Goal: Task Accomplishment & Management: Use online tool/utility

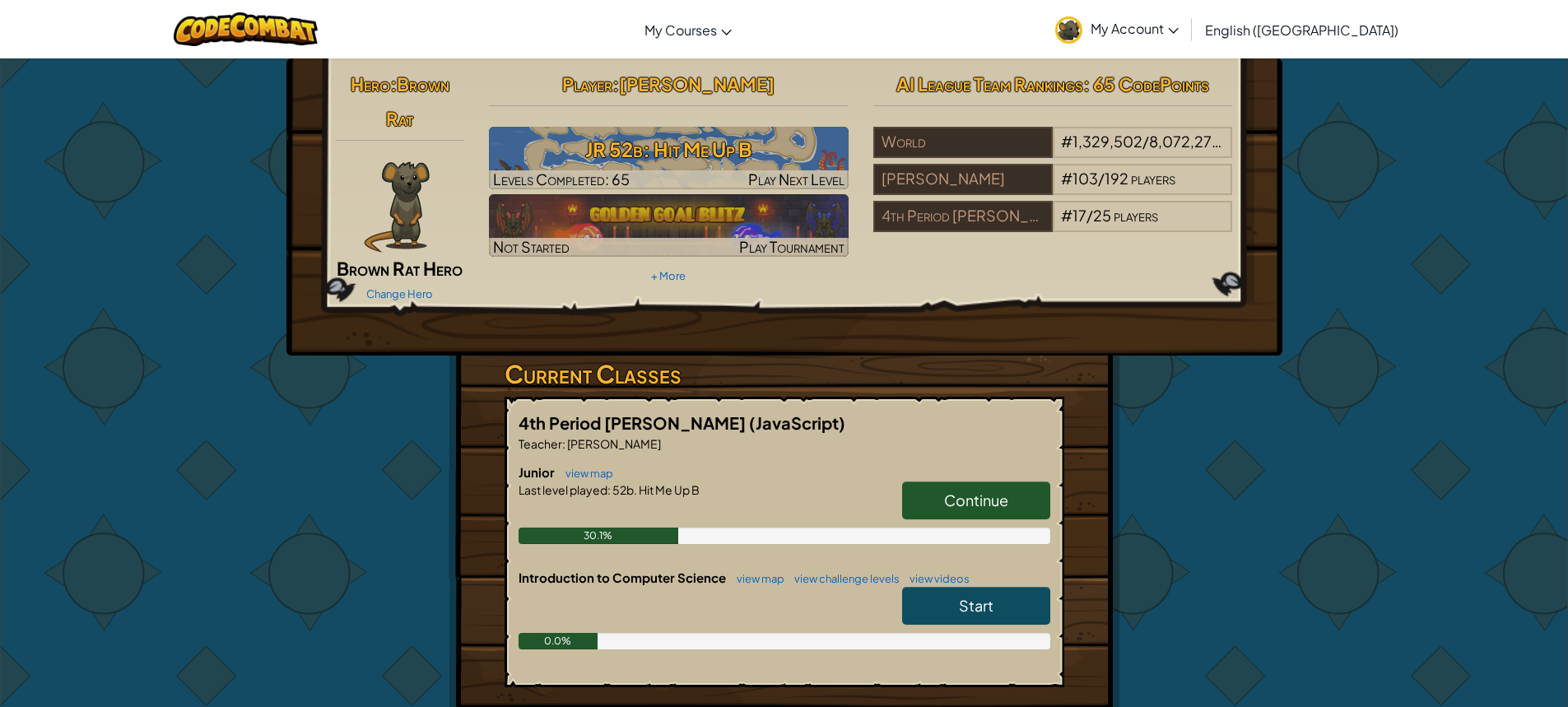
drag, startPoint x: 968, startPoint y: 496, endPoint x: 976, endPoint y: 492, distance: 8.9
click at [976, 492] on span "Continue" at bounding box center [976, 499] width 64 height 19
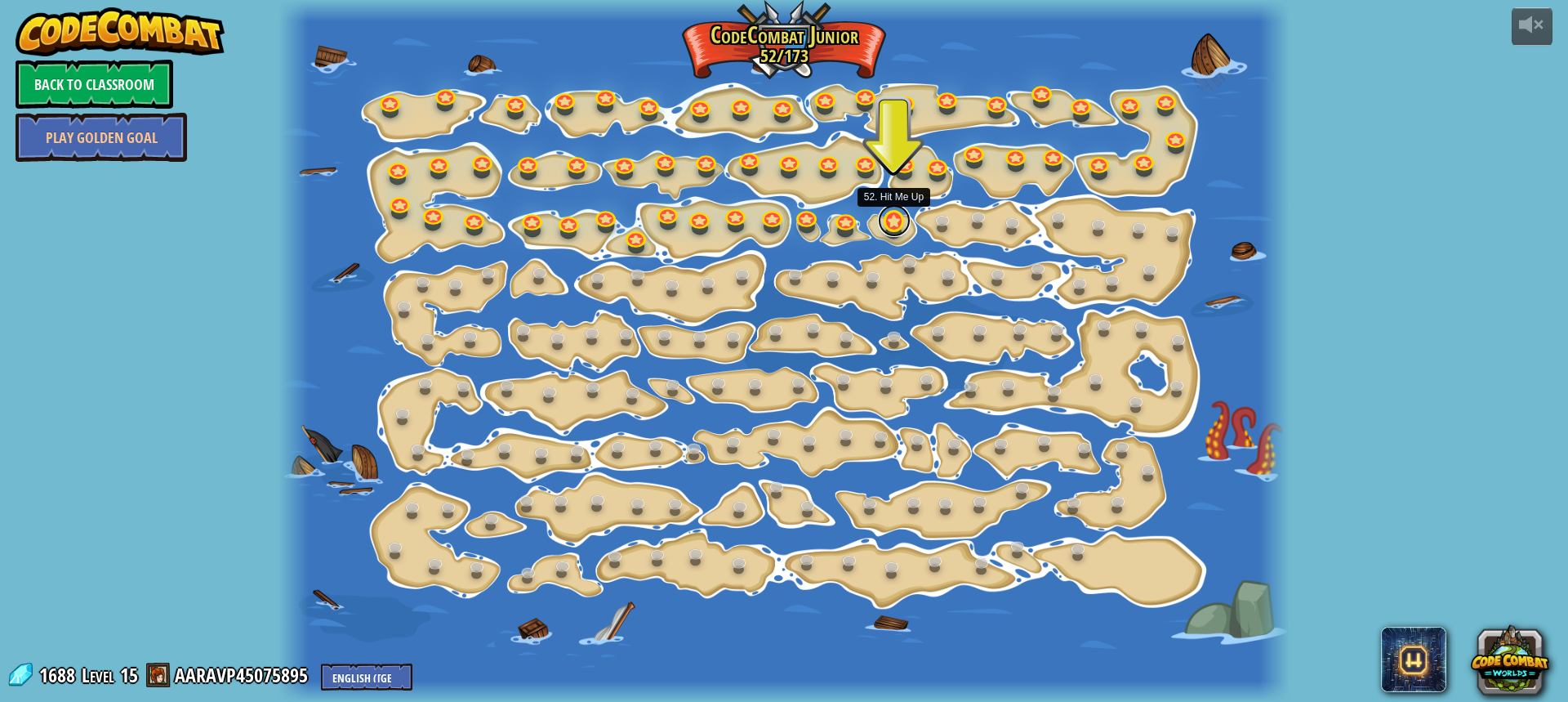
click at [880, 229] on div "15. Step Change Change step arguments. 15a. Step Change A (practice) 11. Go Sma…" at bounding box center [784, 351] width 1011 height 702
click at [902, 226] on link at bounding box center [895, 221] width 33 height 33
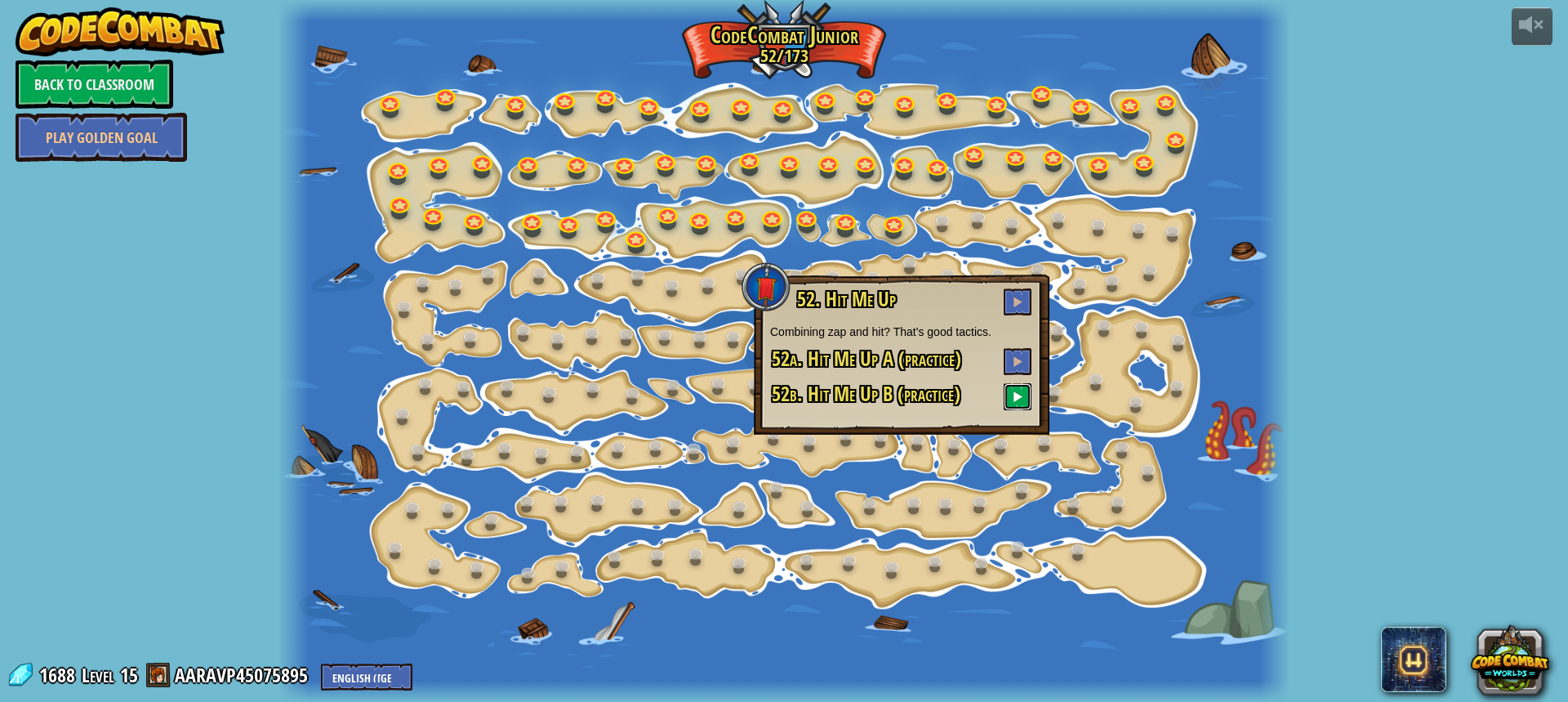
click at [1018, 400] on span at bounding box center [1018, 397] width 12 height 12
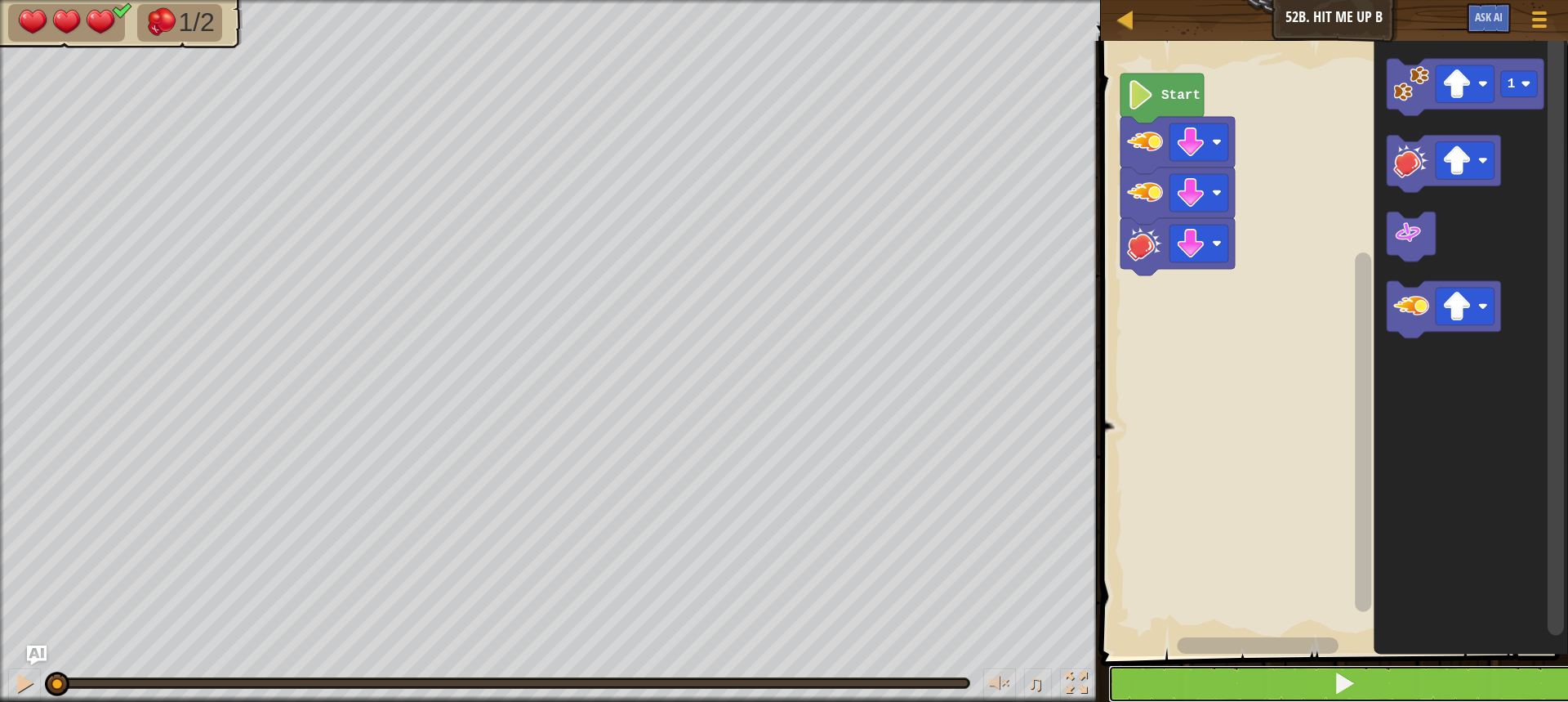
click at [1381, 698] on button at bounding box center [1344, 684] width 472 height 38
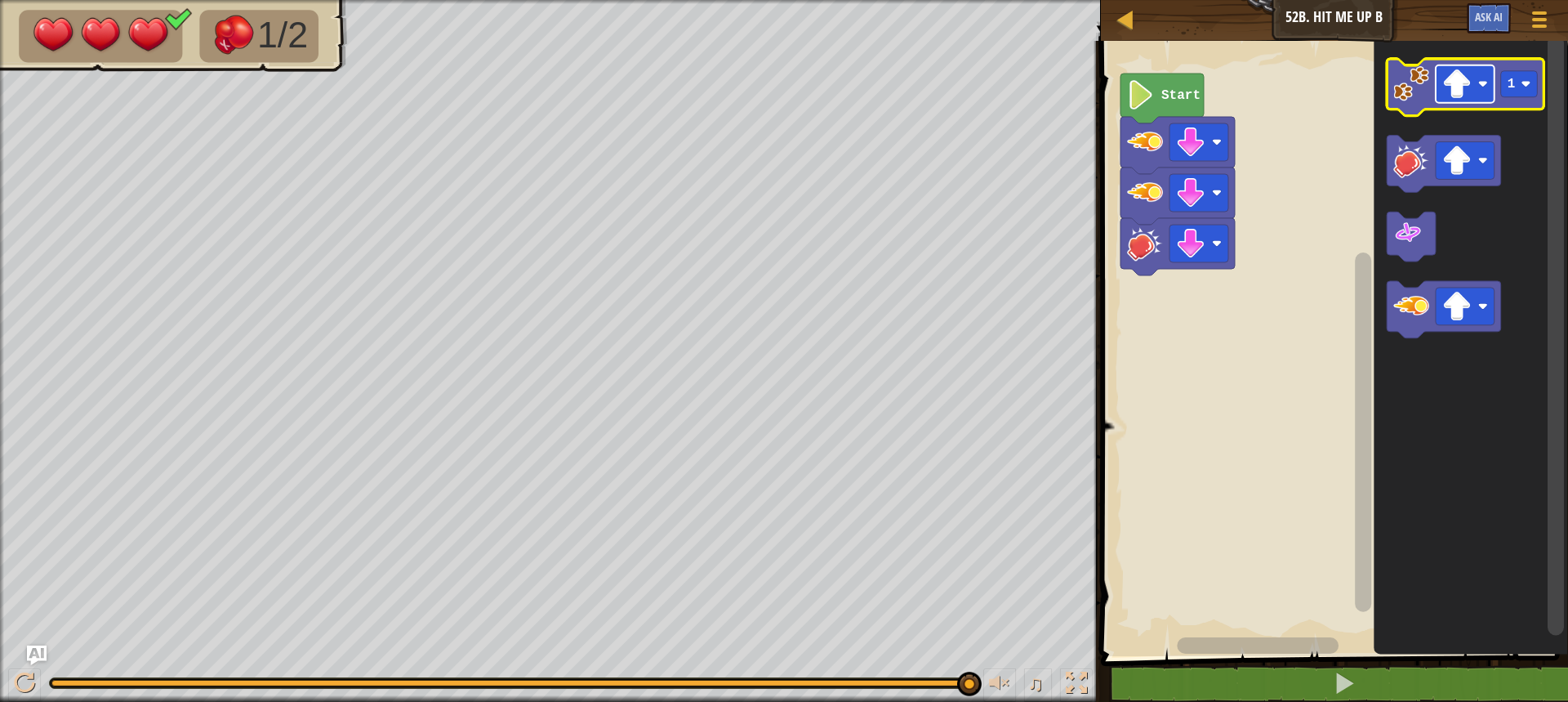
click at [1463, 98] on image "Blockly Workspace" at bounding box center [1457, 84] width 29 height 29
click at [1403, 91] on image "Blockly Workspace" at bounding box center [1411, 83] width 36 height 36
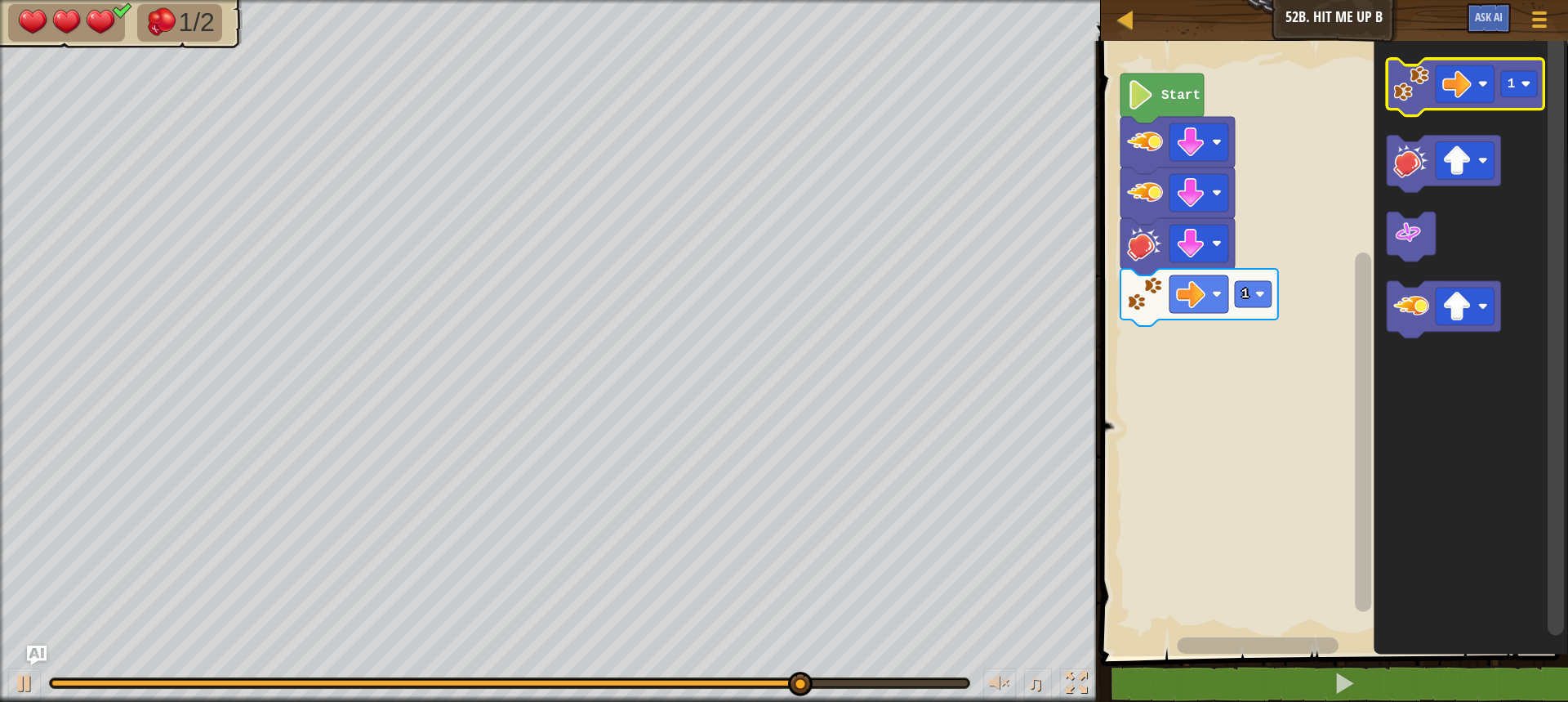
click at [1400, 96] on image "Blockly Workspace" at bounding box center [1411, 83] width 36 height 36
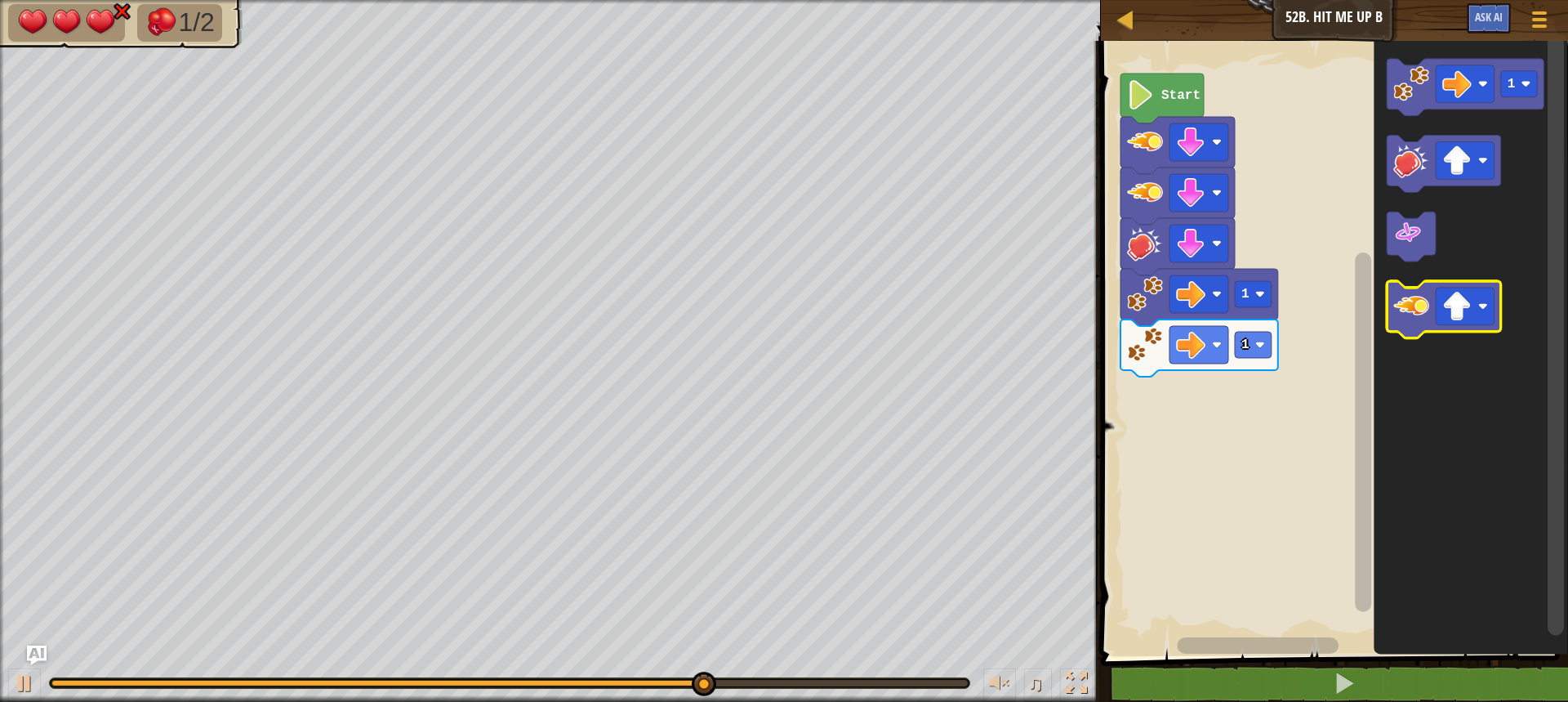
click at [1401, 313] on image "Blockly Workspace" at bounding box center [1411, 306] width 36 height 36
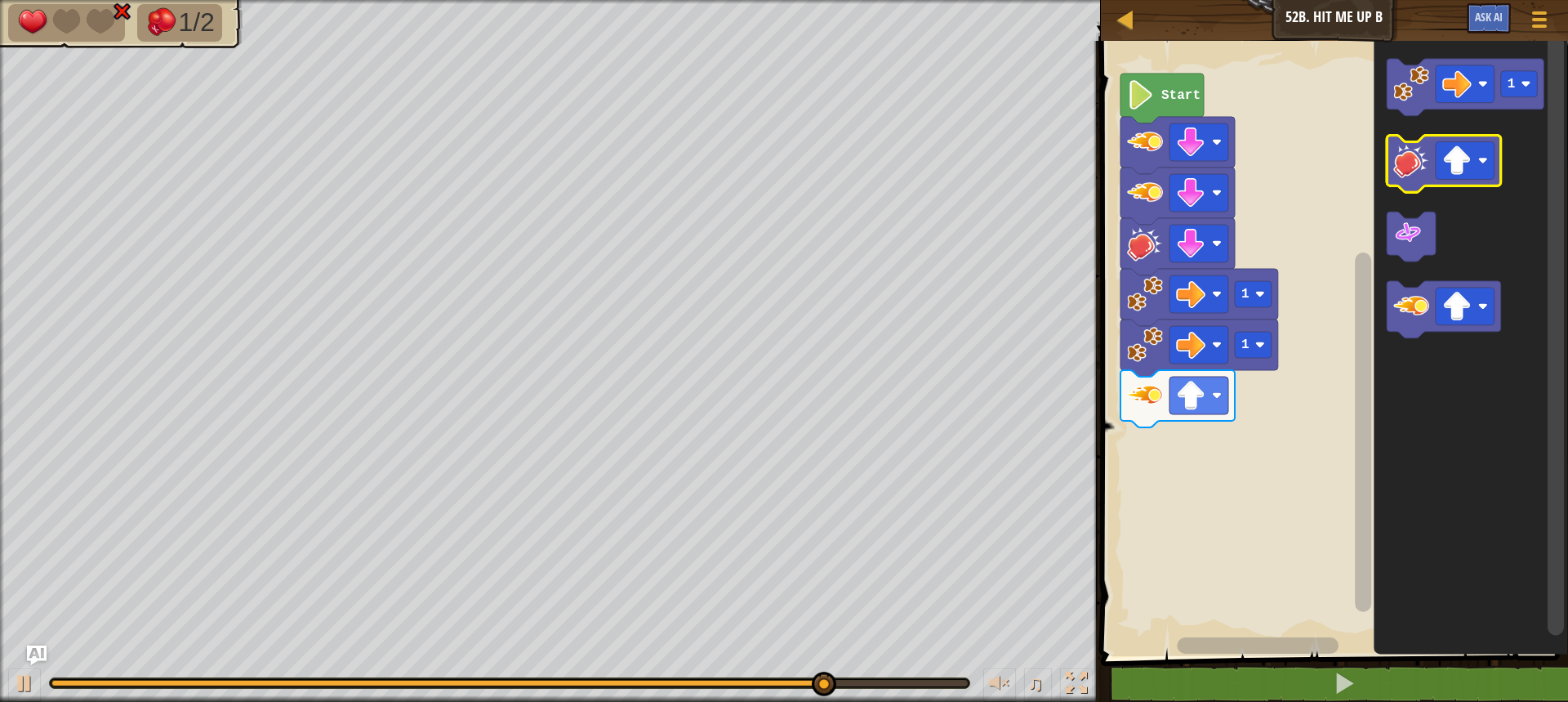
click at [1430, 161] on g "Blockly Workspace" at bounding box center [1444, 164] width 114 height 57
click at [1420, 165] on image "Blockly Workspace" at bounding box center [1411, 160] width 36 height 36
click at [1412, 174] on image "Blockly Workspace" at bounding box center [1411, 160] width 36 height 36
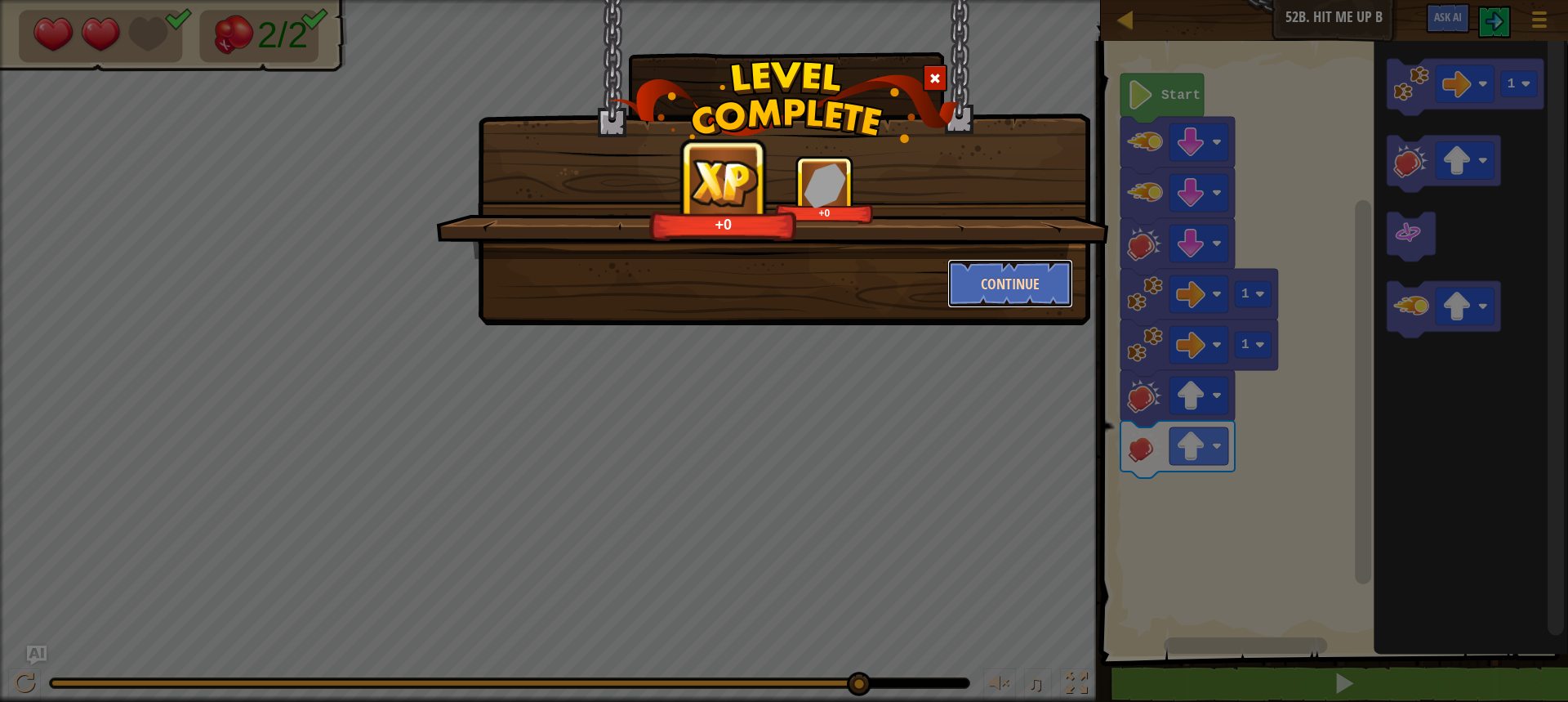
click at [1026, 271] on button "Continue" at bounding box center [1010, 283] width 127 height 49
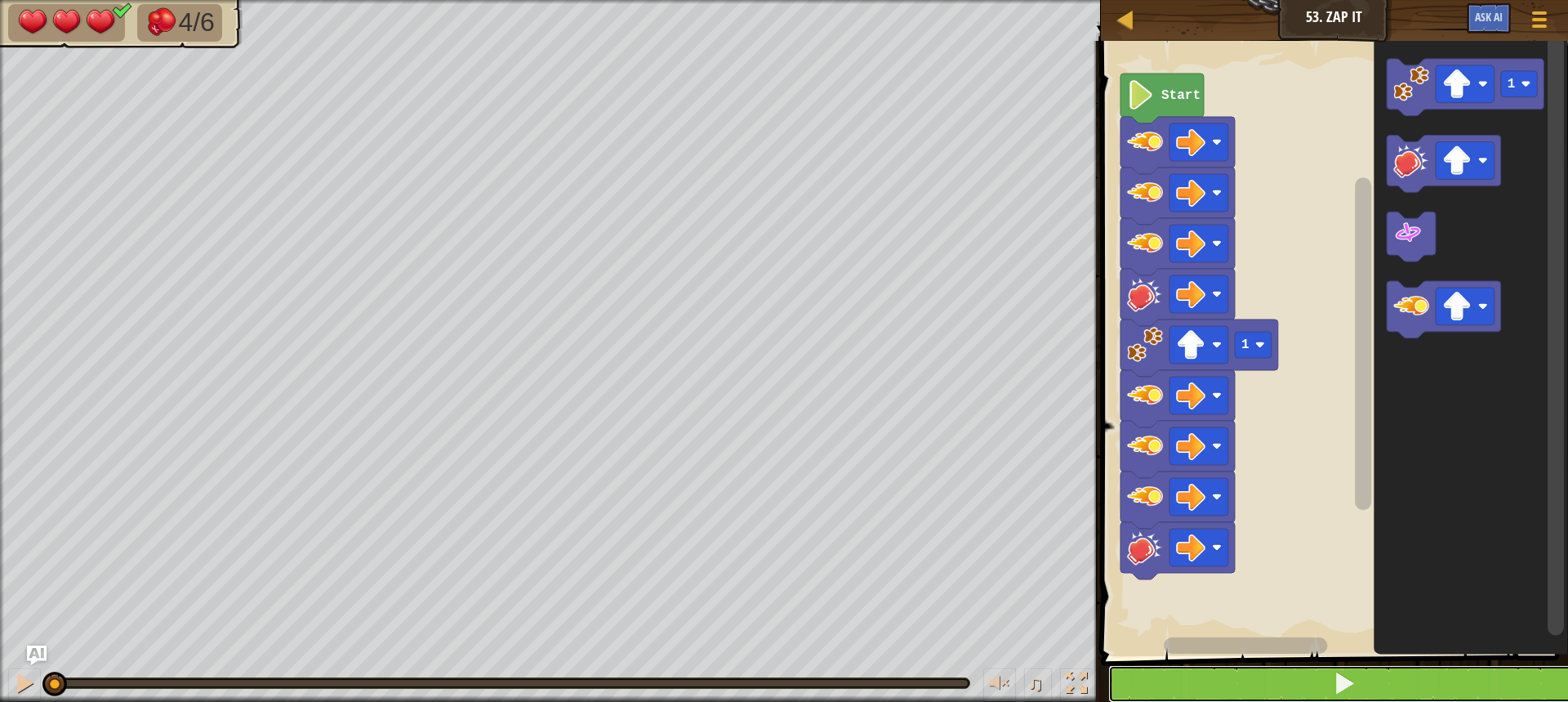
click at [1380, 670] on button at bounding box center [1344, 684] width 472 height 38
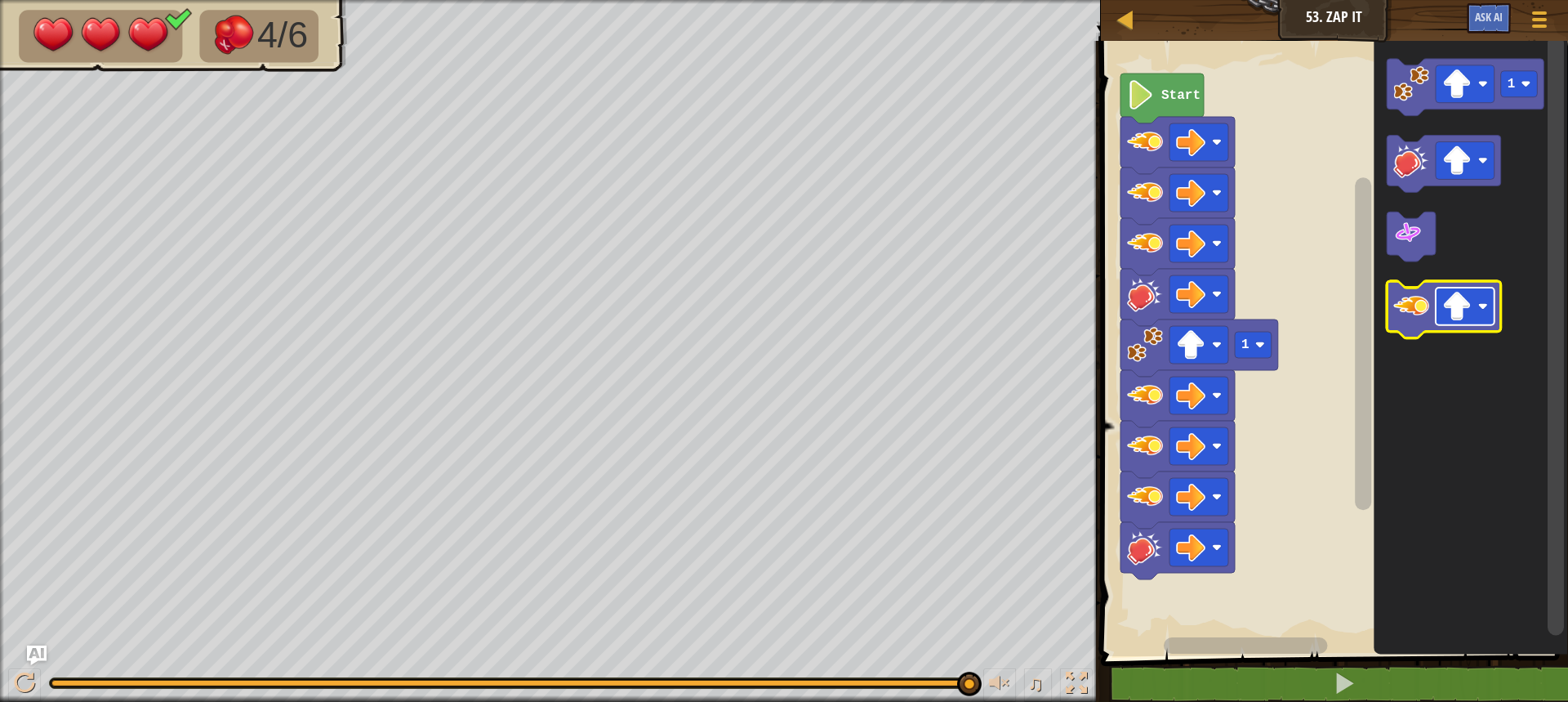
click at [1471, 313] on image "Blockly Workspace" at bounding box center [1457, 307] width 29 height 29
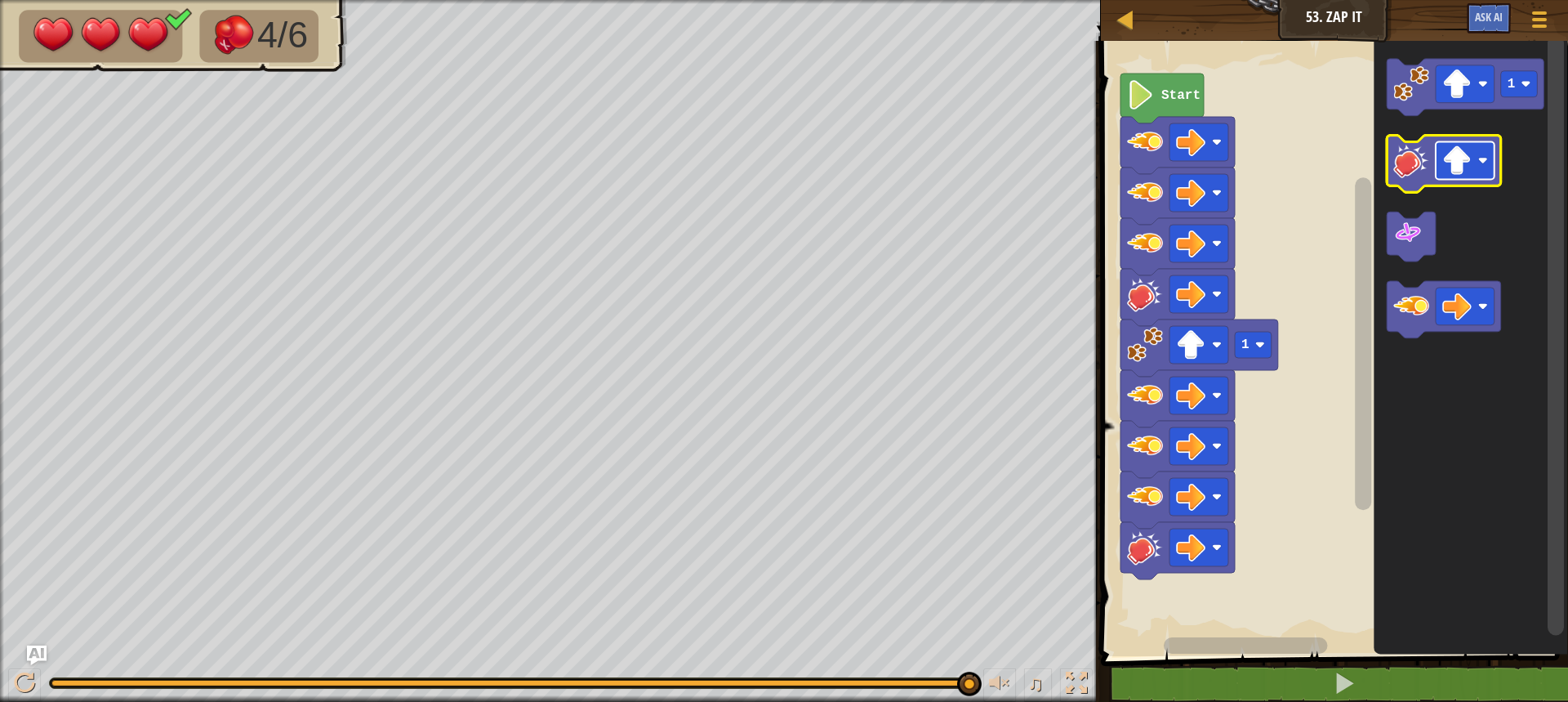
click at [1451, 162] on image "Blockly Workspace" at bounding box center [1457, 161] width 29 height 29
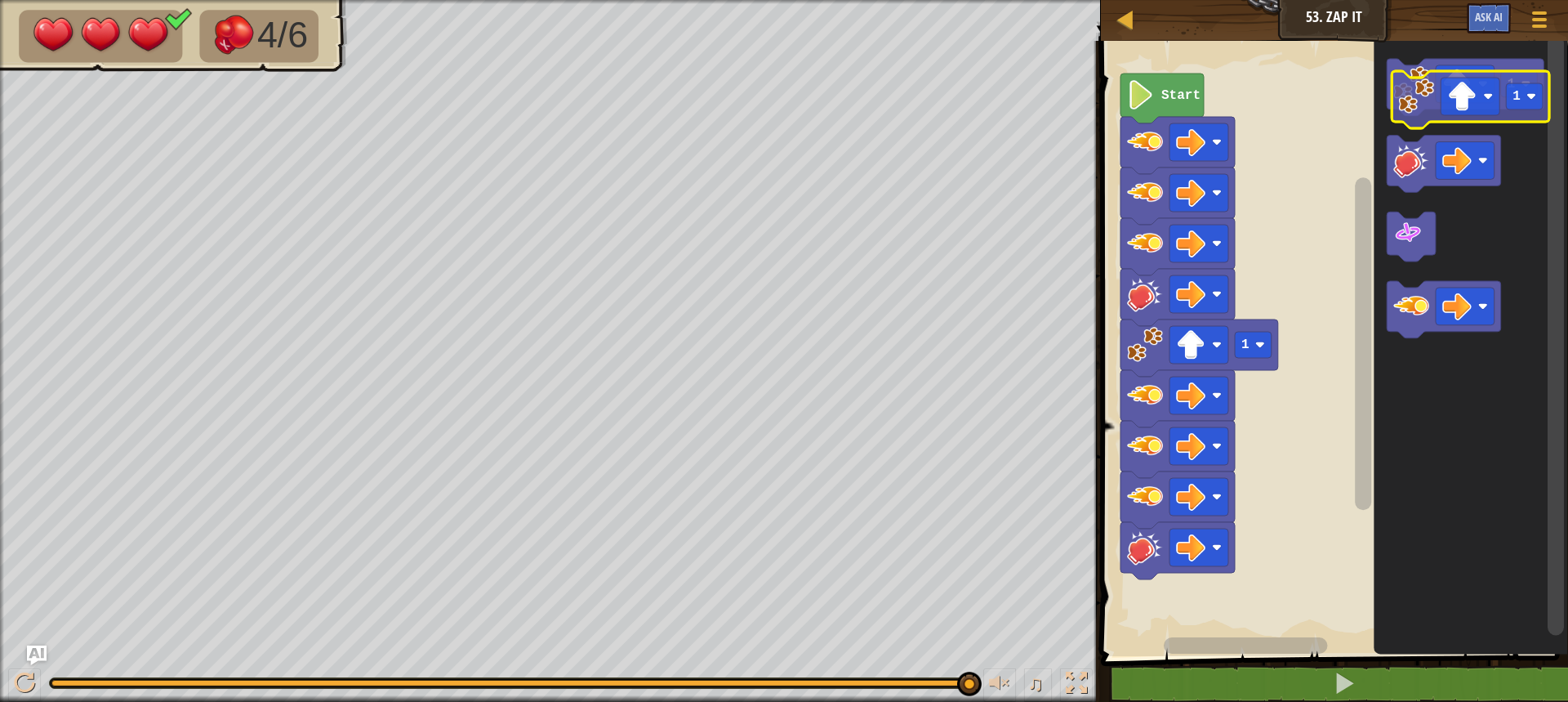
click at [1420, 100] on image "Blockly Workspace" at bounding box center [1411, 83] width 36 height 36
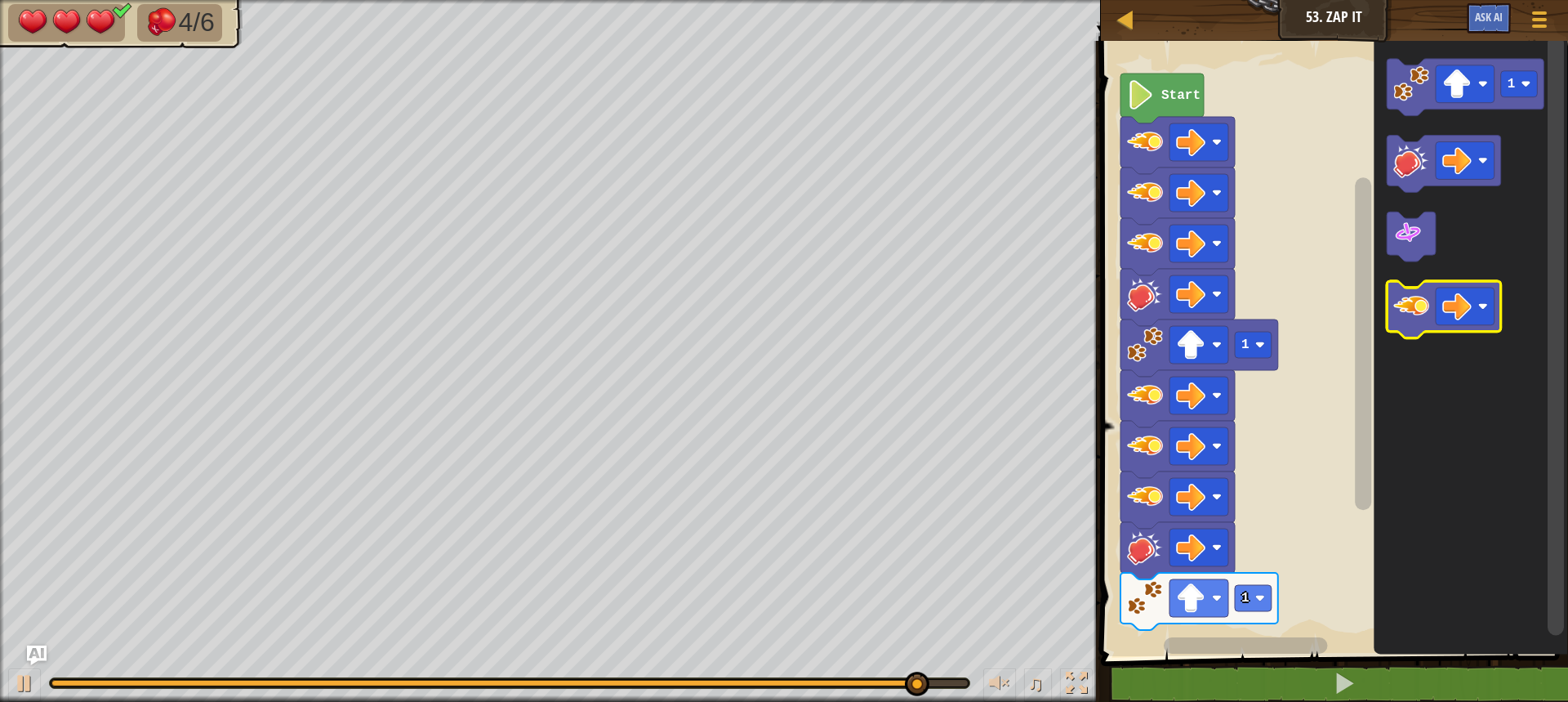
click at [1409, 315] on image "Blockly Workspace" at bounding box center [1411, 306] width 36 height 36
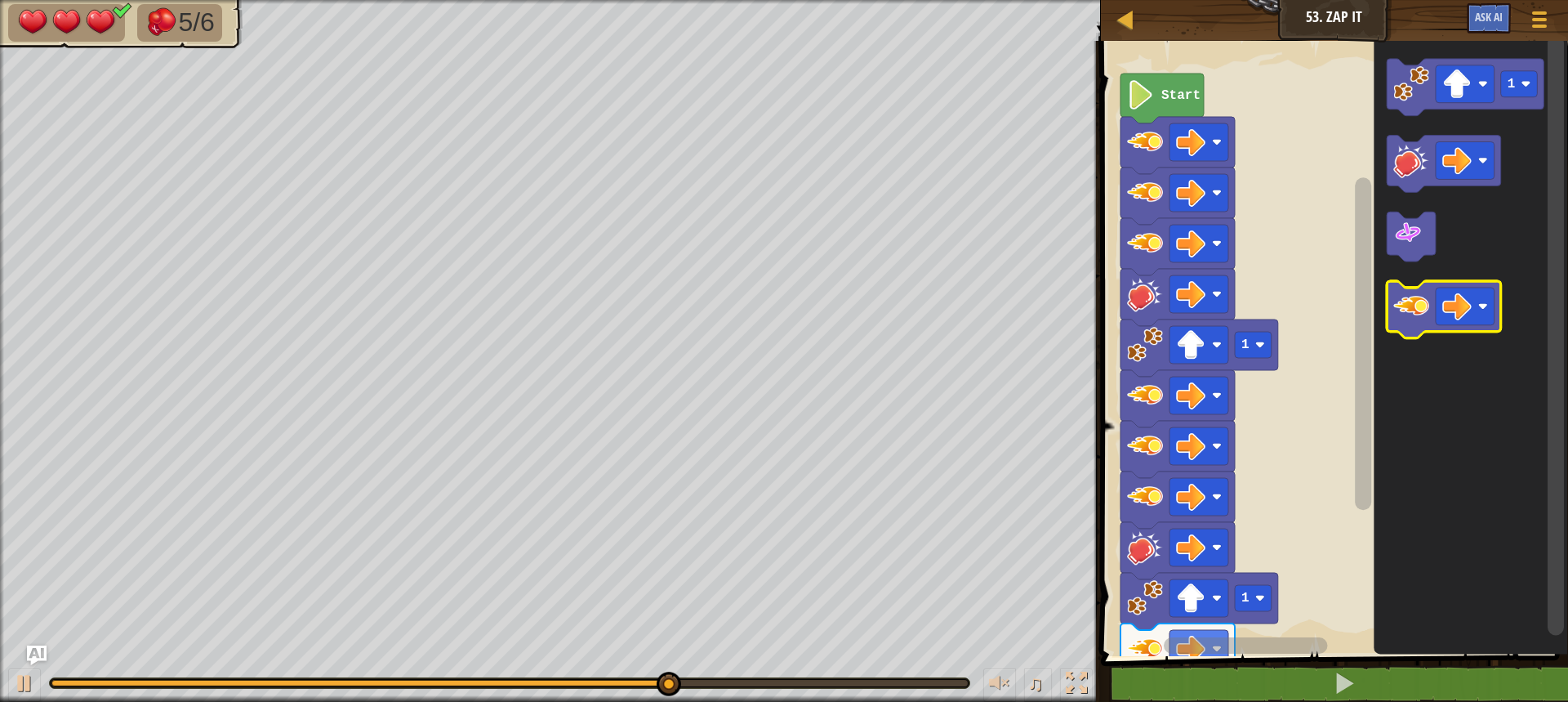
click at [1398, 311] on image "Blockly Workspace" at bounding box center [1411, 306] width 36 height 36
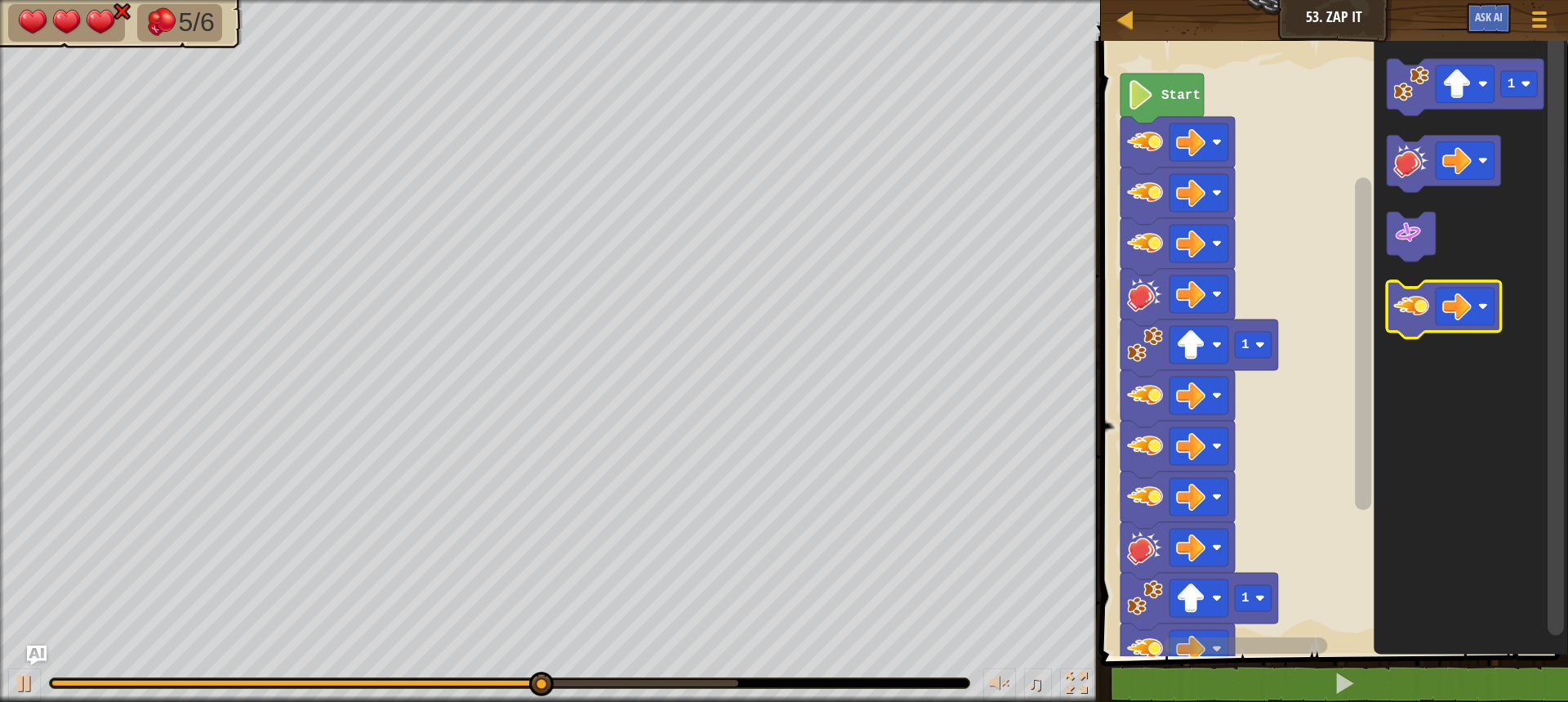
click at [1398, 311] on image "Blockly Workspace" at bounding box center [1411, 306] width 36 height 36
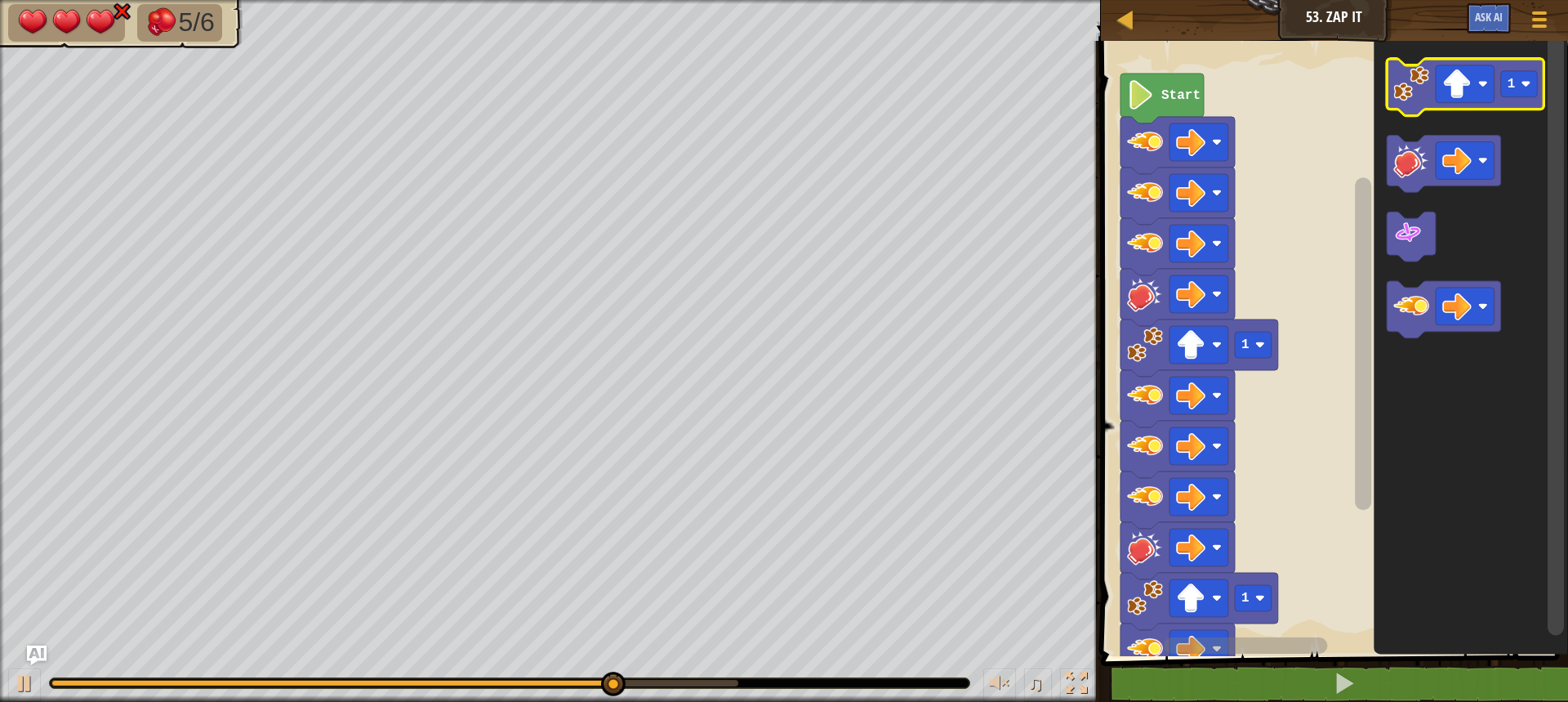
click at [1407, 80] on image "Blockly Workspace" at bounding box center [1411, 83] width 36 height 36
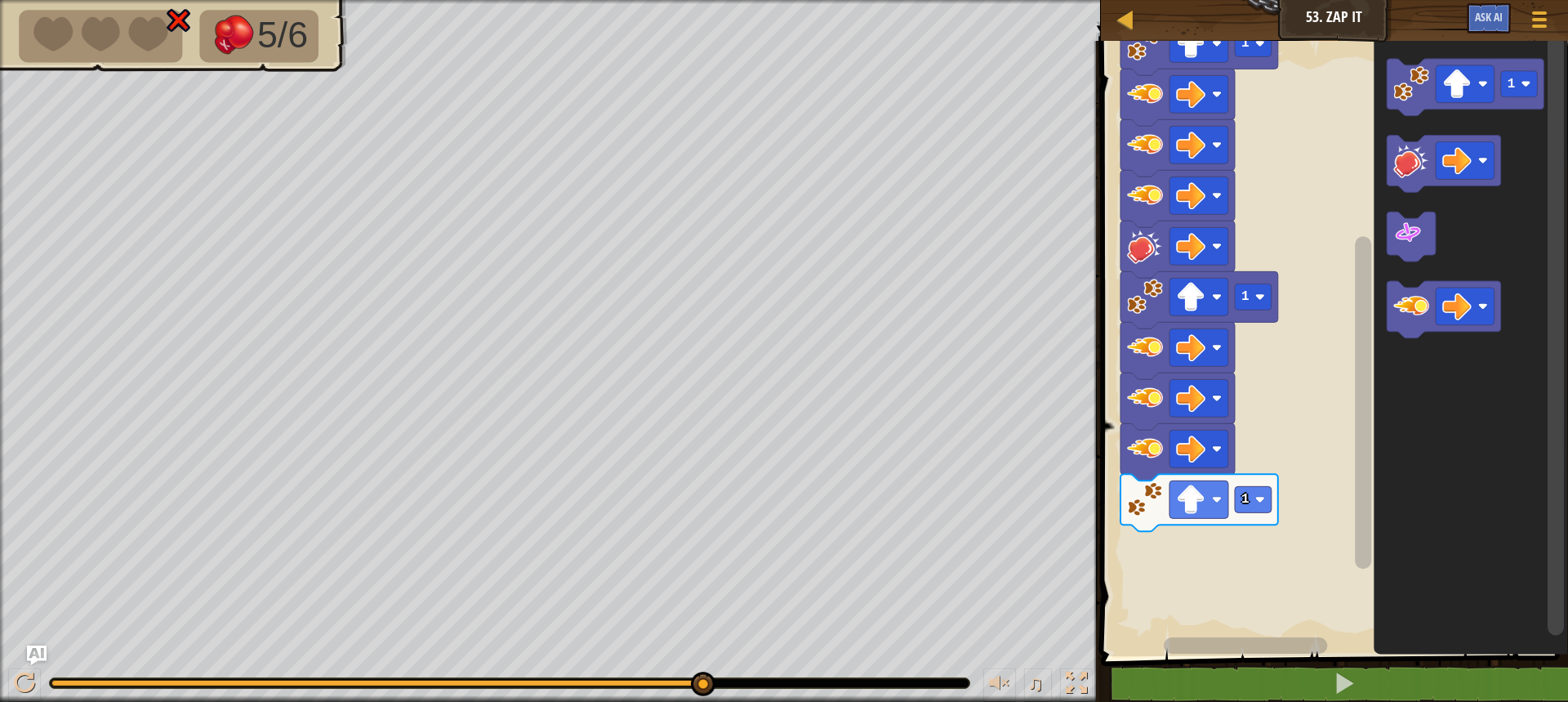
click at [1350, 520] on div "1 1 1 Start 1" at bounding box center [1332, 344] width 472 height 623
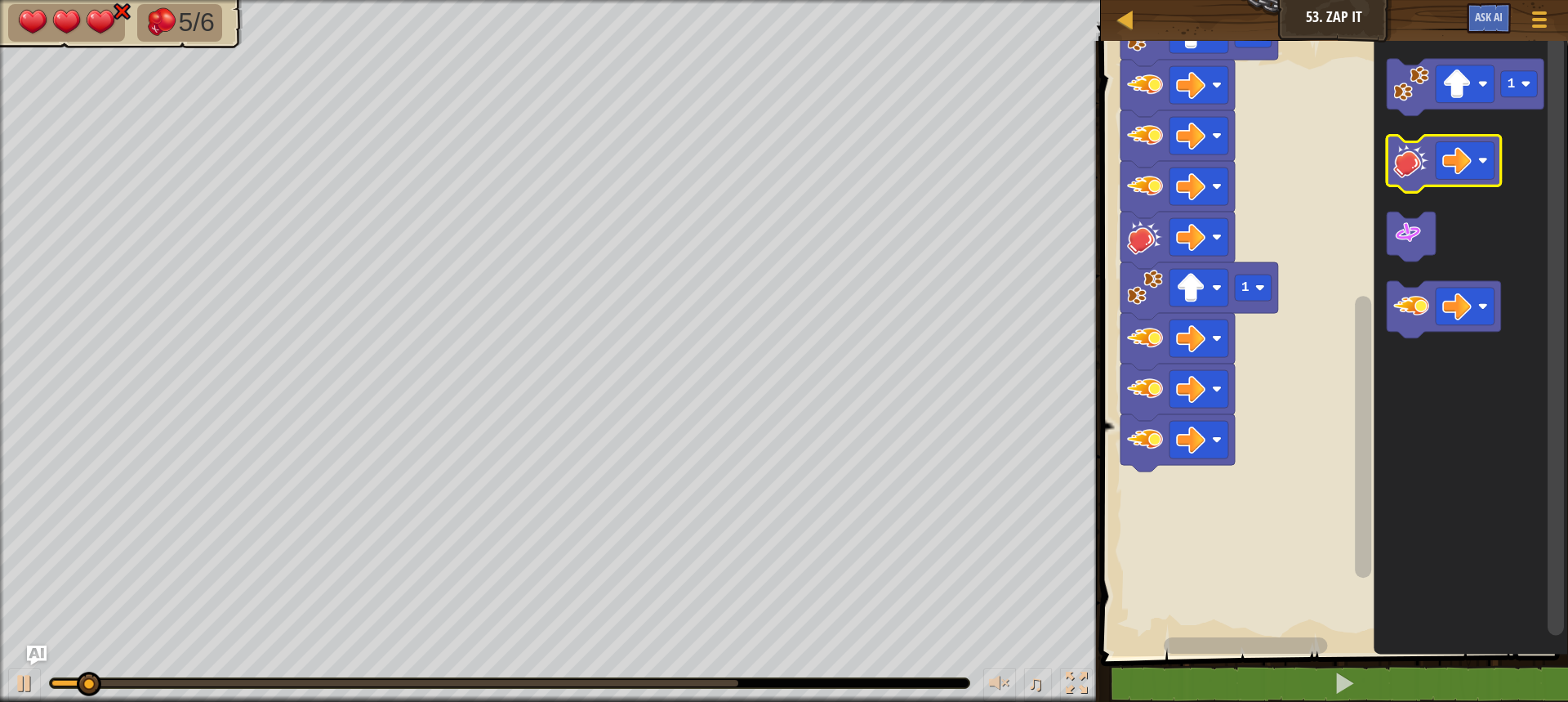
click at [1401, 174] on image "Blockly Workspace" at bounding box center [1411, 160] width 36 height 36
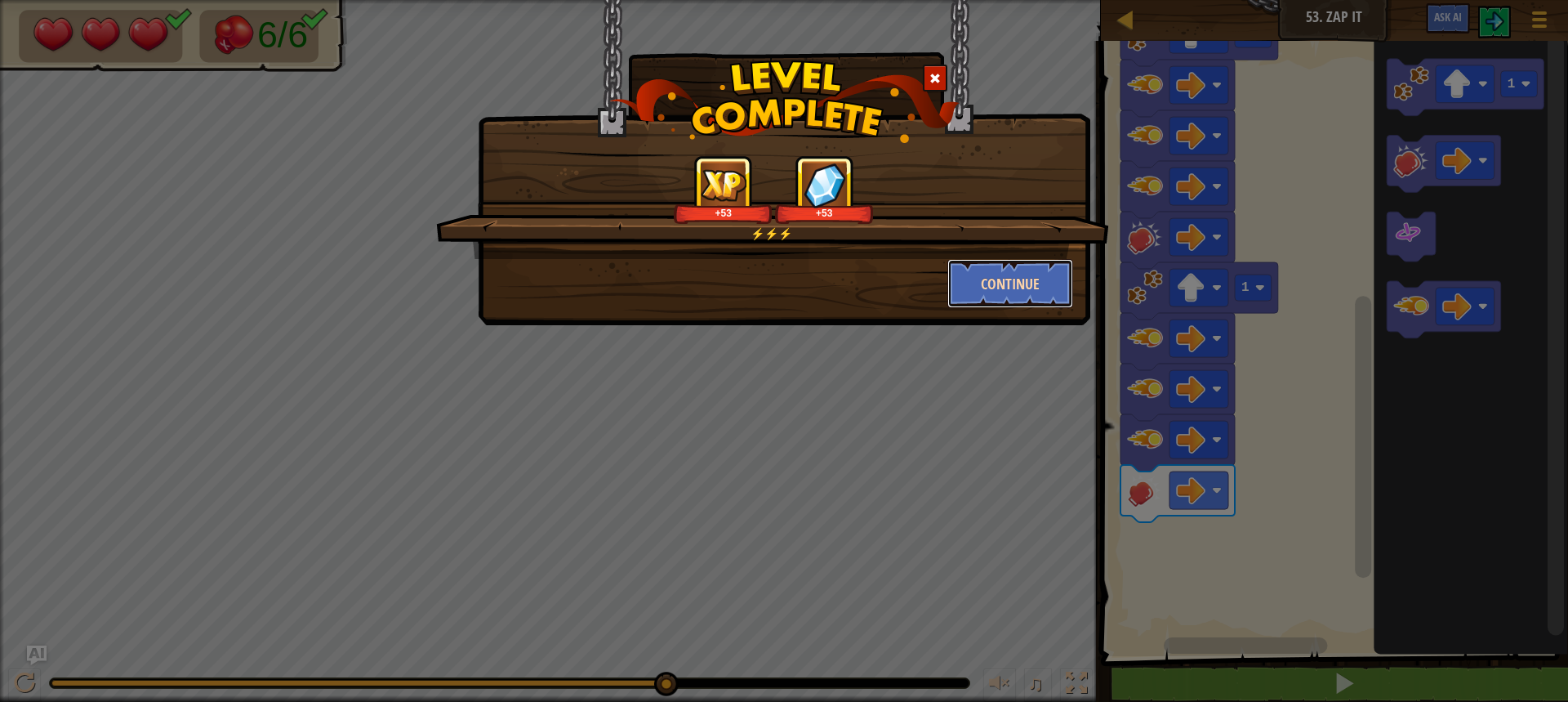
click at [1027, 282] on button "Continue" at bounding box center [1010, 283] width 127 height 49
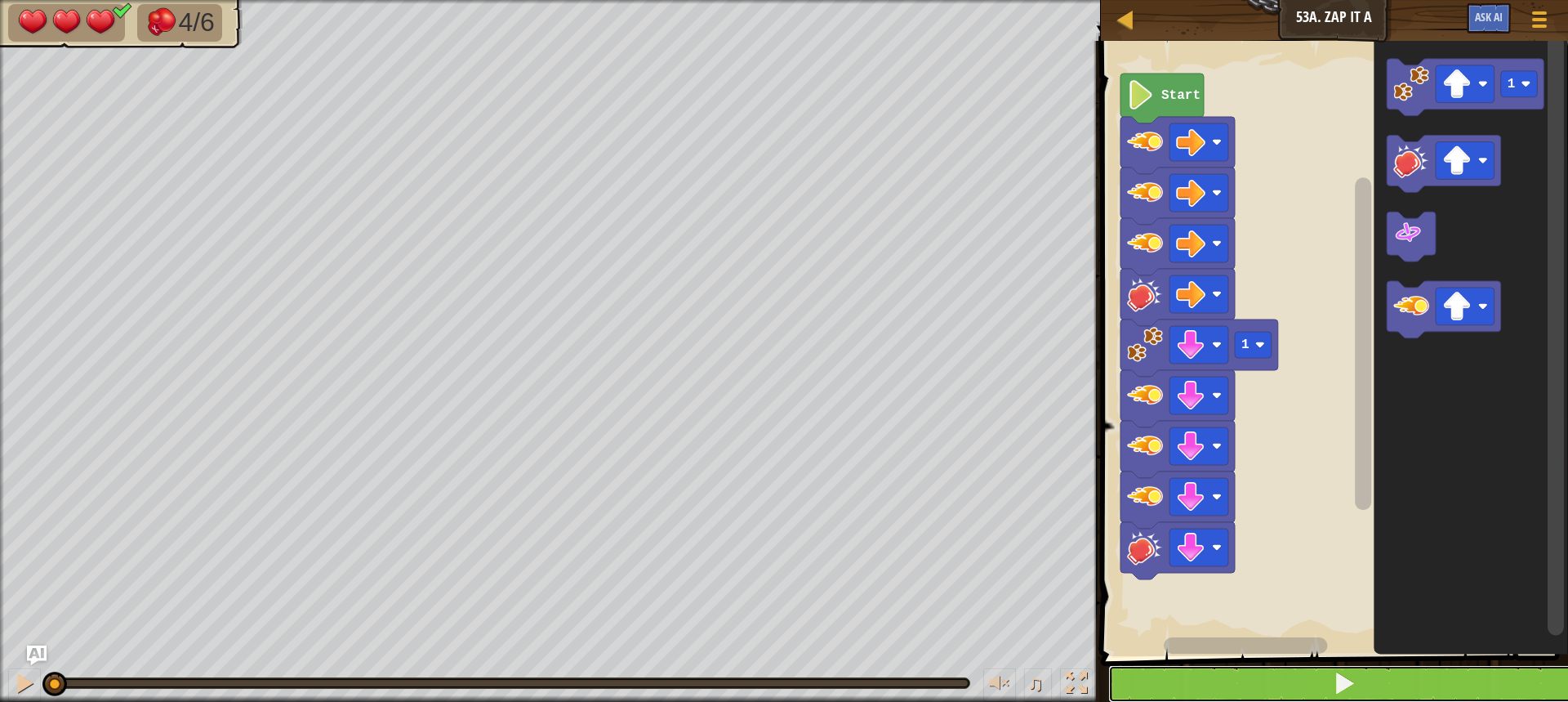
click at [1383, 663] on div "1 2 3 4 5 6 7 8 9 10 zap ( 'right' ) zap ( 'right' ) zap ( 'right' ) hit ( 'rig…" at bounding box center [1332, 408] width 472 height 718
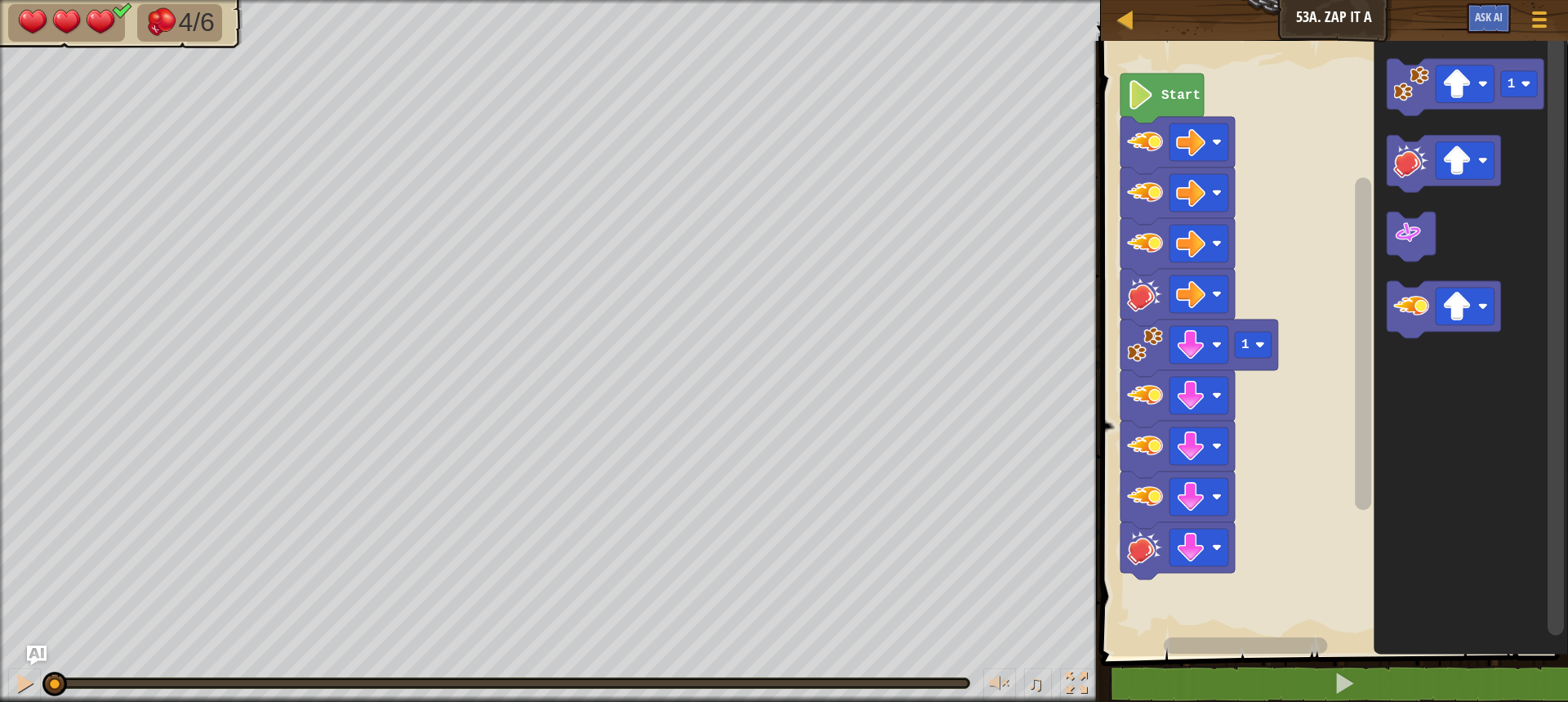
click at [1369, 658] on span at bounding box center [1336, 326] width 480 height 682
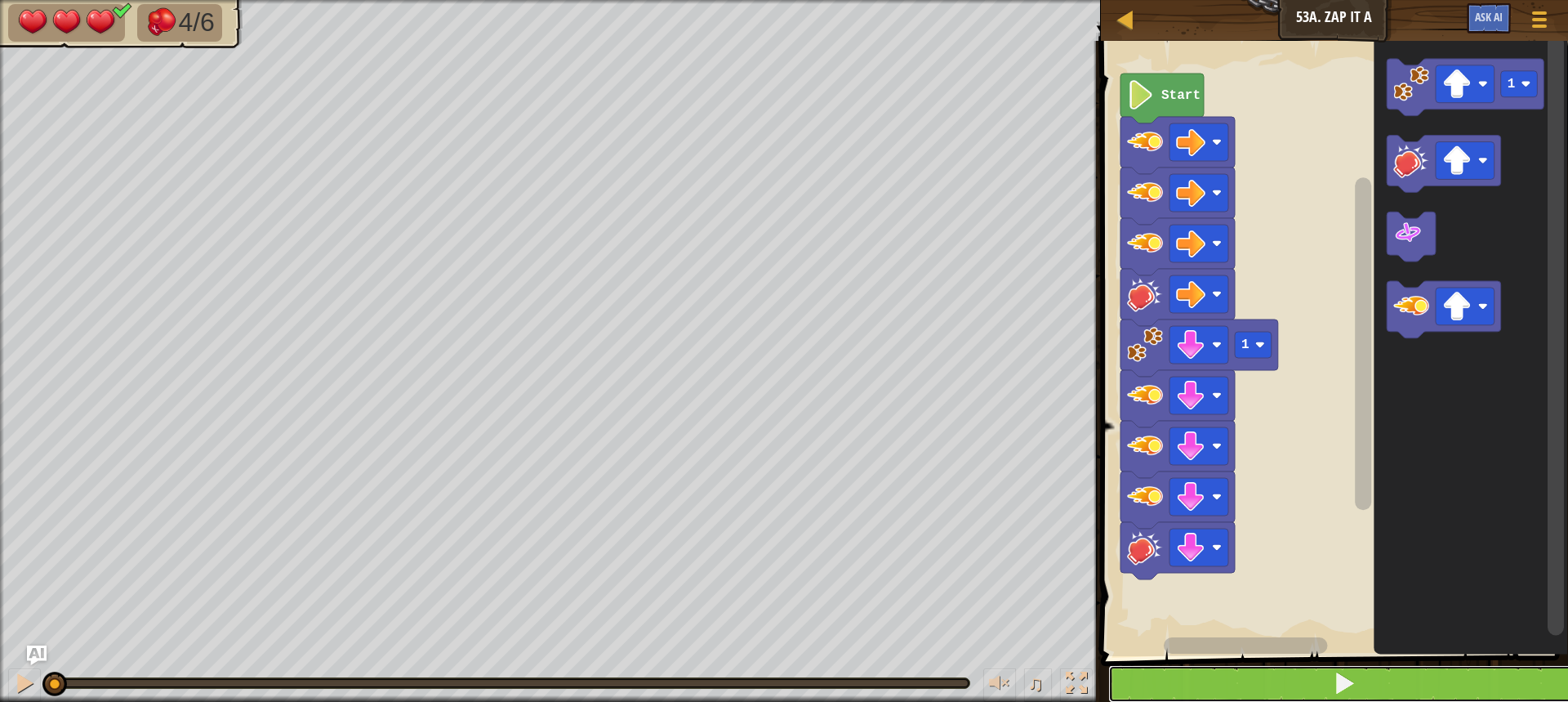
click at [1379, 697] on button at bounding box center [1344, 684] width 472 height 38
click at [1381, 682] on button at bounding box center [1344, 684] width 472 height 38
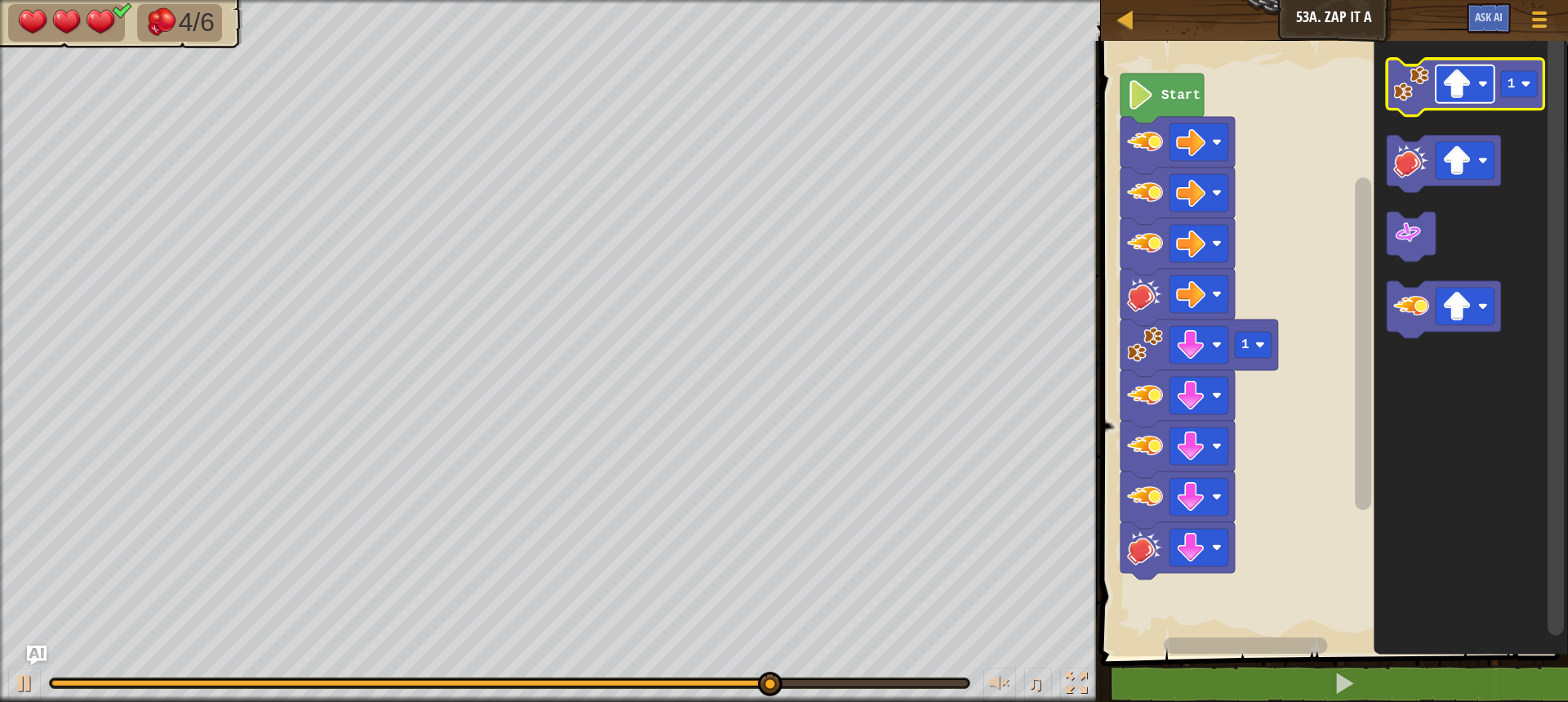
click at [1477, 91] on rect "Blockly Workspace" at bounding box center [1465, 83] width 59 height 38
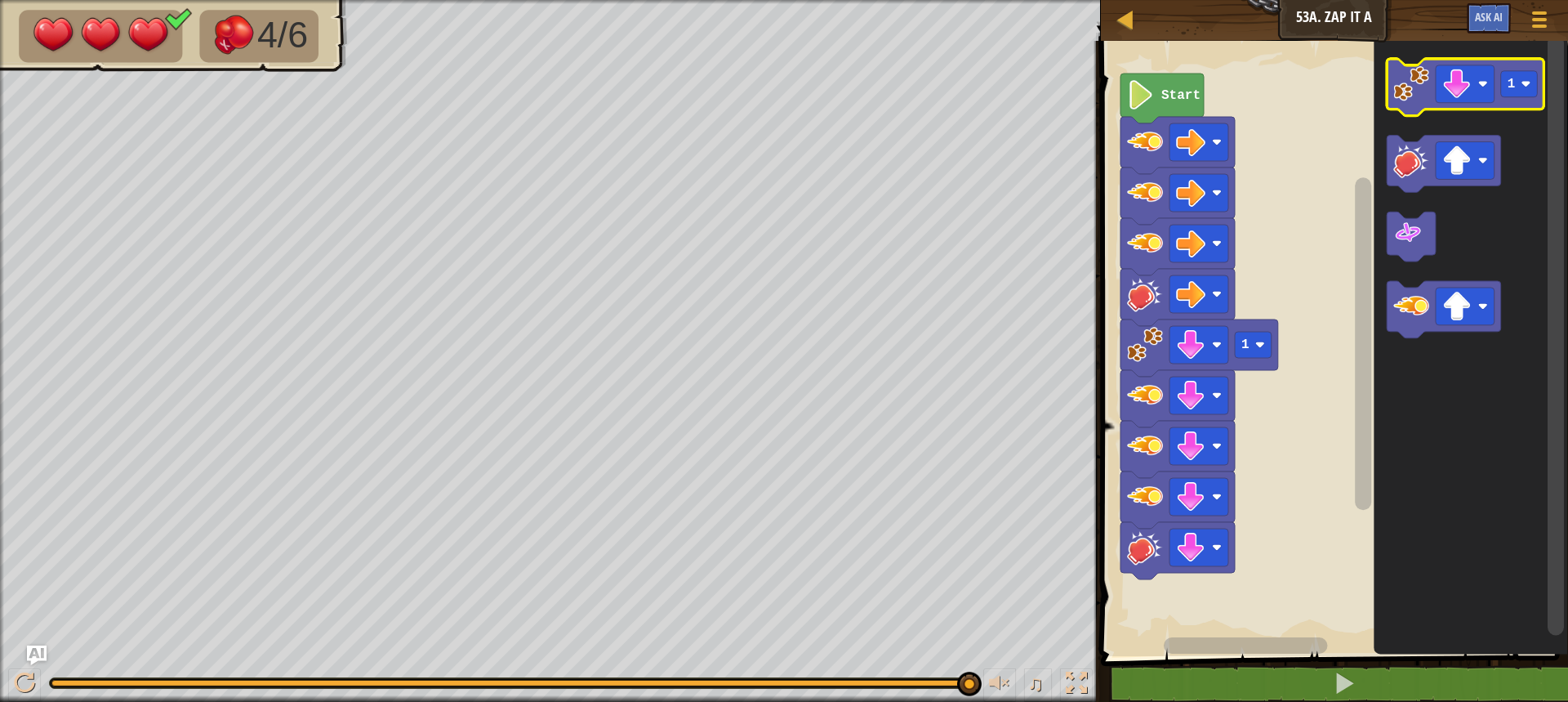
click at [1397, 101] on image "Blockly Workspace" at bounding box center [1411, 83] width 36 height 36
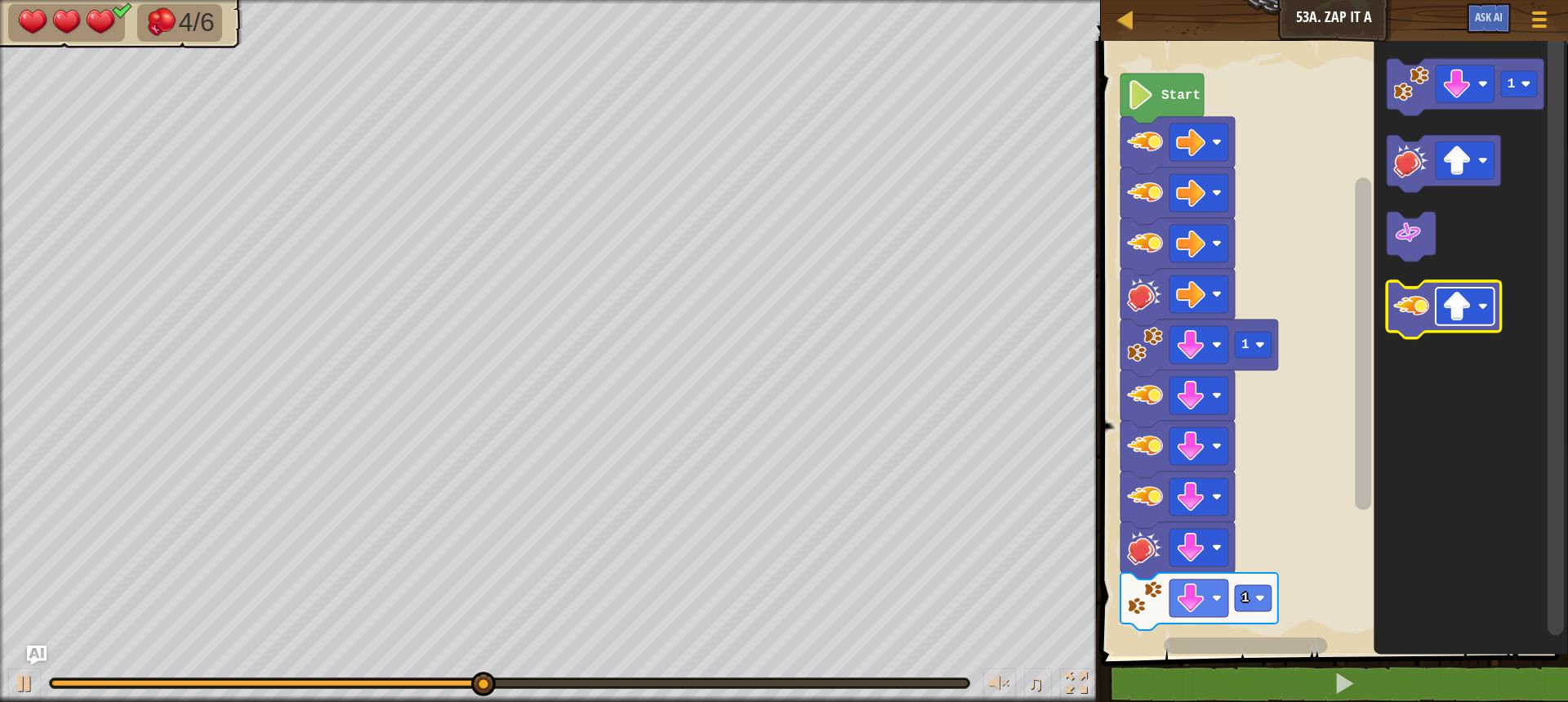
click at [1464, 293] on image "Blockly Workspace" at bounding box center [1457, 307] width 29 height 29
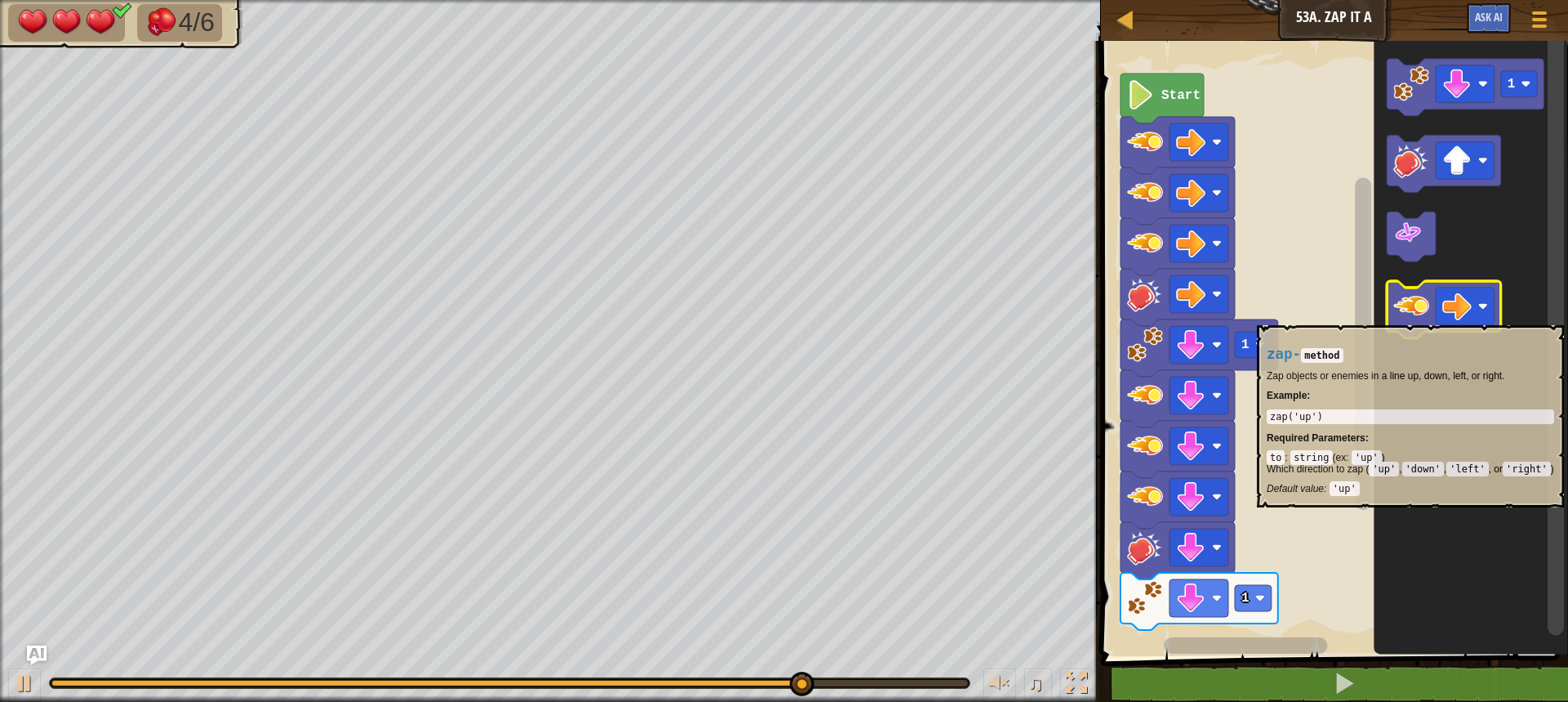
click at [1417, 317] on image "Blockly Workspace" at bounding box center [1411, 306] width 36 height 36
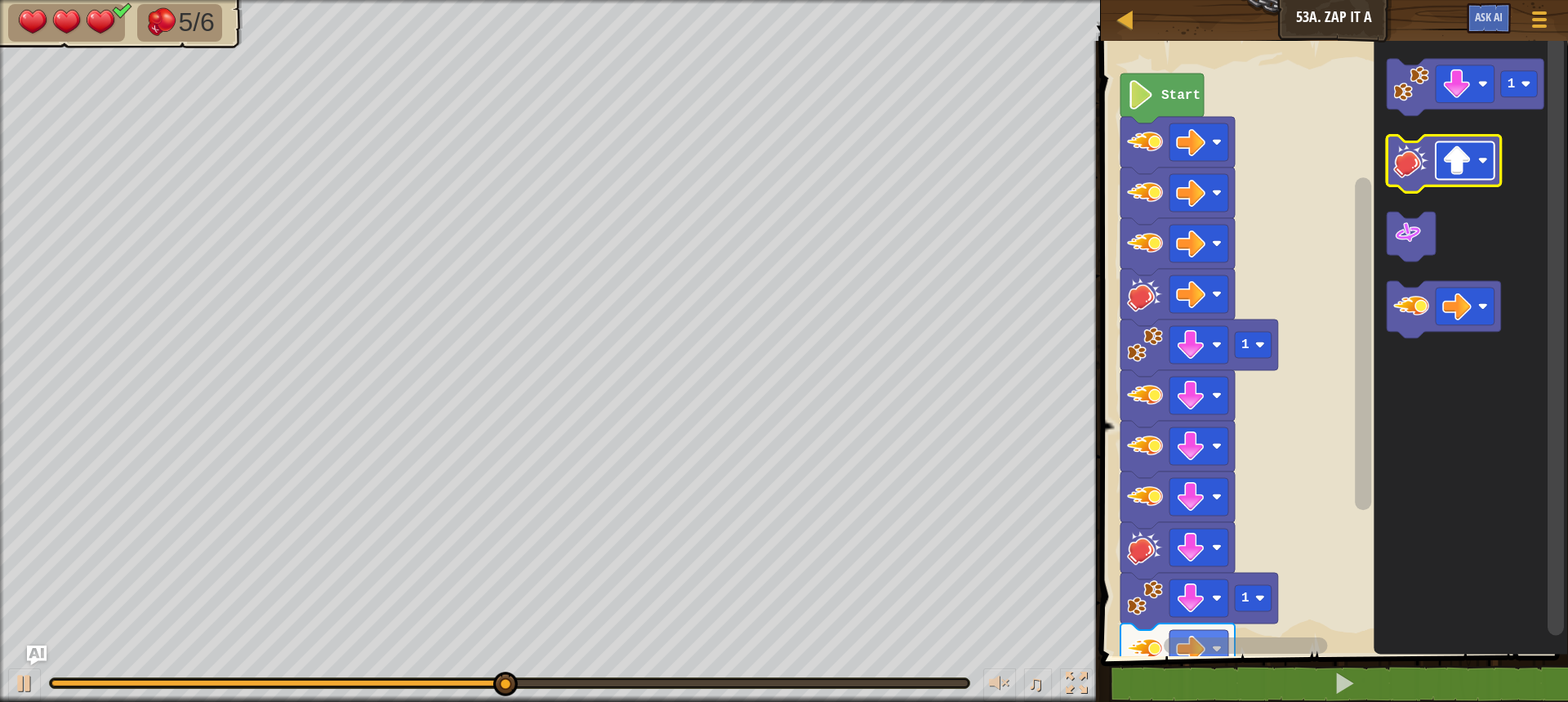
click at [1463, 167] on image "Blockly Workspace" at bounding box center [1457, 161] width 29 height 29
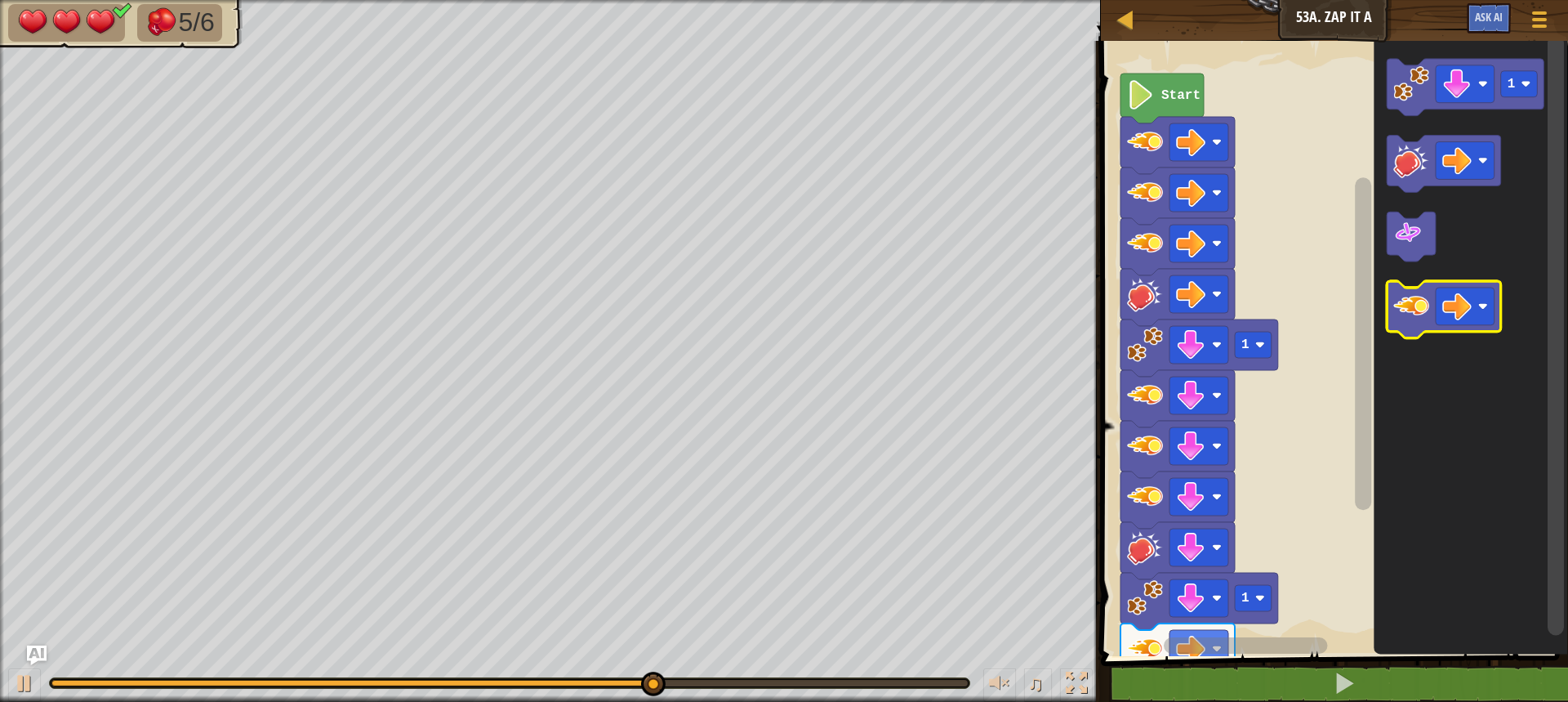
click at [1419, 319] on image "Blockly Workspace" at bounding box center [1411, 306] width 36 height 36
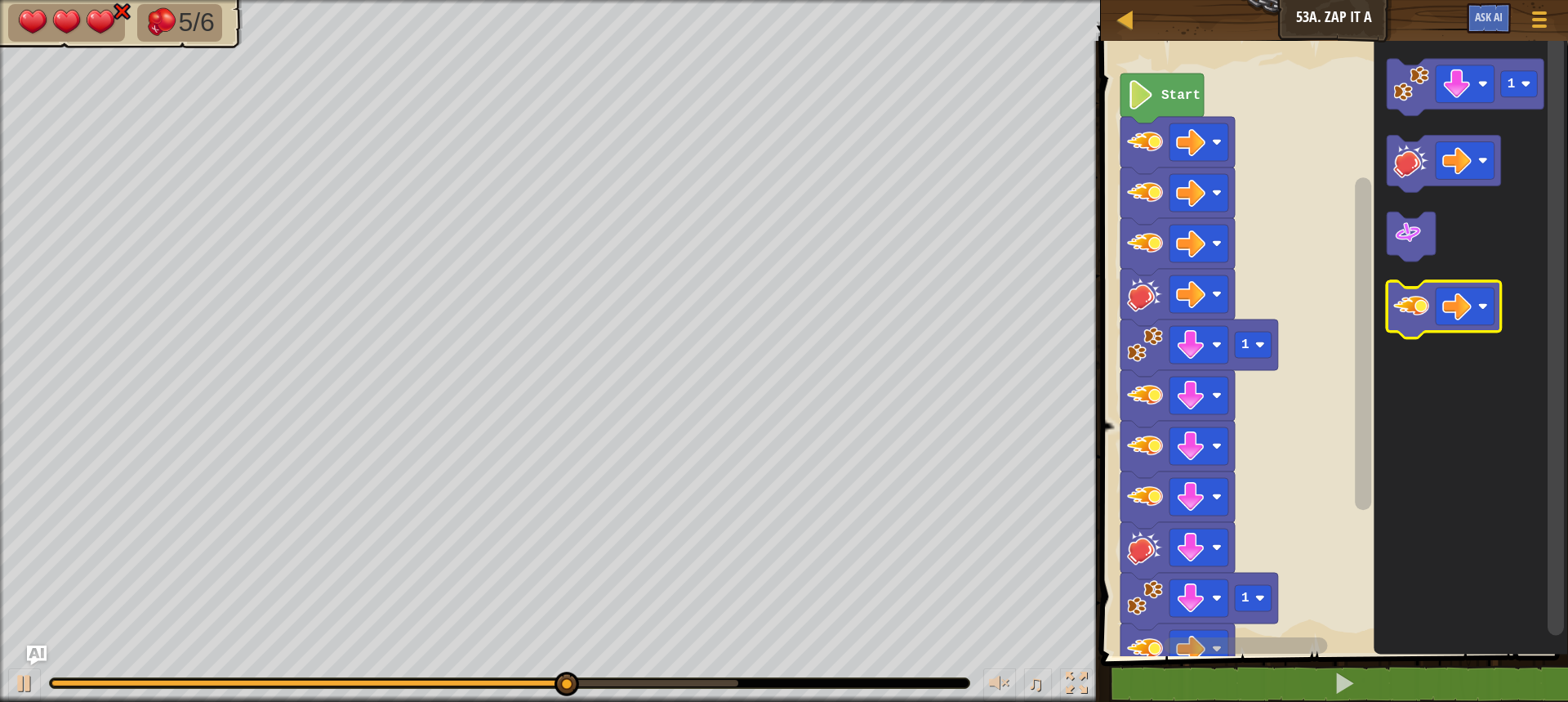
click at [1416, 312] on image "Blockly Workspace" at bounding box center [1411, 306] width 36 height 36
click at [1408, 168] on image "Blockly Workspace" at bounding box center [1411, 160] width 36 height 36
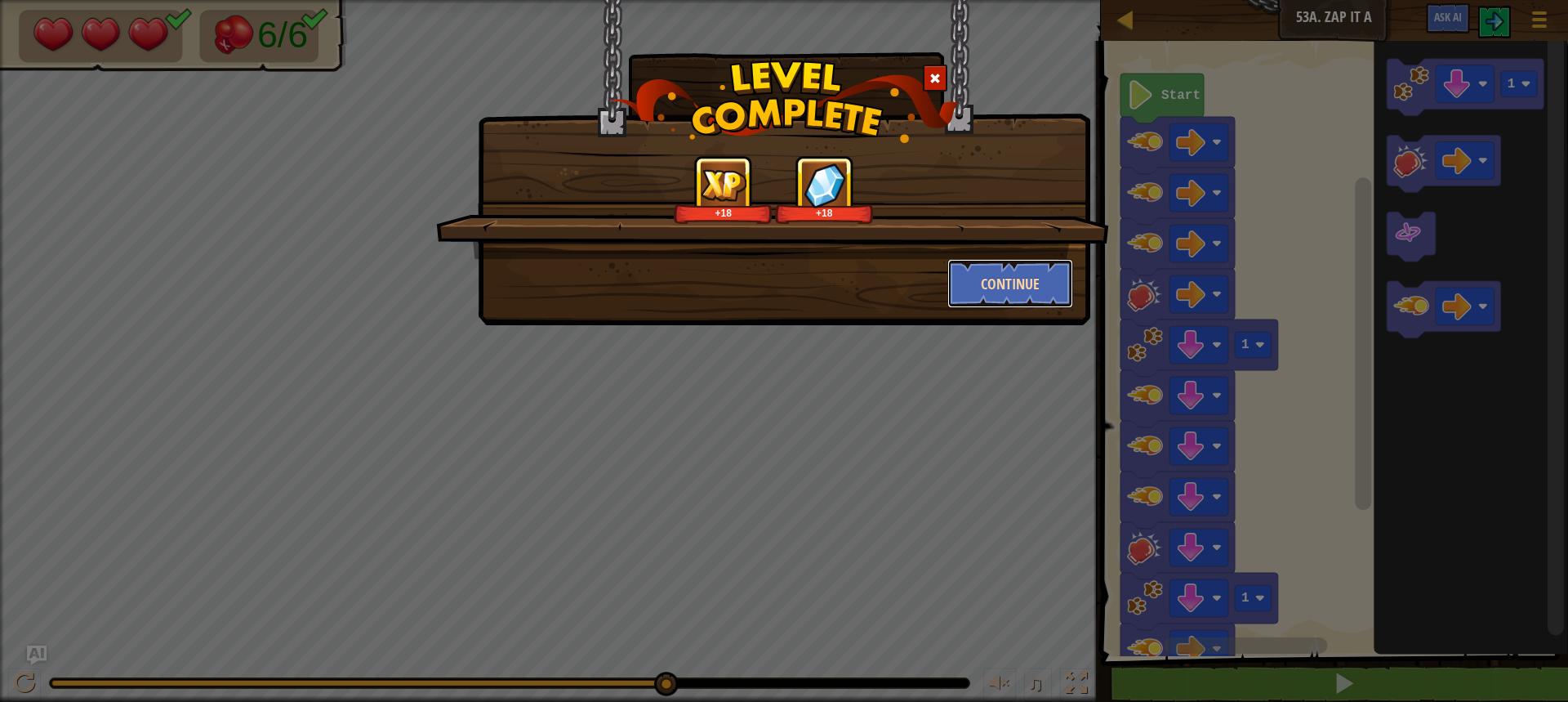
click at [1022, 268] on button "Continue" at bounding box center [1010, 283] width 127 height 49
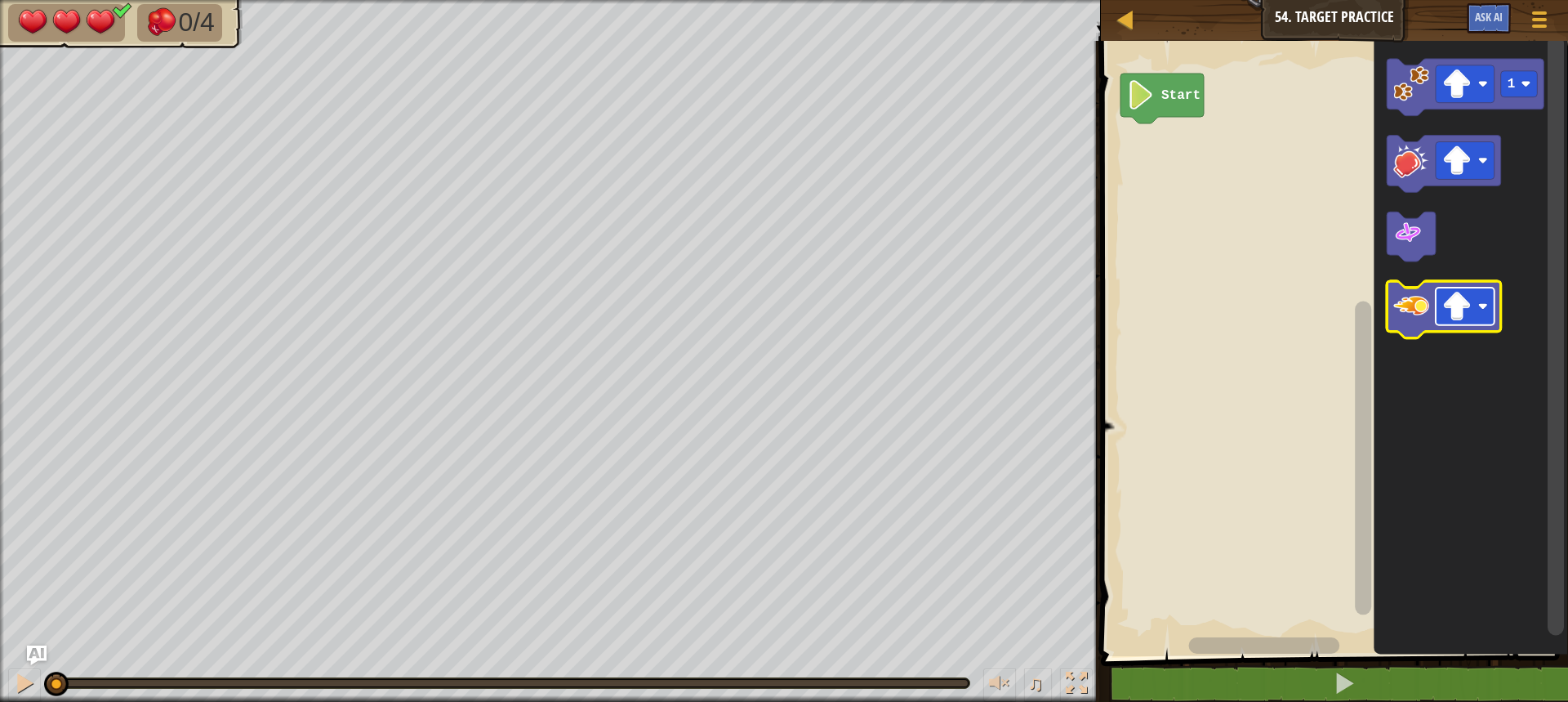
click at [1448, 304] on image "Blockly Workspace" at bounding box center [1457, 307] width 29 height 29
click at [1401, 319] on image "Blockly Workspace" at bounding box center [1411, 306] width 36 height 36
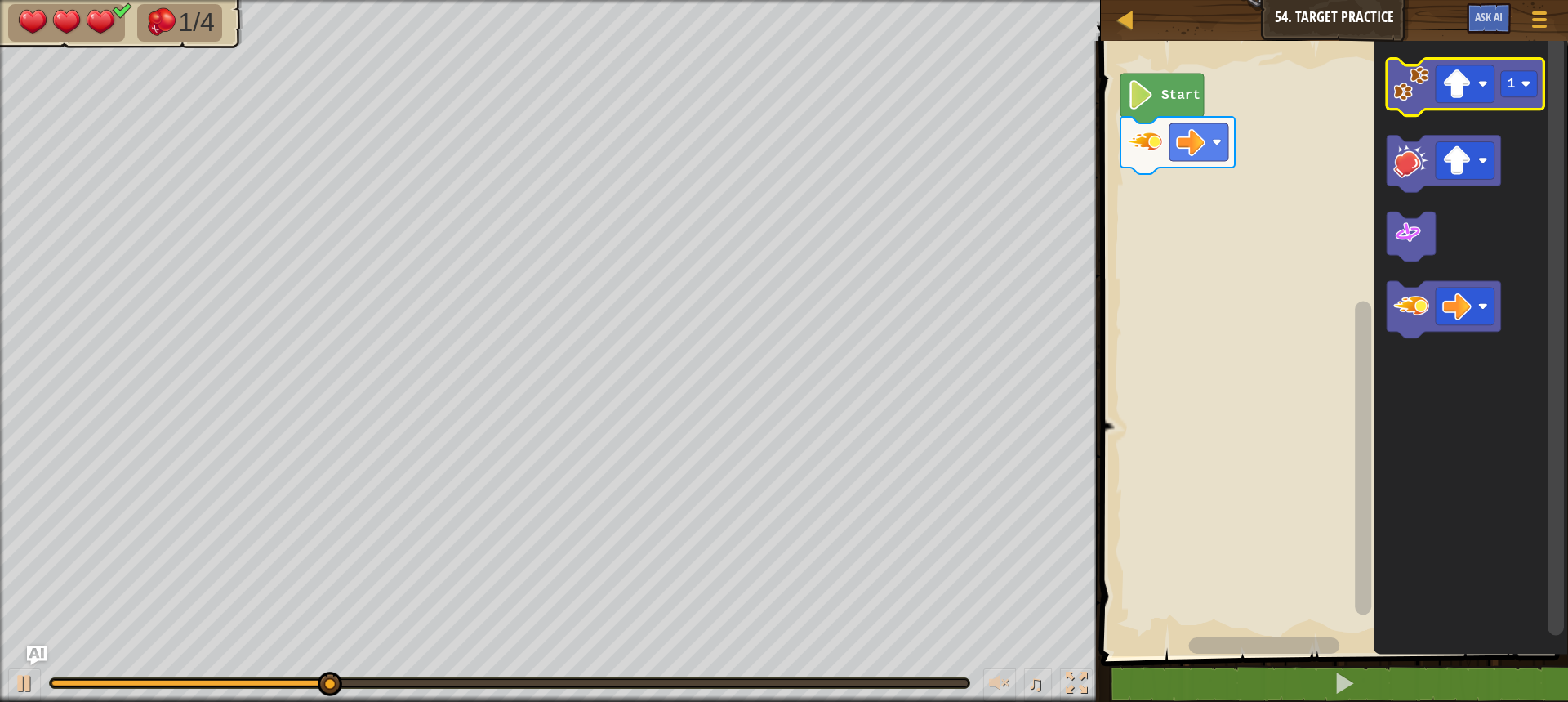
click at [1407, 89] on image "Blockly Workspace" at bounding box center [1411, 83] width 36 height 36
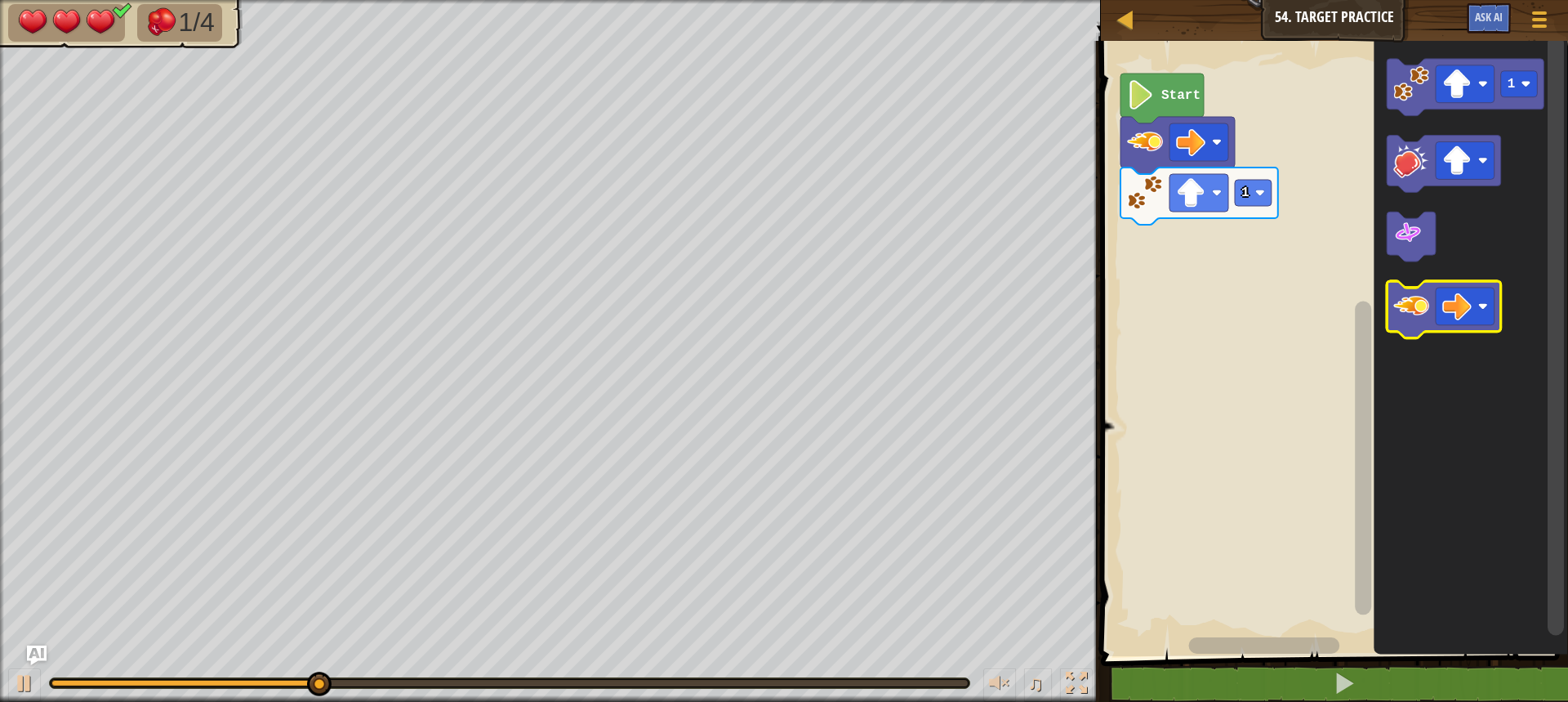
click at [1414, 306] on image "Blockly Workspace" at bounding box center [1411, 306] width 36 height 36
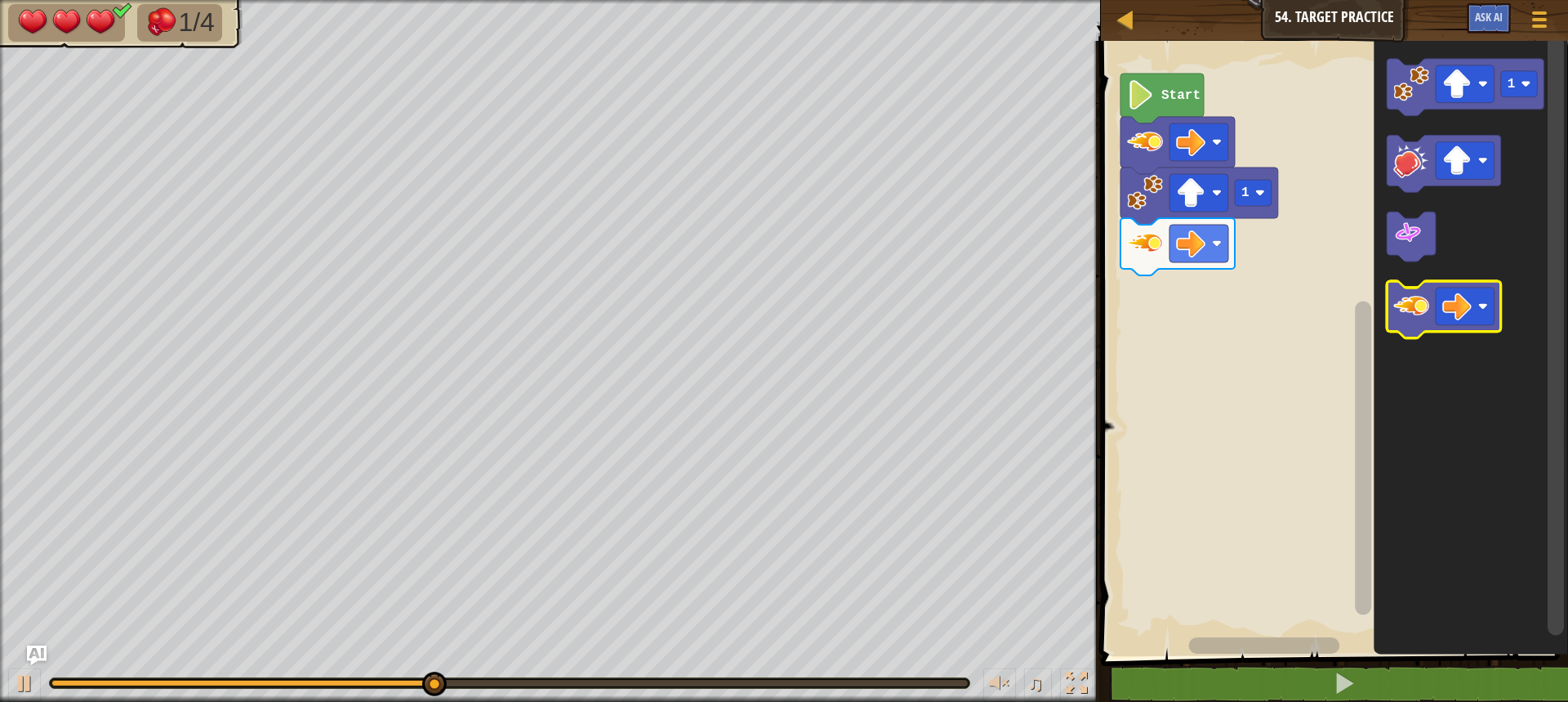
click at [1414, 308] on image "Blockly Workspace" at bounding box center [1411, 306] width 36 height 36
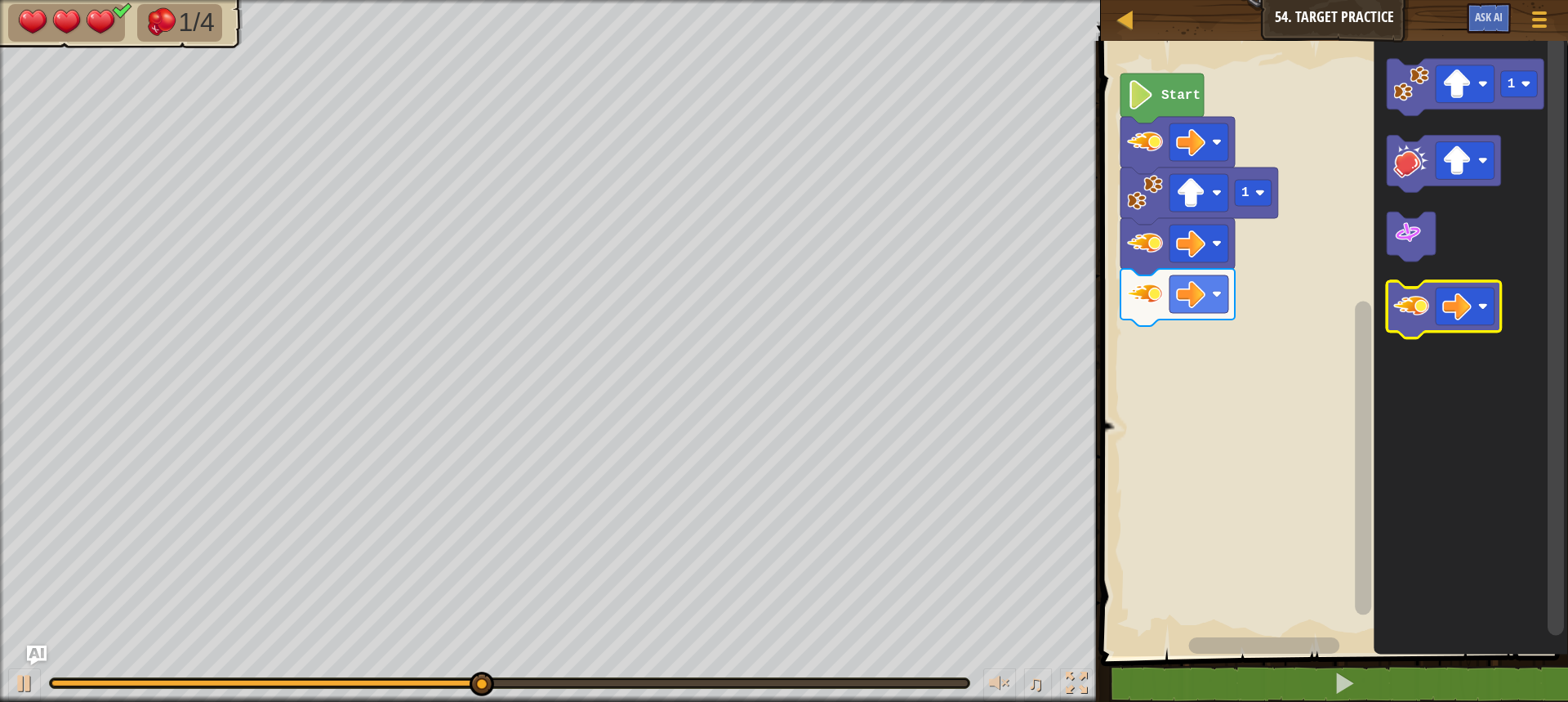
click at [1413, 308] on image "Blockly Workspace" at bounding box center [1411, 306] width 36 height 36
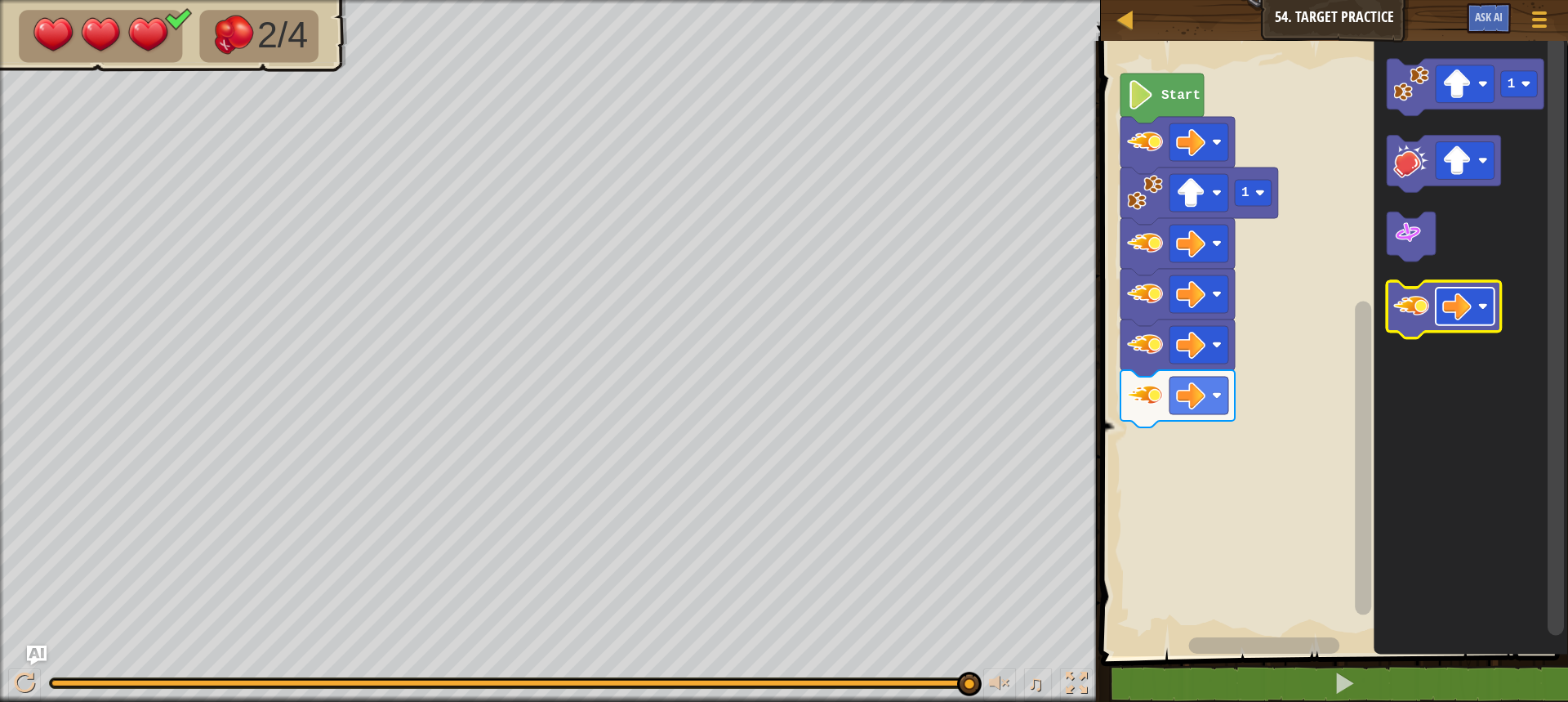
click at [1482, 316] on rect "Blockly Workspace" at bounding box center [1465, 306] width 59 height 38
click at [1413, 328] on icon "Blockly Workspace" at bounding box center [1444, 310] width 114 height 57
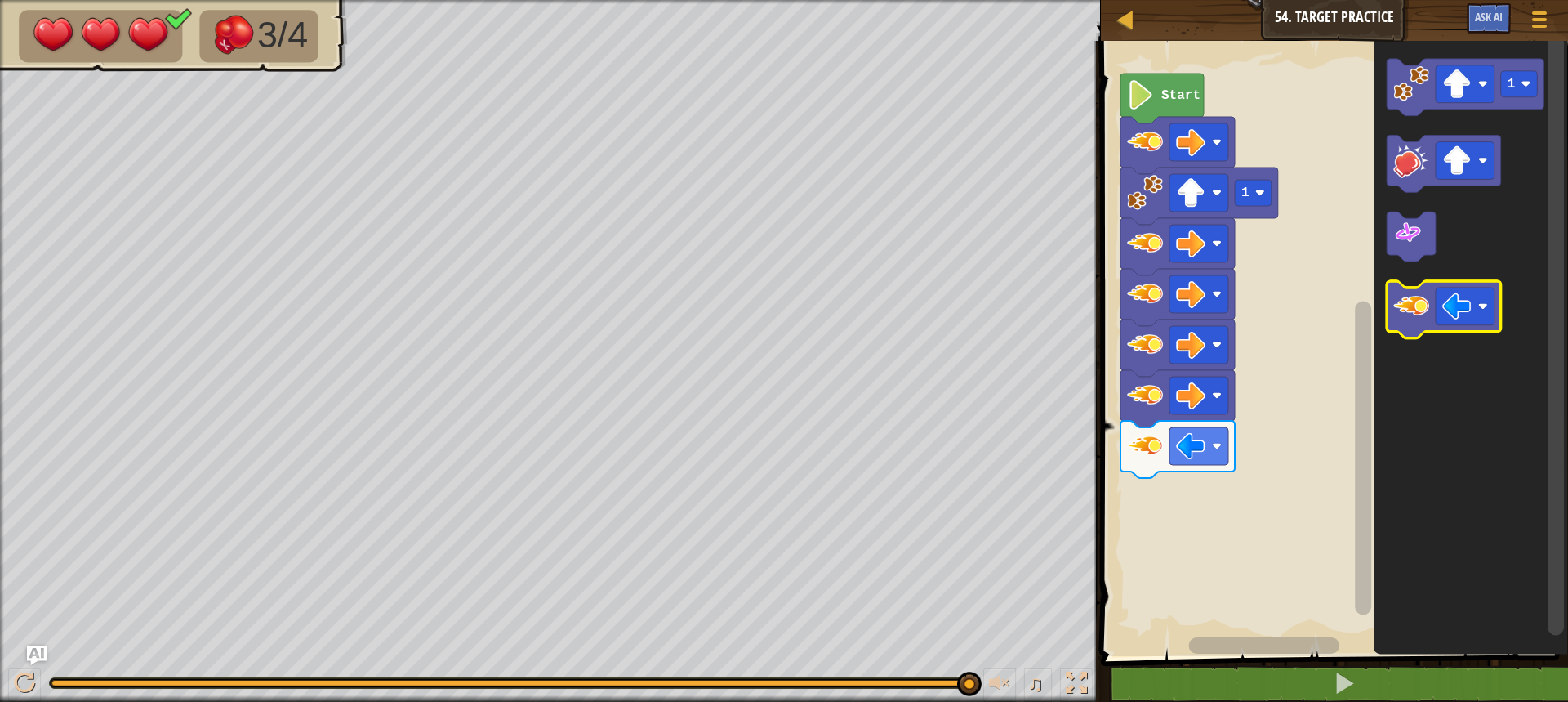
click at [1423, 312] on image "Blockly Workspace" at bounding box center [1411, 306] width 36 height 36
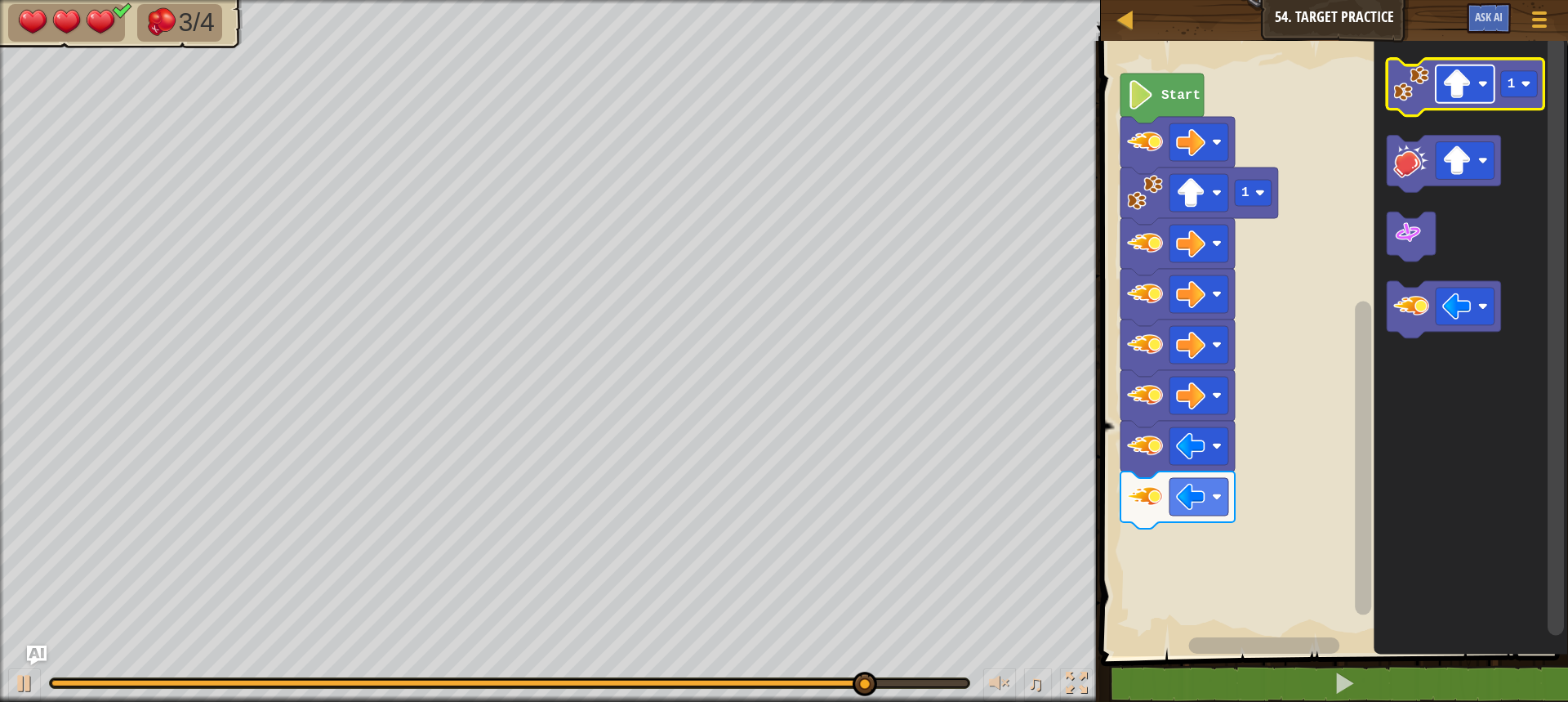
click at [1475, 91] on rect "Blockly Workspace" at bounding box center [1465, 83] width 59 height 38
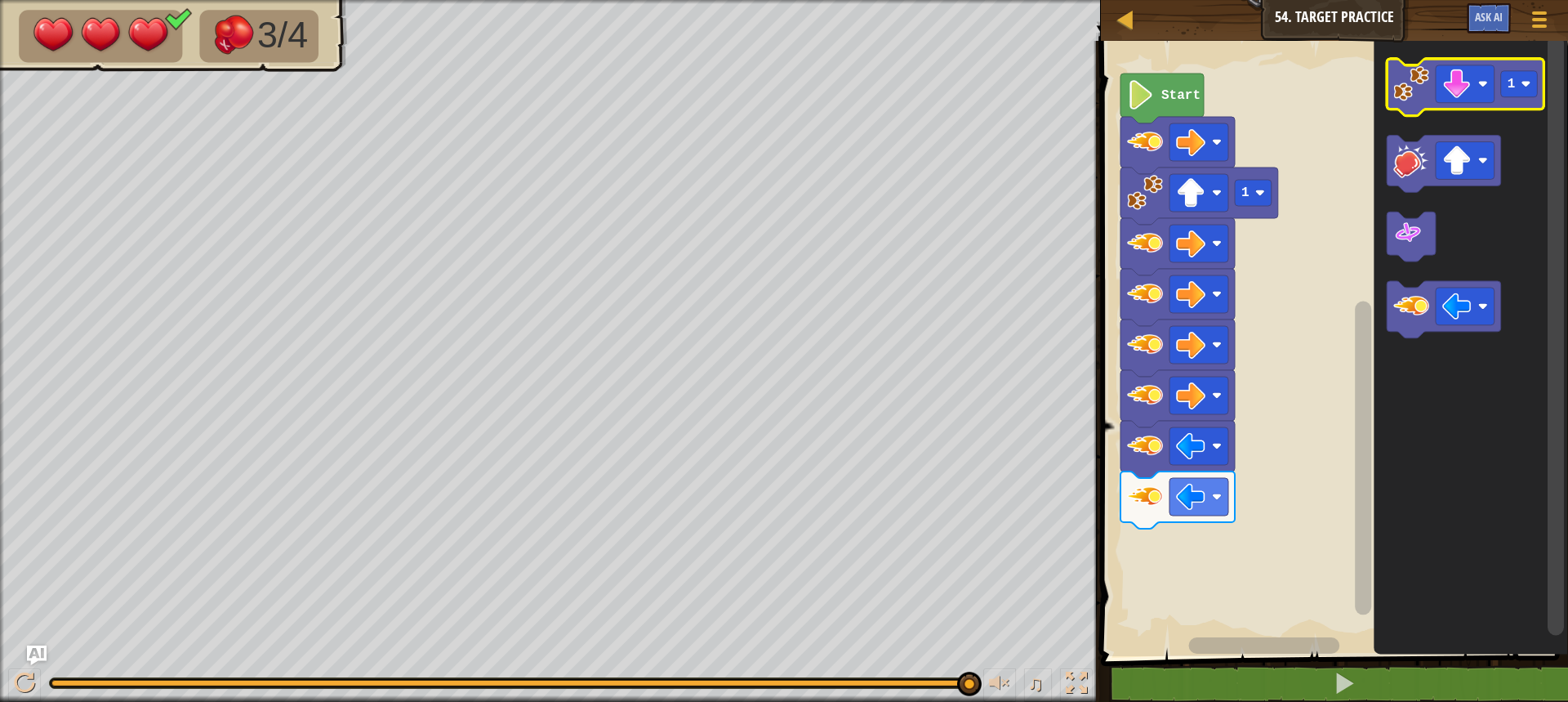
click at [1418, 105] on icon "Blockly Workspace" at bounding box center [1465, 87] width 158 height 57
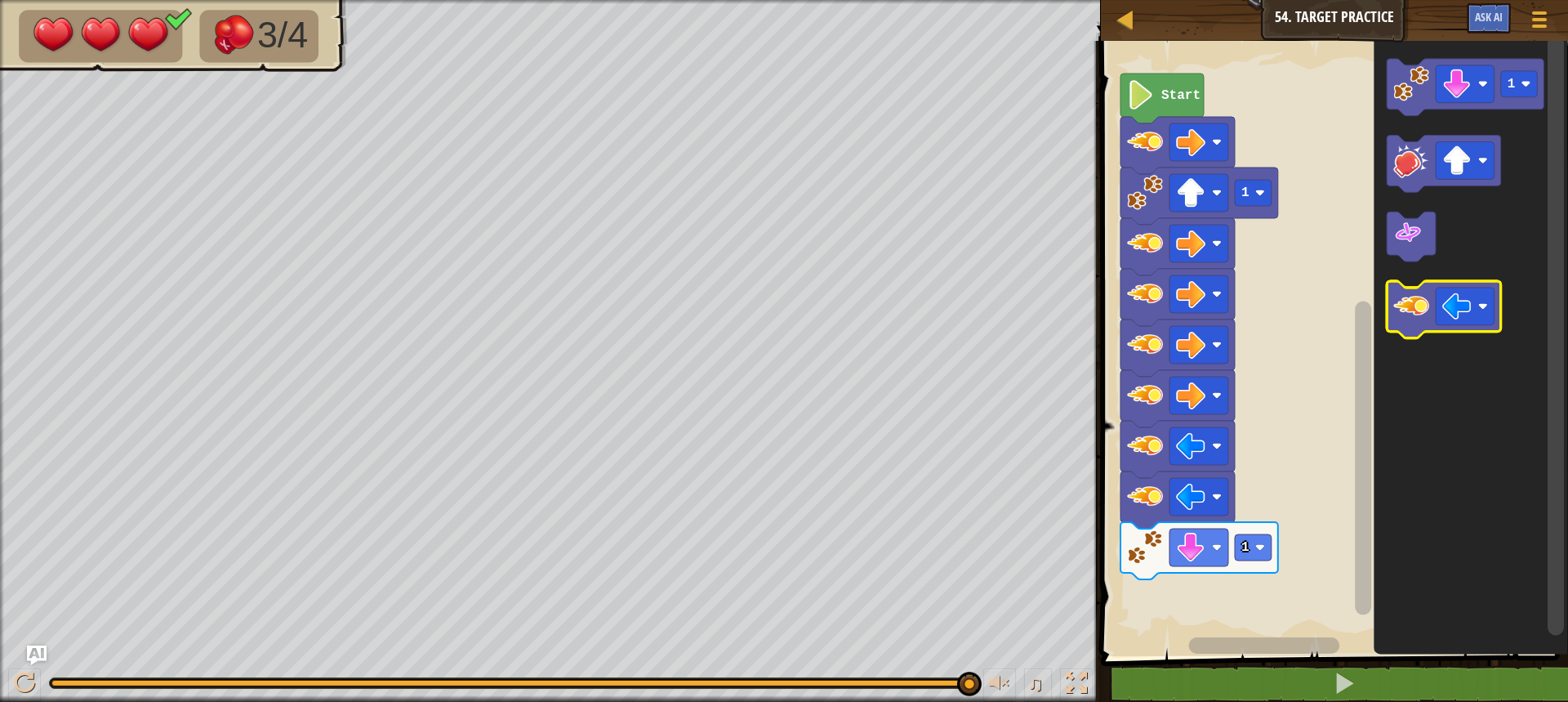
click at [1406, 314] on image "Blockly Workspace" at bounding box center [1411, 306] width 36 height 36
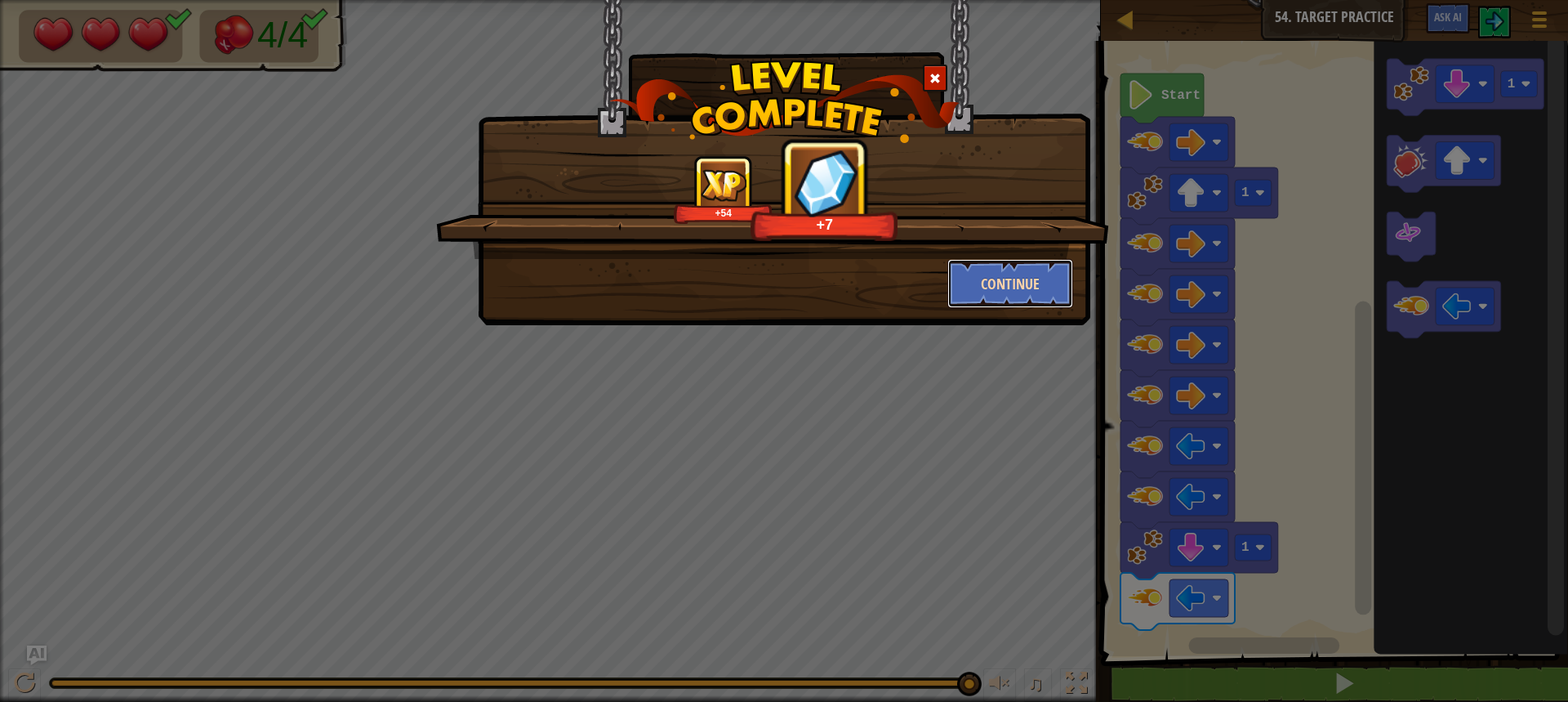
click at [1044, 285] on button "Continue" at bounding box center [1010, 283] width 127 height 49
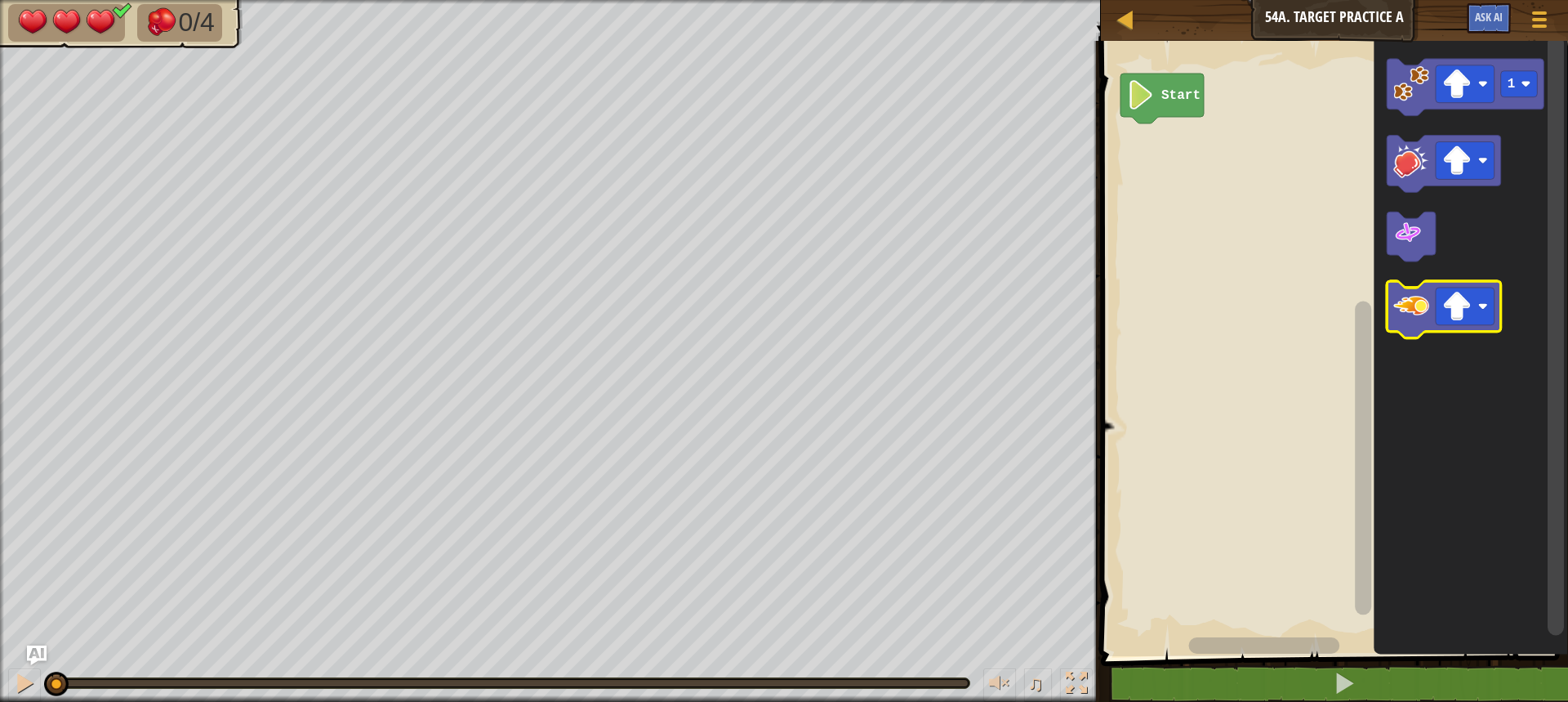
click at [1423, 313] on image "Blockly Workspace" at bounding box center [1411, 306] width 36 height 36
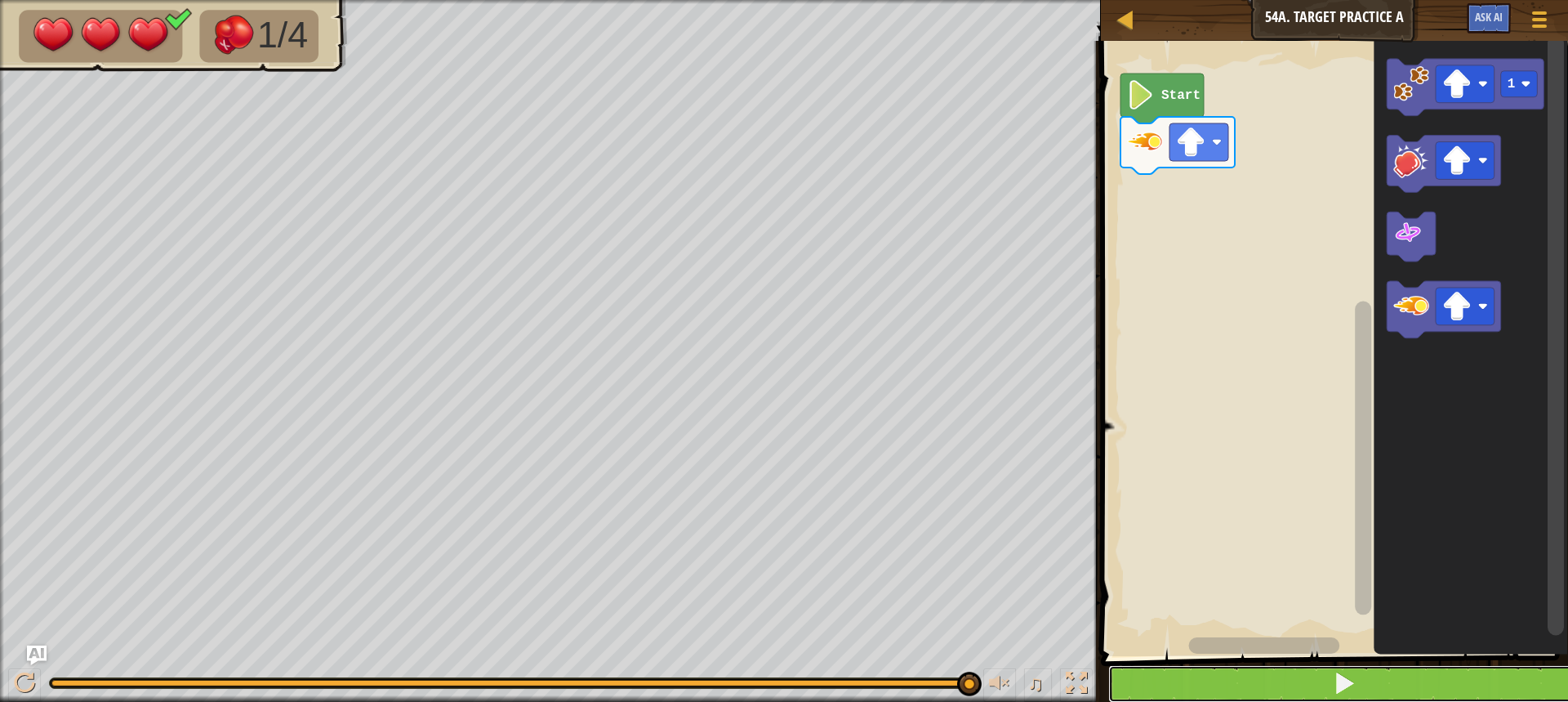
click at [1190, 676] on button at bounding box center [1344, 684] width 472 height 38
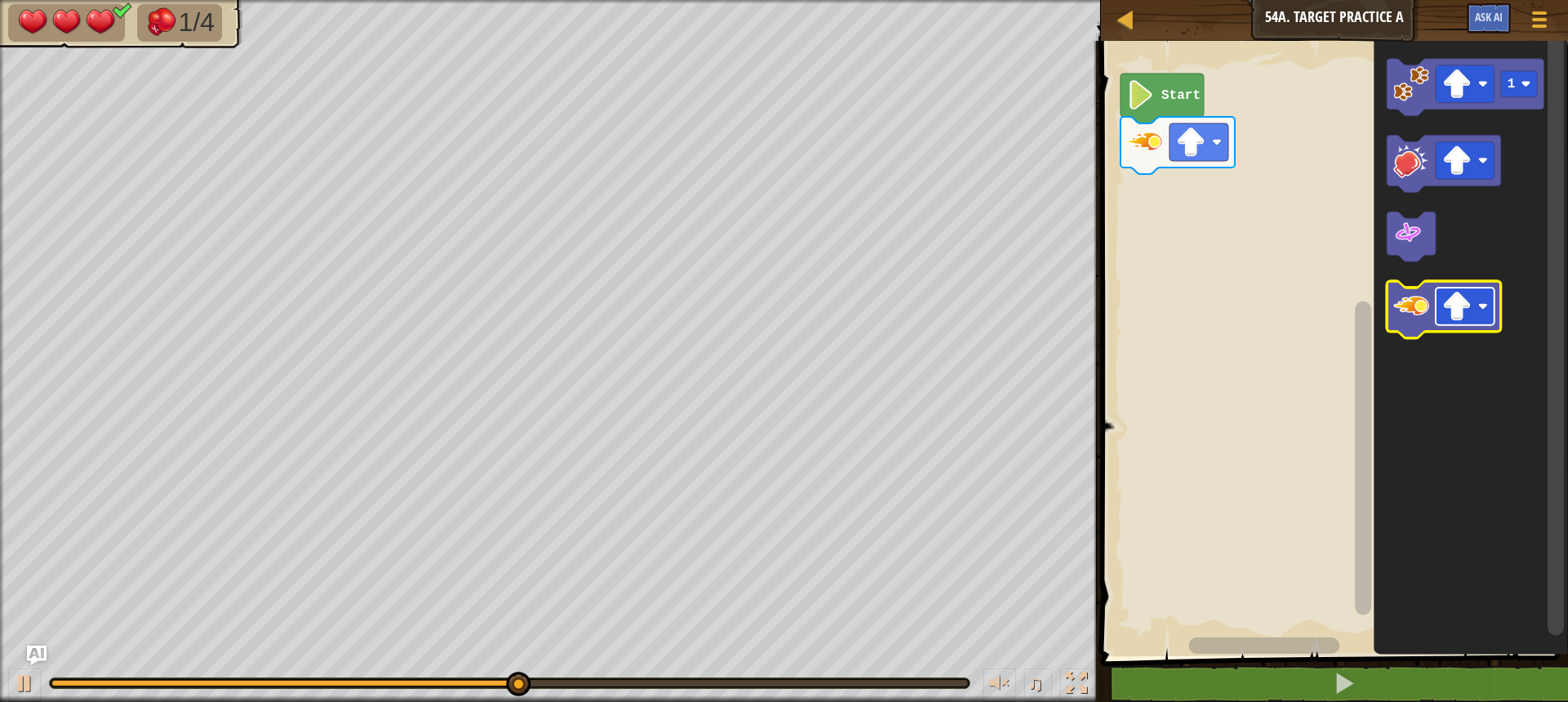
click at [1464, 324] on rect "Blockly Workspace" at bounding box center [1465, 306] width 59 height 38
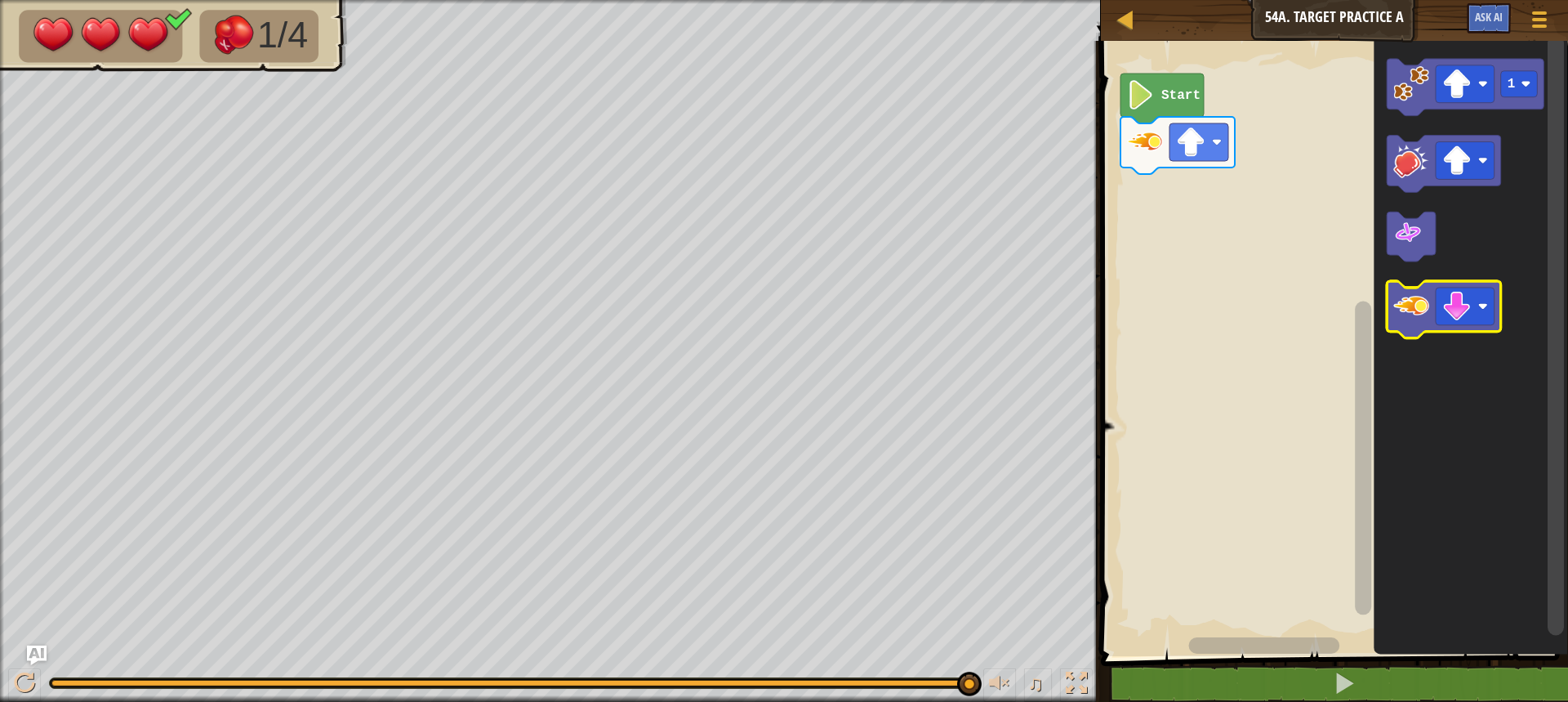
click at [1419, 329] on icon "Blockly Workspace" at bounding box center [1444, 310] width 114 height 57
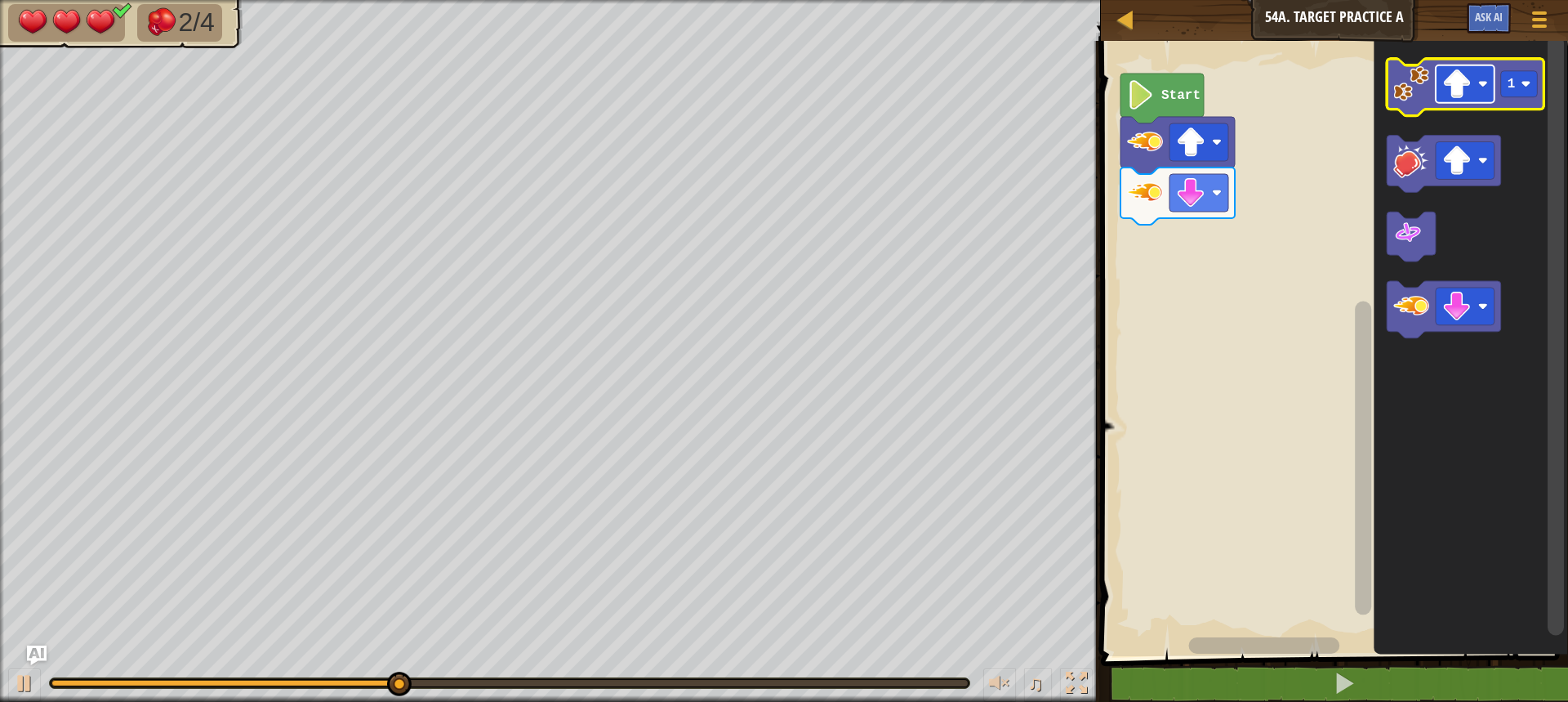
click at [1447, 86] on image "Blockly Workspace" at bounding box center [1457, 84] width 29 height 29
click at [1413, 98] on image "Blockly Workspace" at bounding box center [1411, 83] width 36 height 36
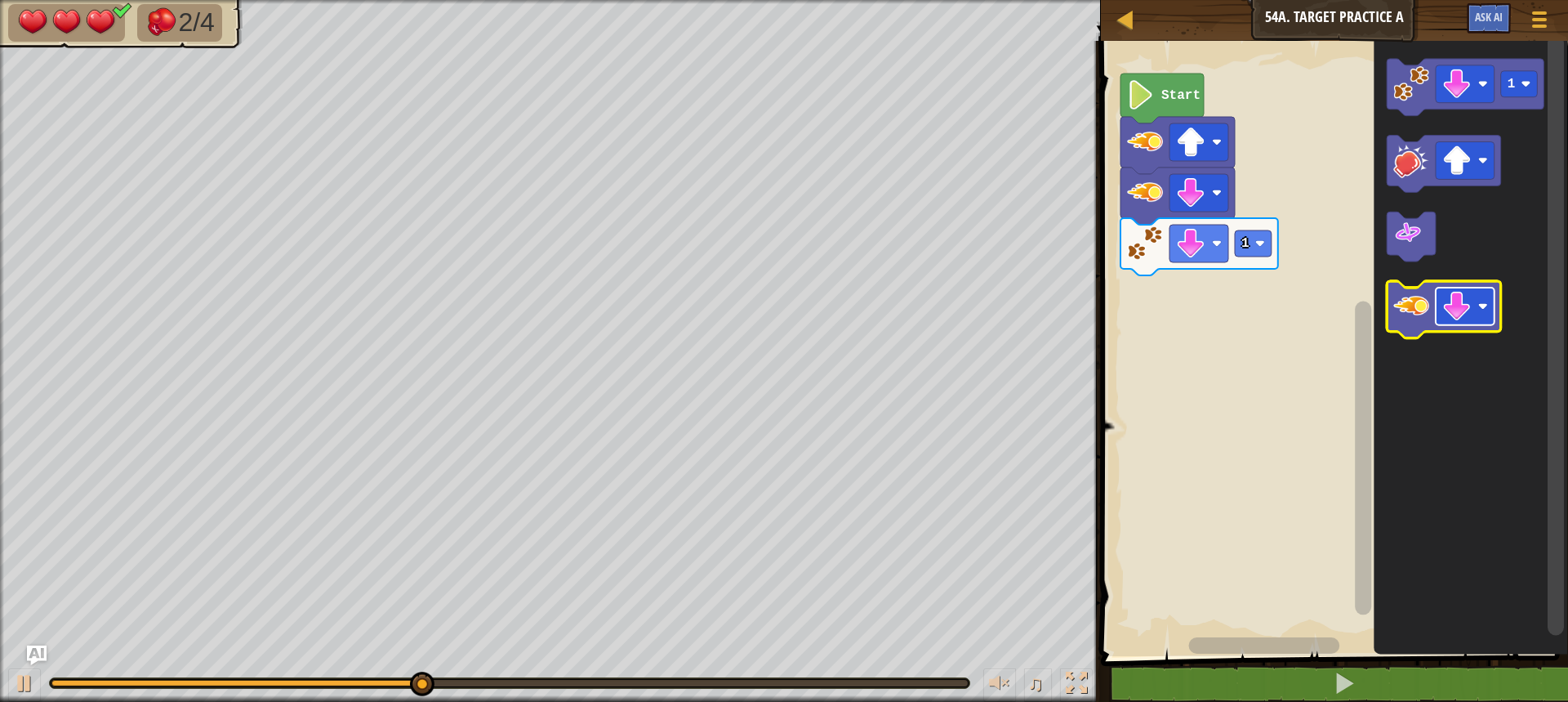
click at [1468, 309] on image "Blockly Workspace" at bounding box center [1457, 307] width 29 height 29
click at [1416, 324] on image "Blockly Workspace" at bounding box center [1411, 306] width 36 height 36
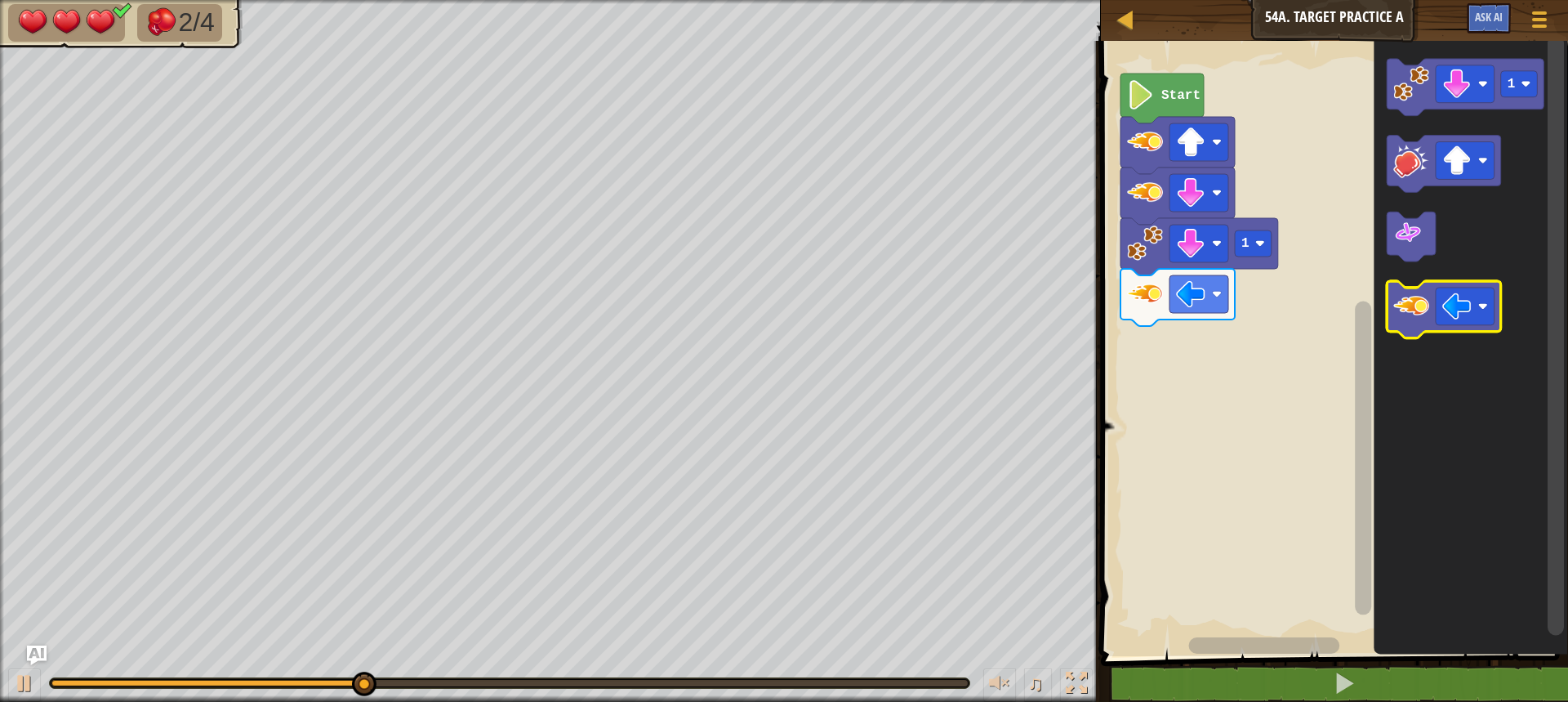
click at [1416, 319] on image "Blockly Workspace" at bounding box center [1411, 306] width 36 height 36
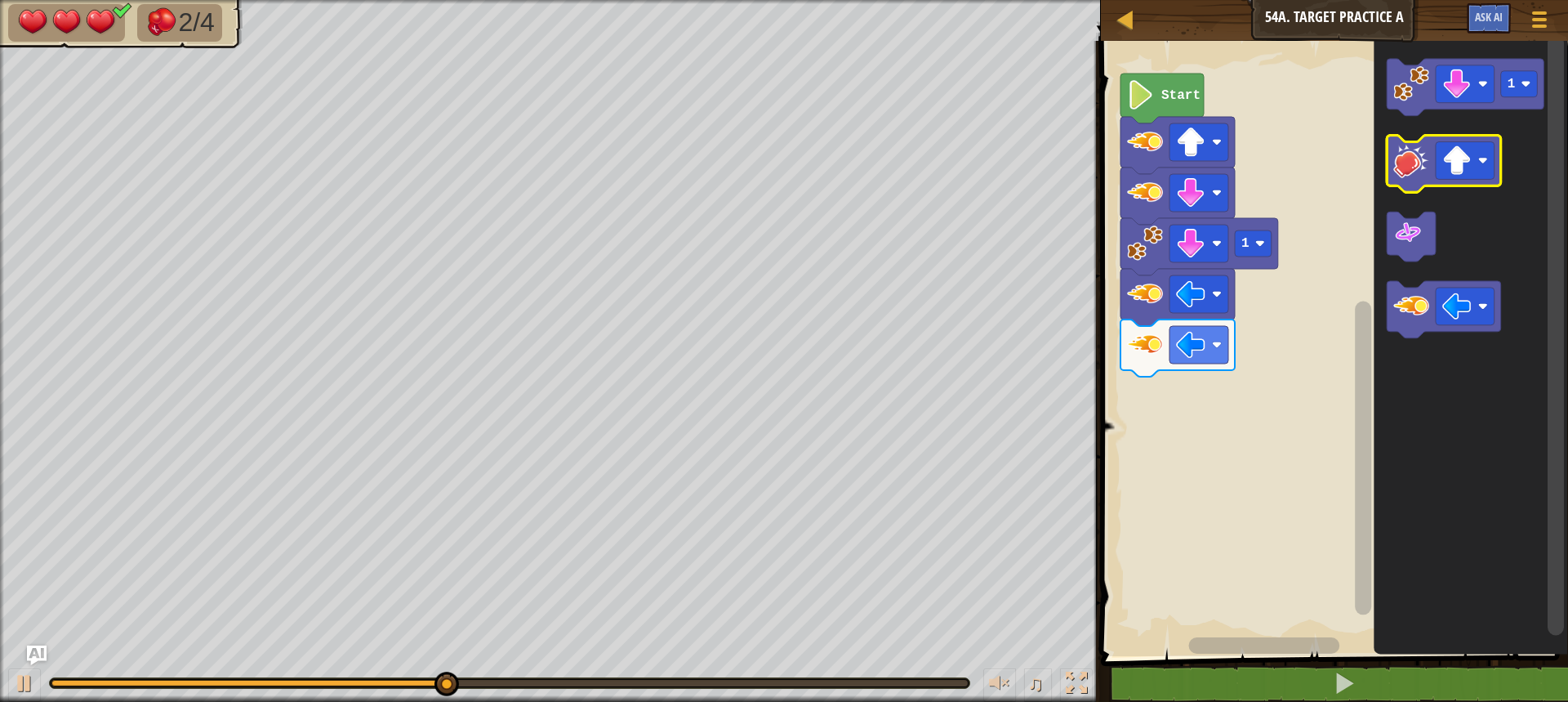
click at [1461, 180] on icon "Blockly Workspace" at bounding box center [1444, 164] width 114 height 57
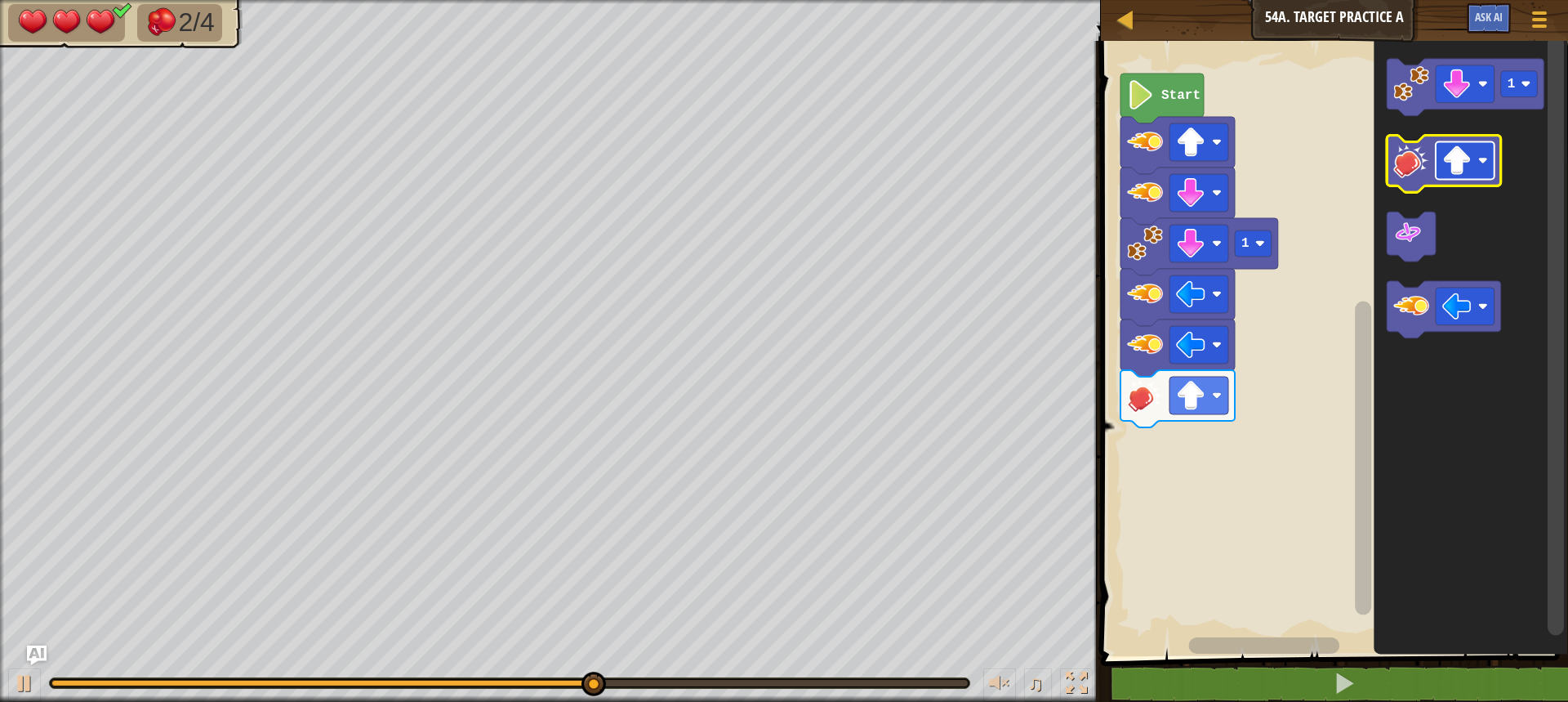
click at [1456, 166] on image "Blockly Workspace" at bounding box center [1457, 161] width 29 height 29
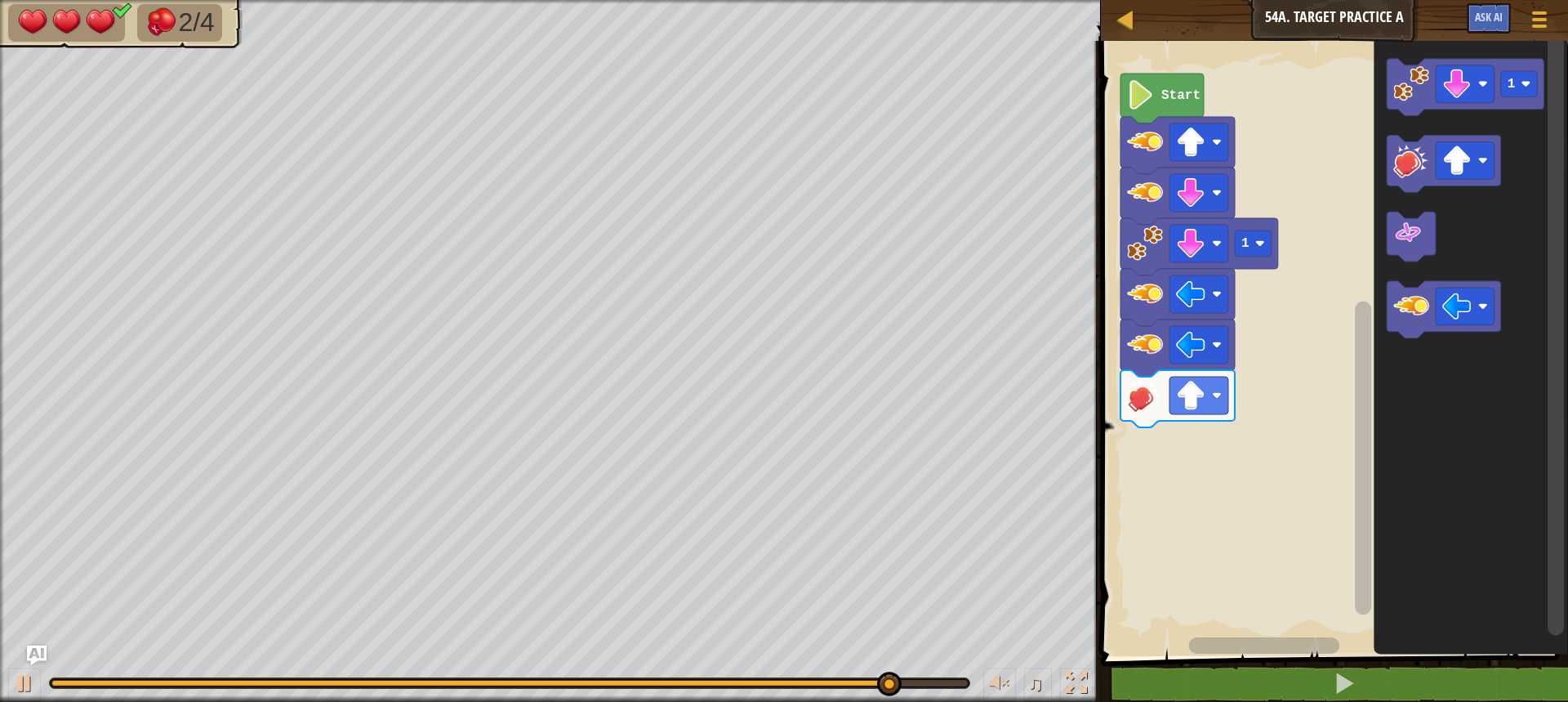
click at [1491, 463] on icon "Blockly Workspace" at bounding box center [1471, 344] width 194 height 623
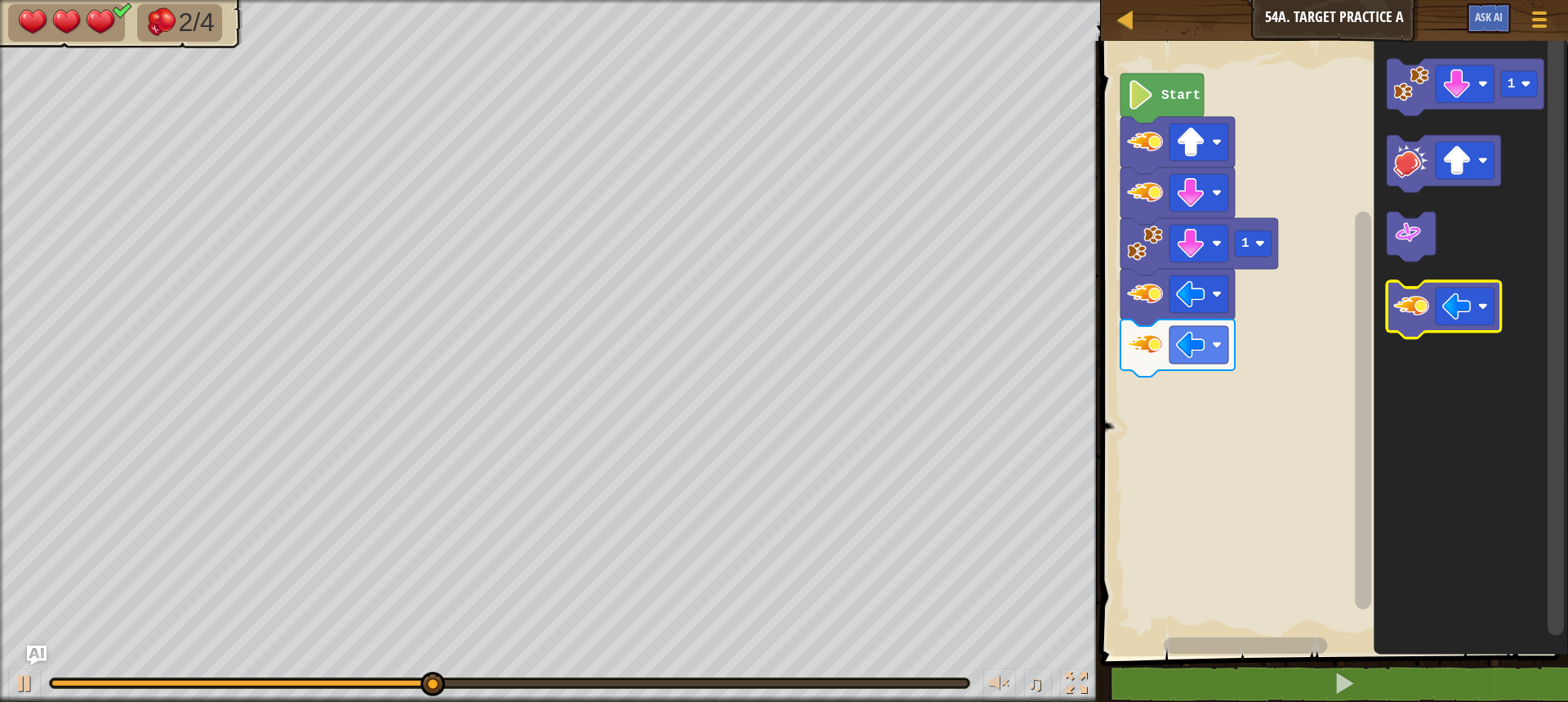
click at [1412, 315] on image "Blockly Workspace" at bounding box center [1411, 306] width 36 height 36
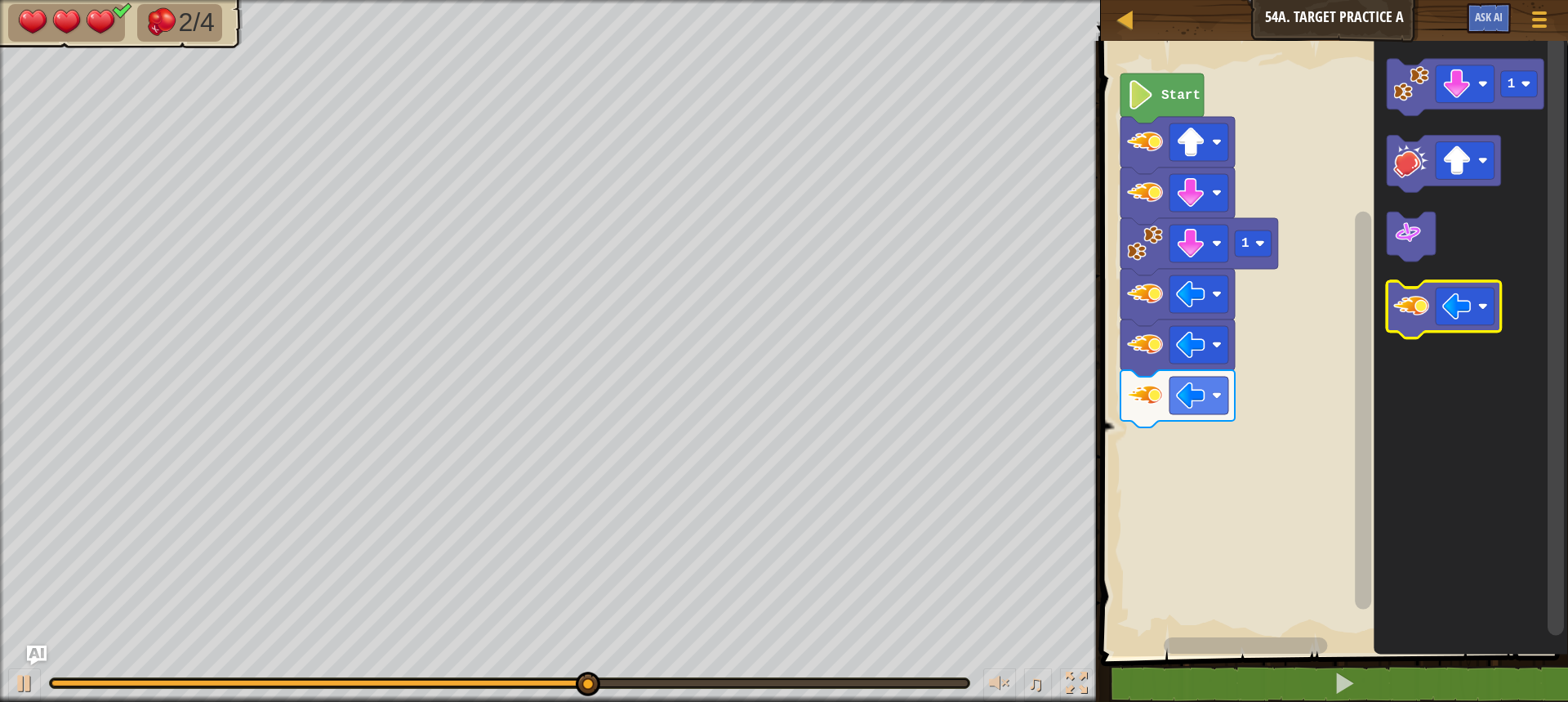
click at [1412, 315] on image "Blockly Workspace" at bounding box center [1411, 306] width 36 height 36
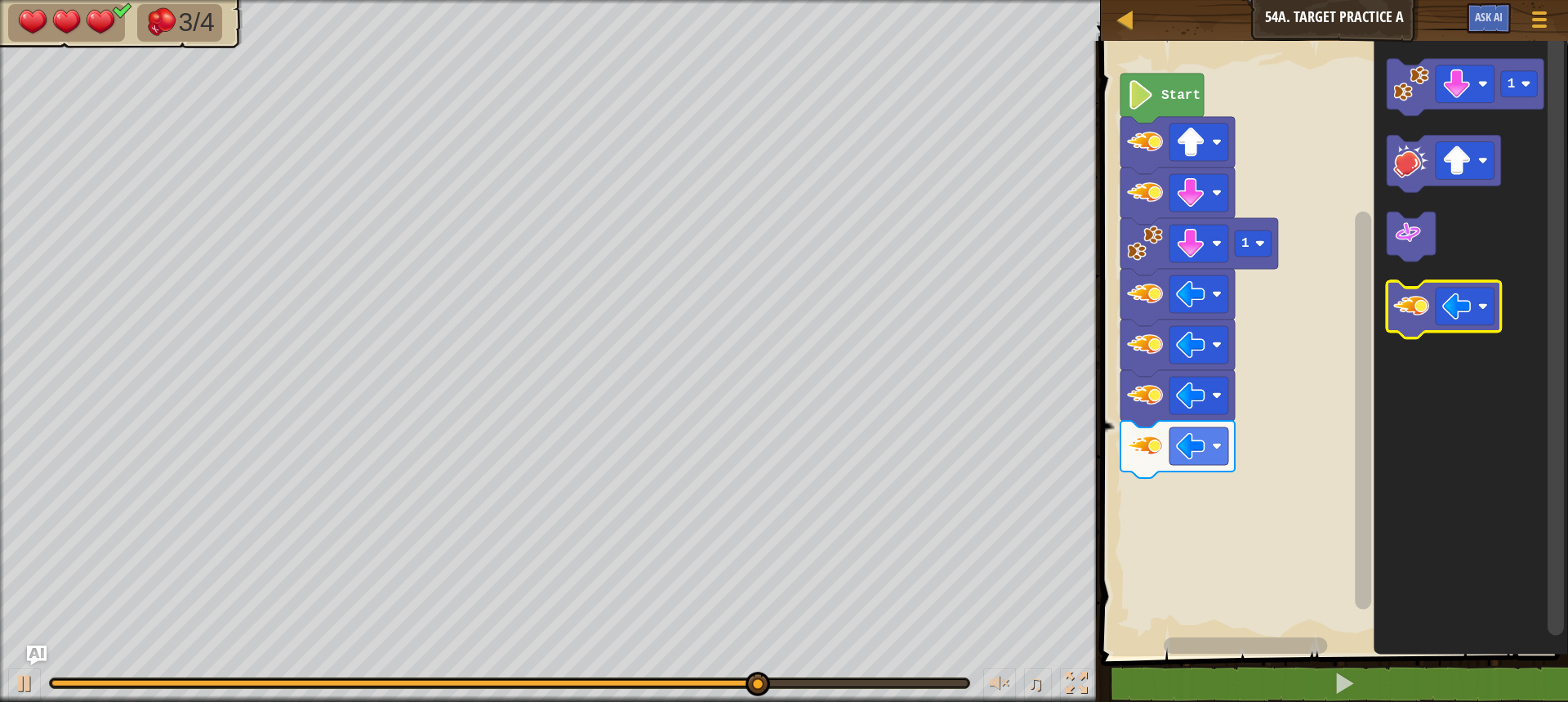
click at [1465, 328] on icon "Blockly Workspace" at bounding box center [1444, 310] width 114 height 57
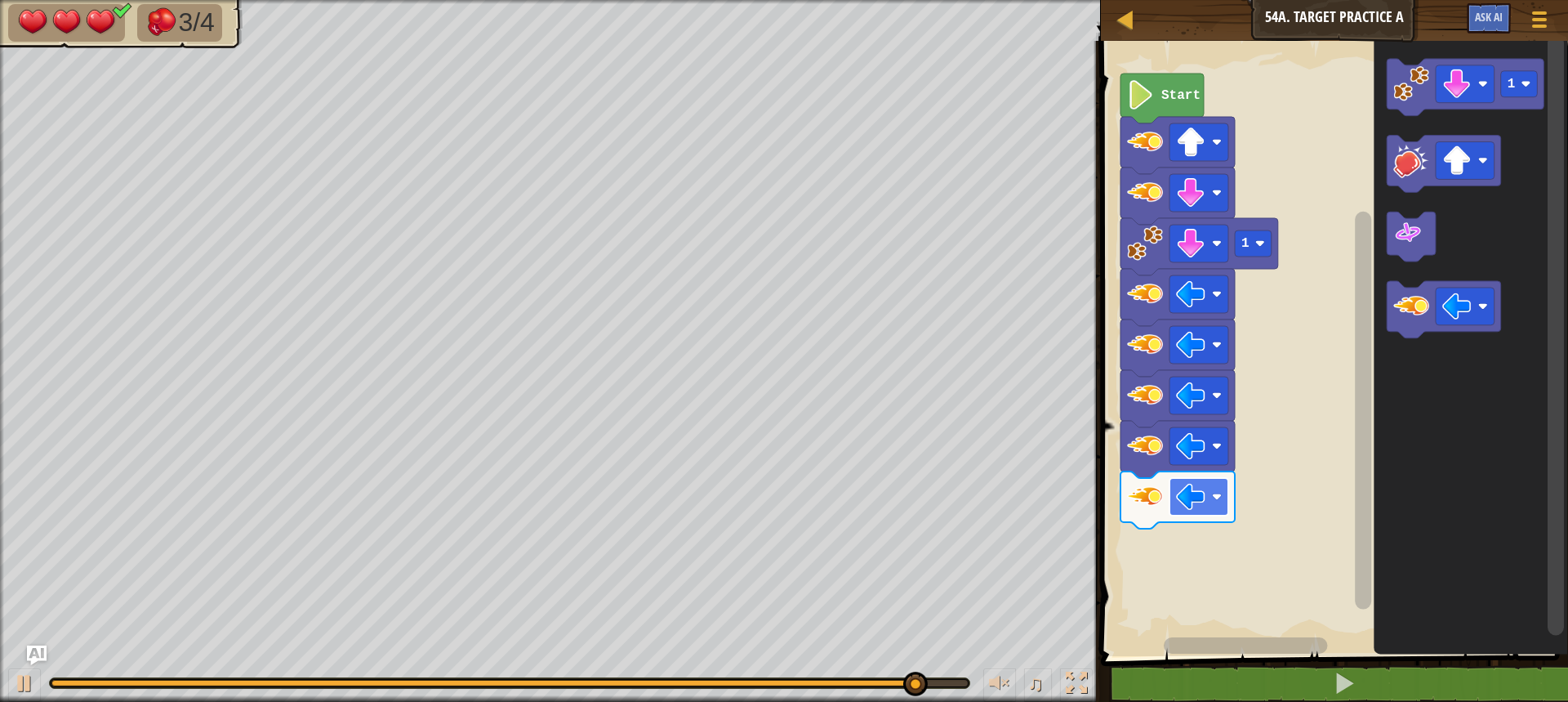
click at [1200, 499] on image "Blockly Workspace" at bounding box center [1191, 496] width 29 height 29
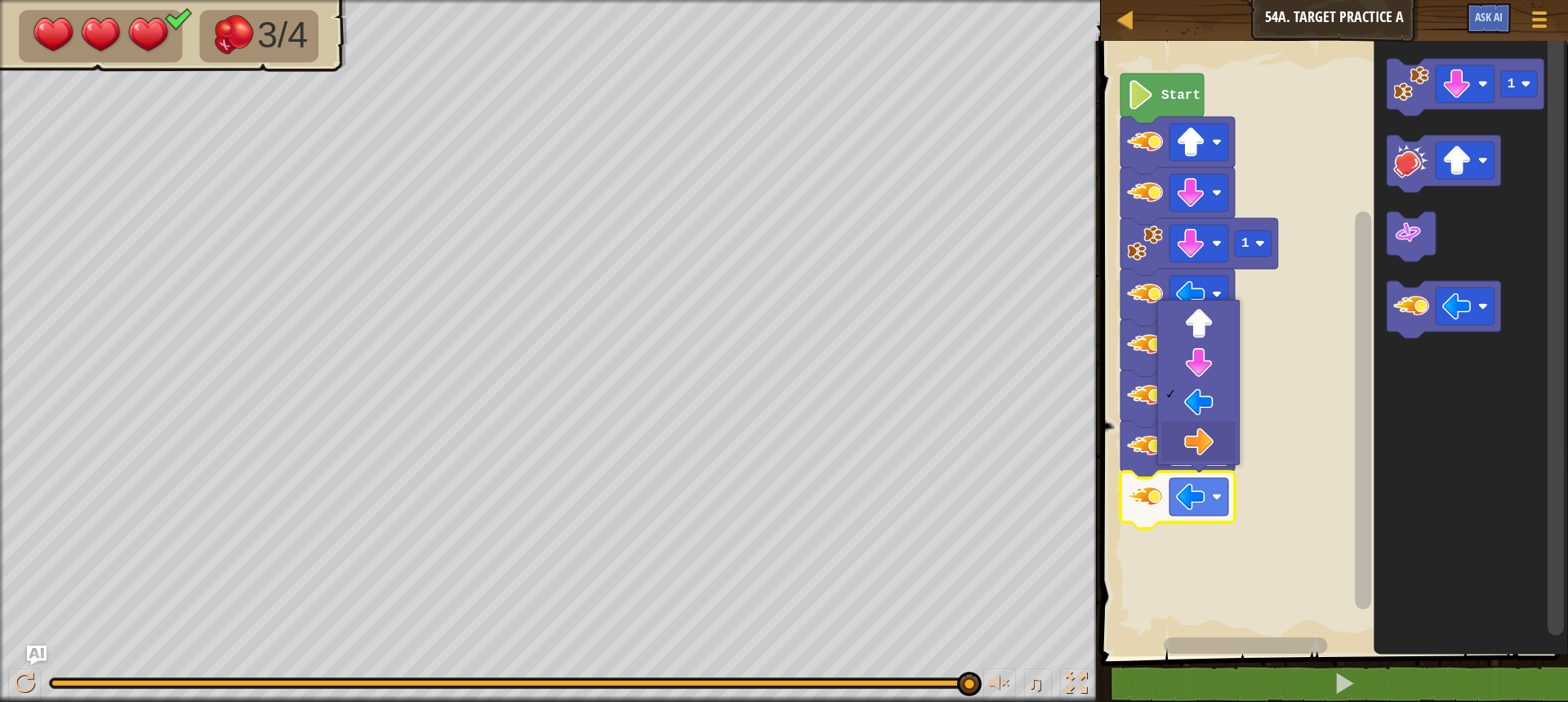
drag, startPoint x: 1215, startPoint y: 448, endPoint x: 1201, endPoint y: 447, distance: 14.0
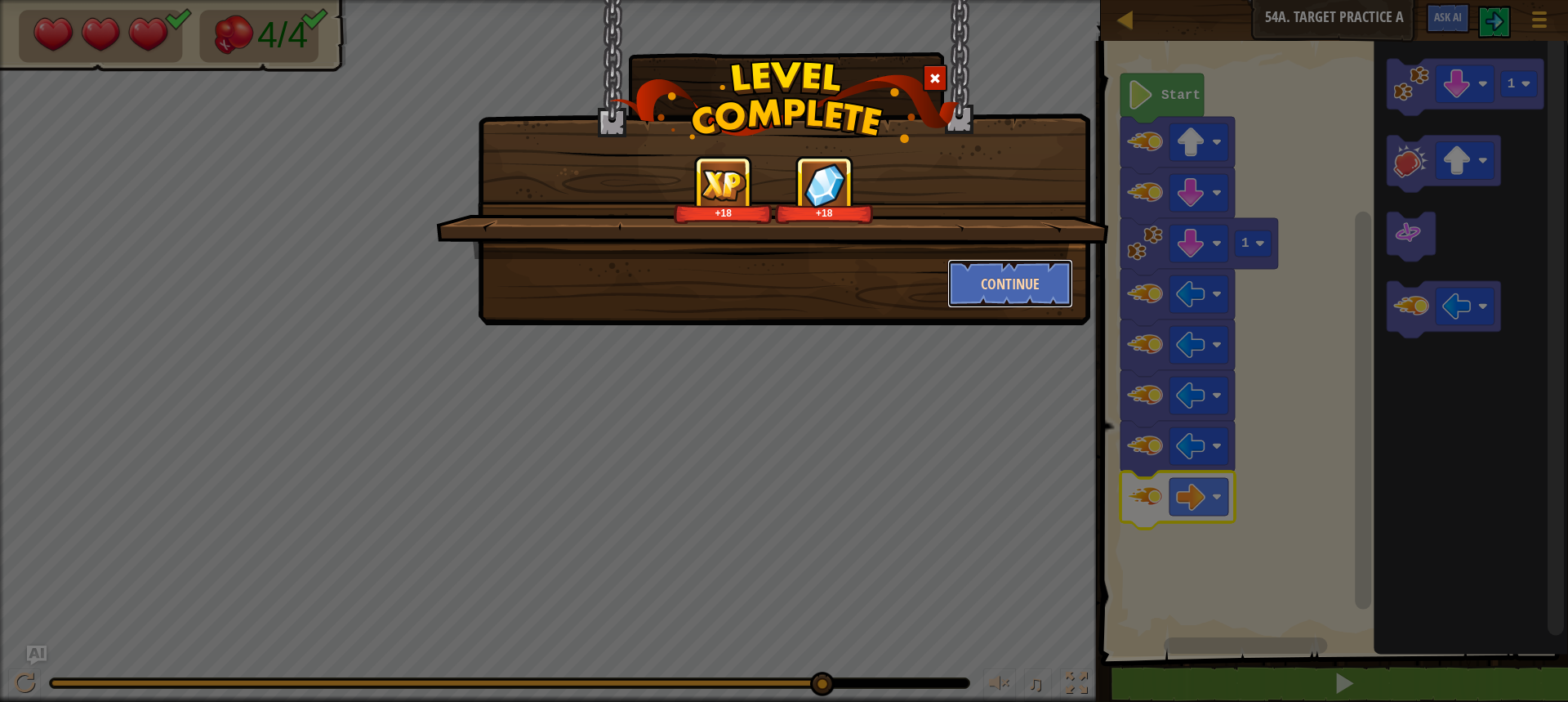
click at [1015, 282] on button "Continue" at bounding box center [1010, 283] width 127 height 49
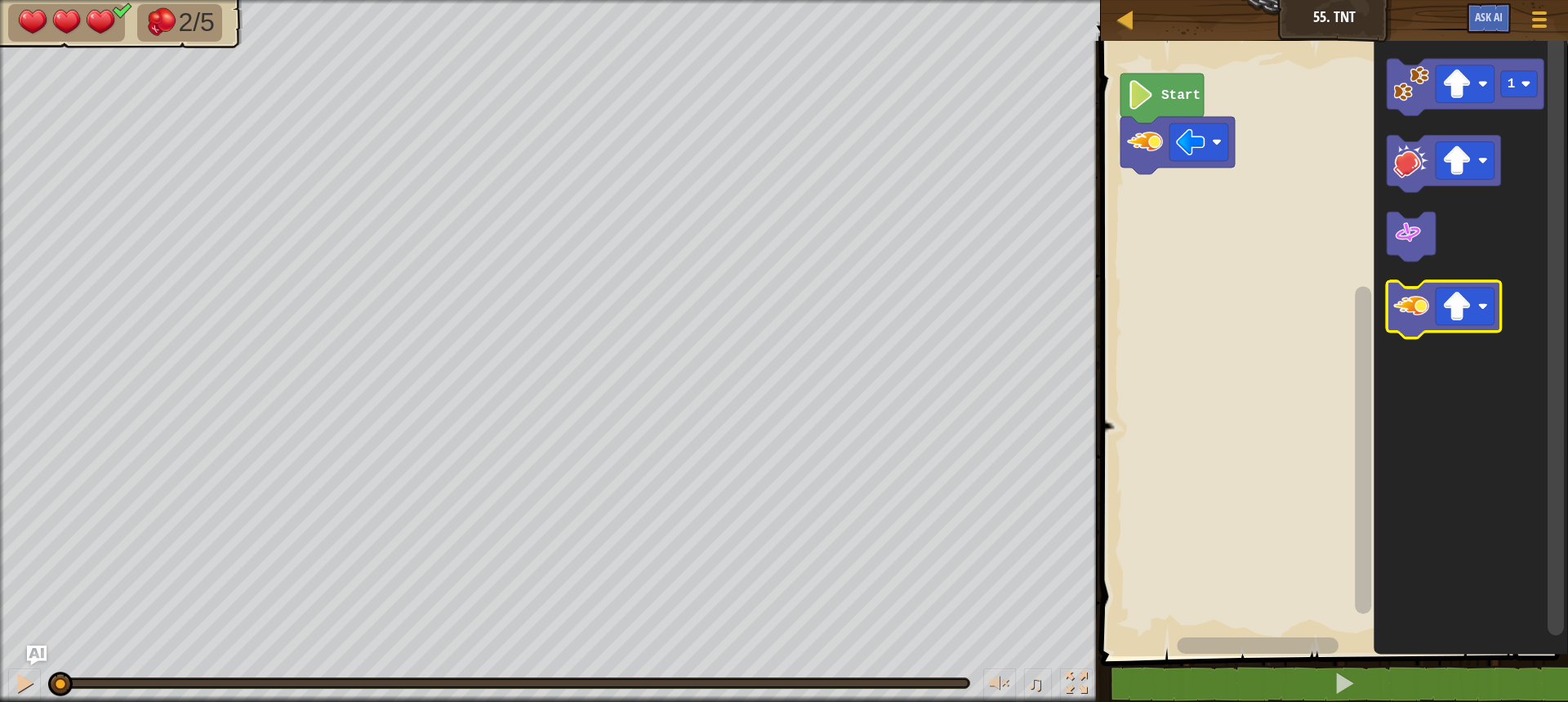
click at [1409, 319] on image "Blockly Workspace" at bounding box center [1411, 306] width 36 height 36
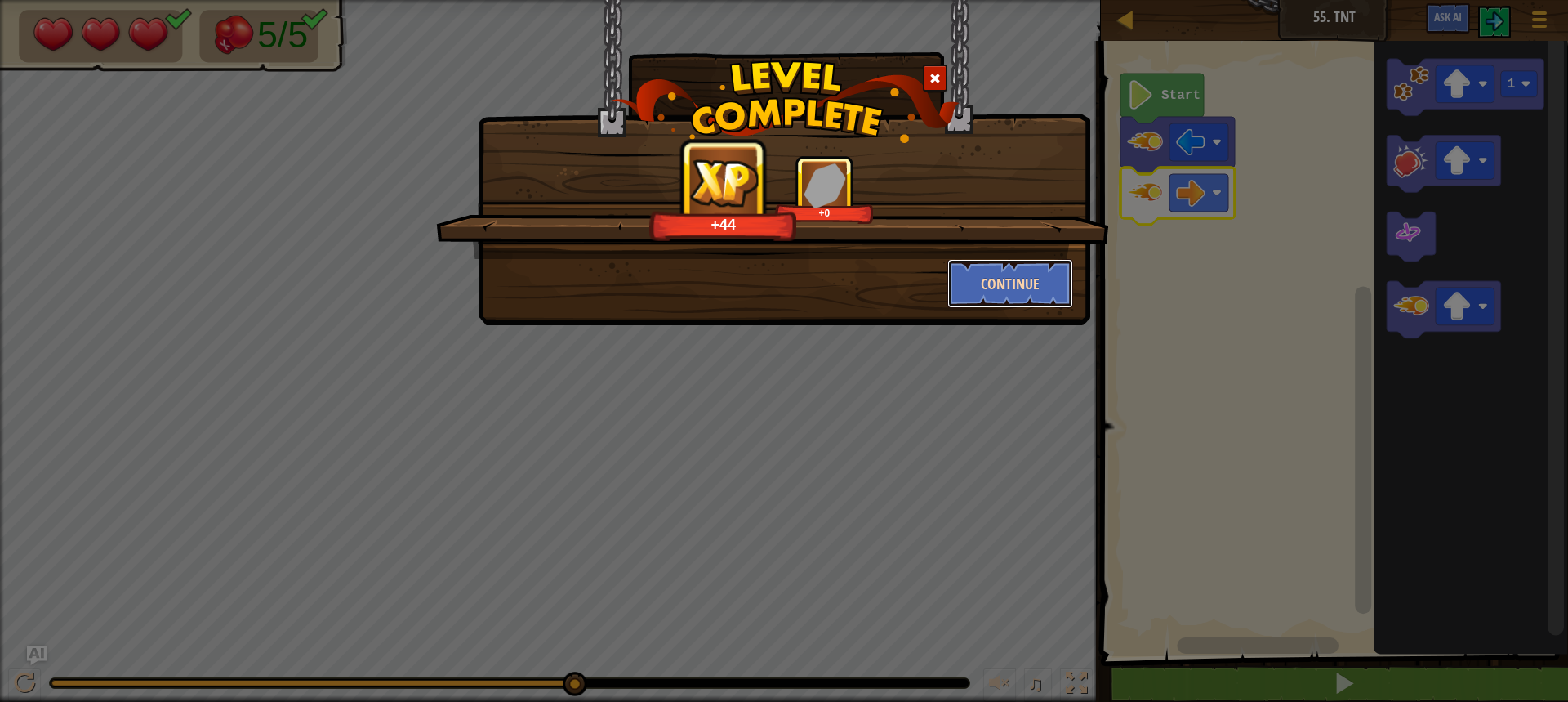
click at [1013, 283] on button "Continue" at bounding box center [1010, 283] width 127 height 49
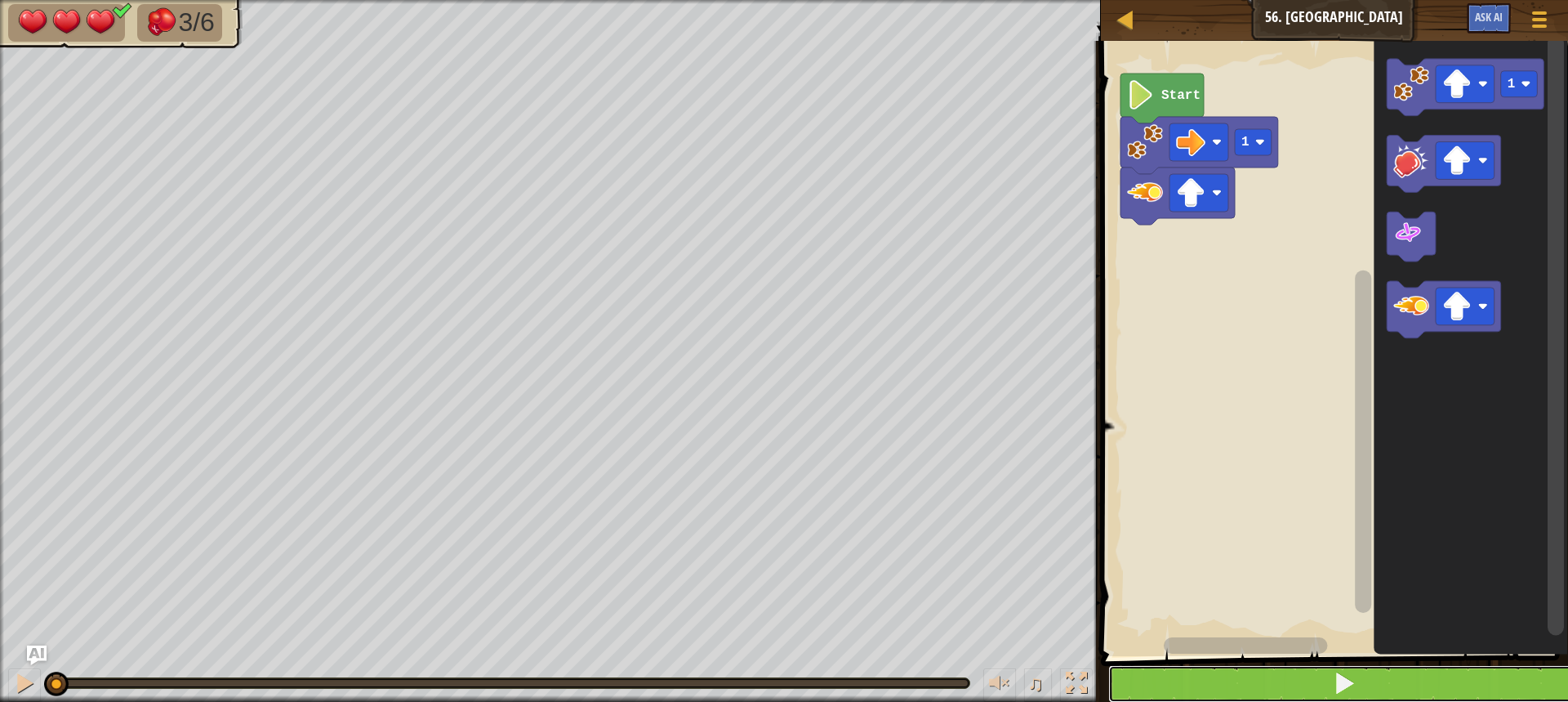
click at [1206, 694] on button at bounding box center [1344, 684] width 472 height 38
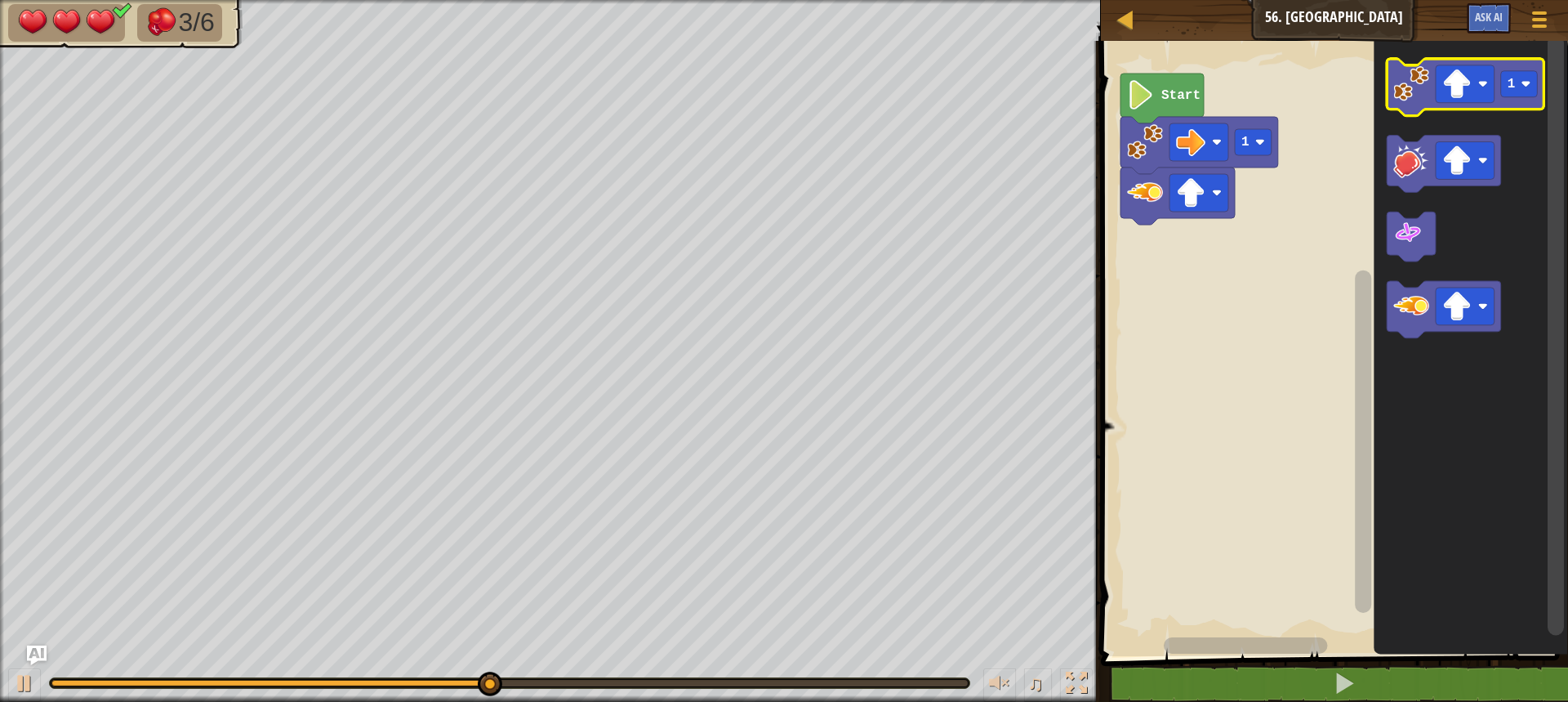
click at [1402, 85] on image "Blockly Workspace" at bounding box center [1411, 83] width 36 height 36
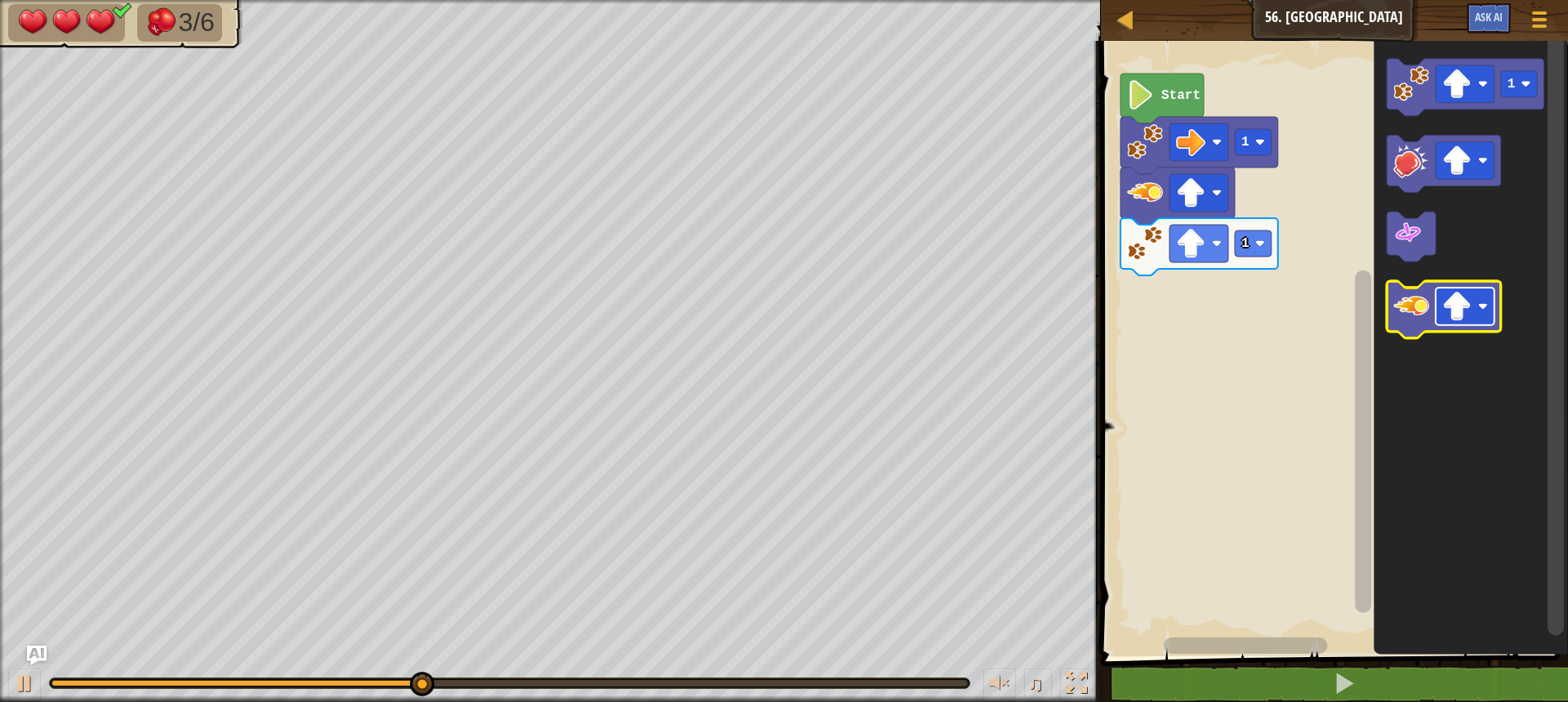
click at [1466, 317] on image "Blockly Workspace" at bounding box center [1457, 307] width 29 height 29
click at [1418, 311] on image "Blockly Workspace" at bounding box center [1411, 306] width 36 height 36
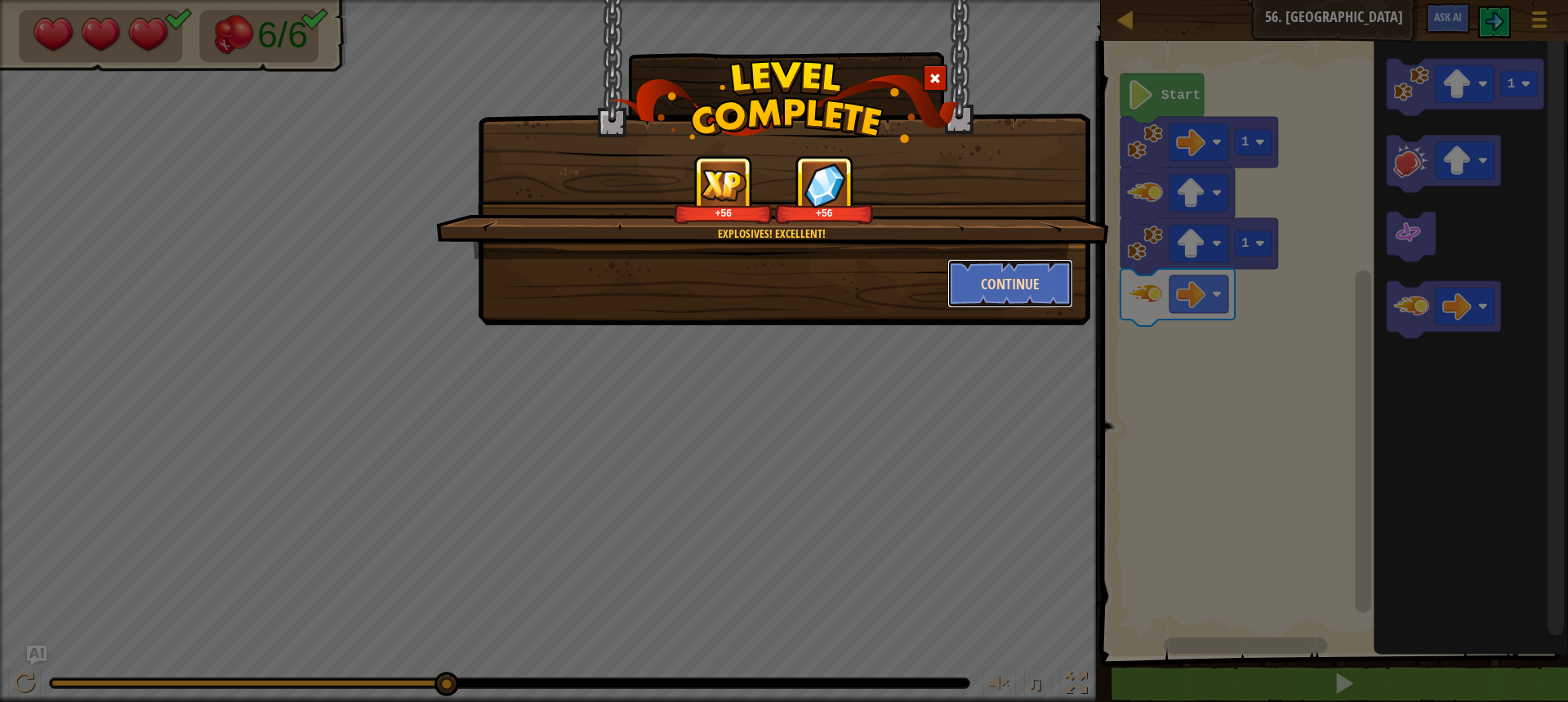
click at [1014, 297] on button "Continue" at bounding box center [1010, 283] width 127 height 49
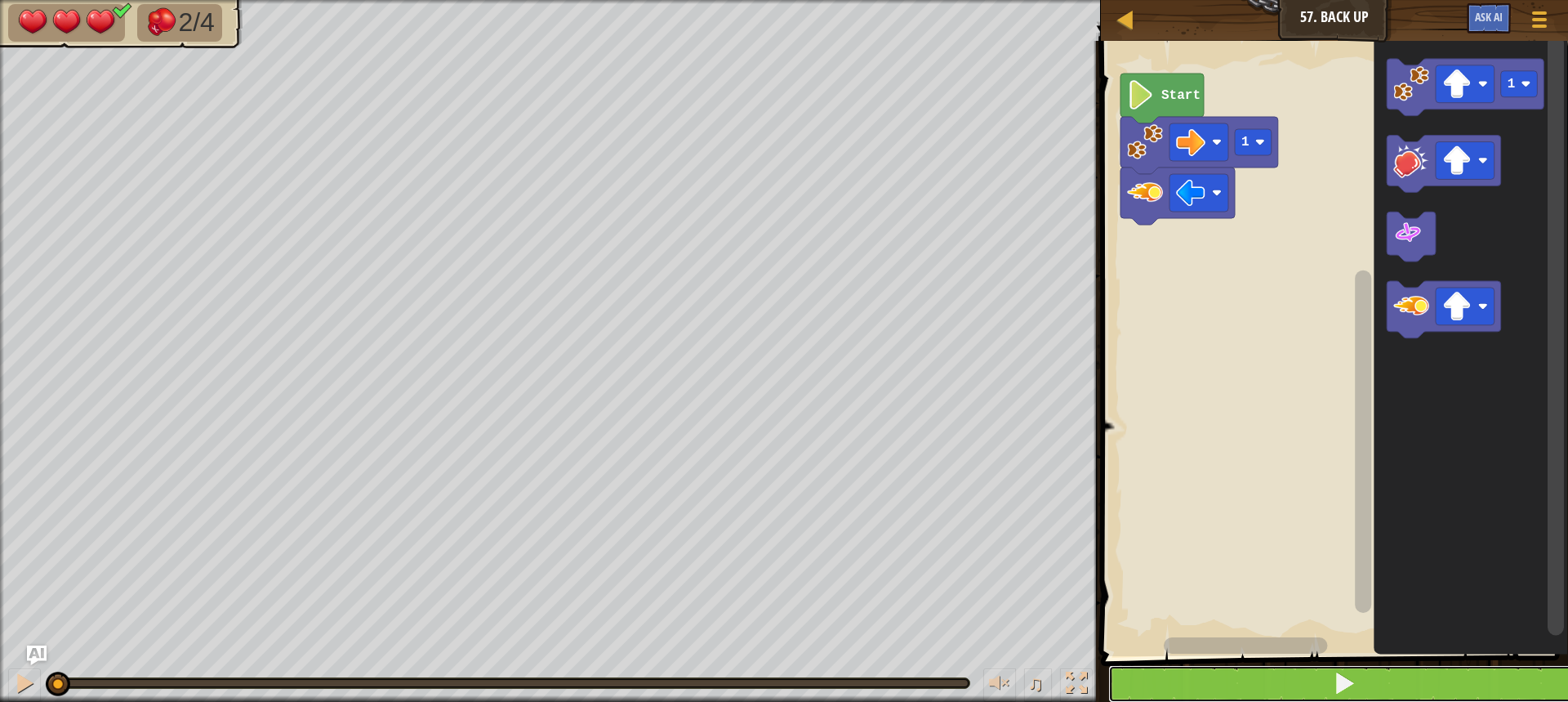
click at [1323, 680] on button at bounding box center [1344, 684] width 472 height 38
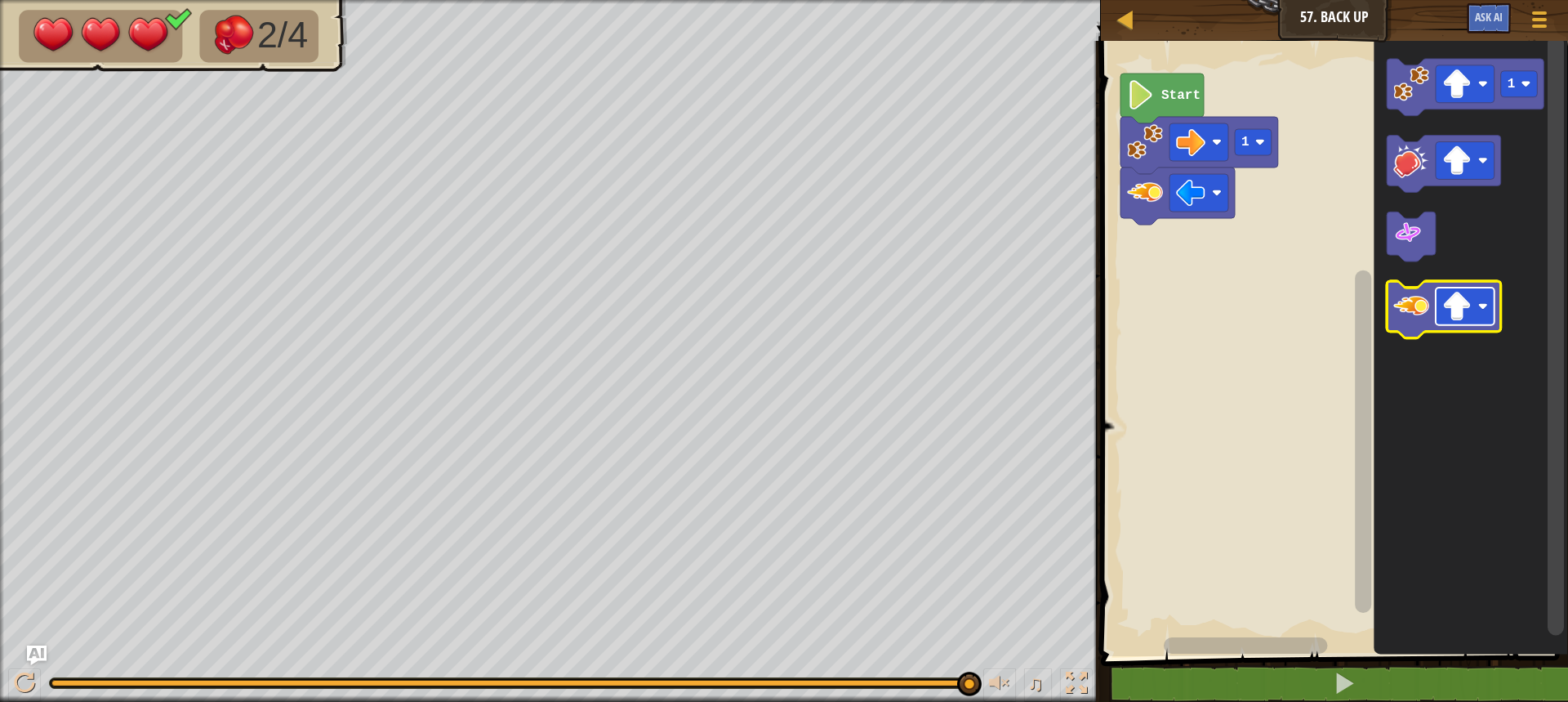
click at [1470, 320] on image "Blockly Workspace" at bounding box center [1457, 307] width 29 height 29
click at [1410, 329] on icon "Blockly Workspace" at bounding box center [1444, 310] width 114 height 57
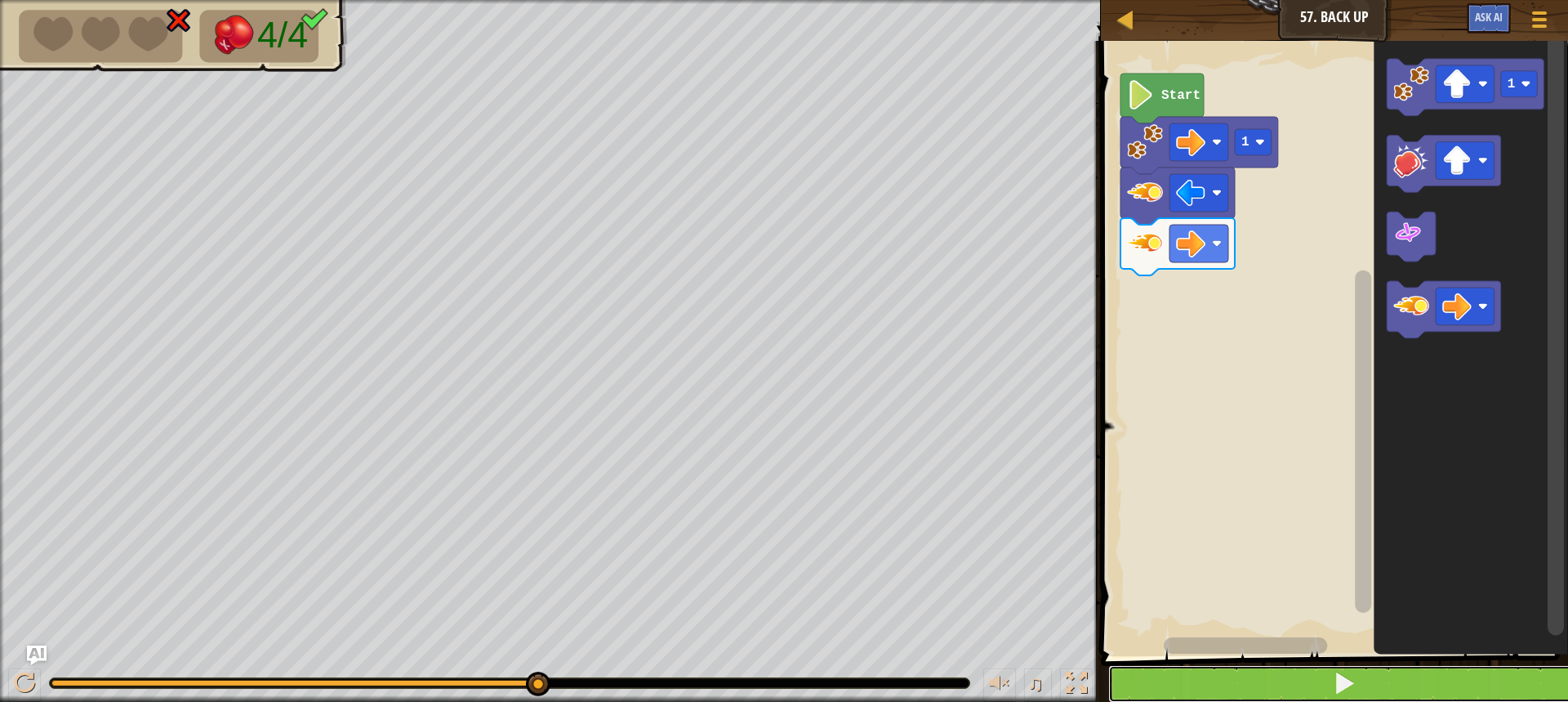
click at [1323, 676] on button at bounding box center [1344, 684] width 472 height 38
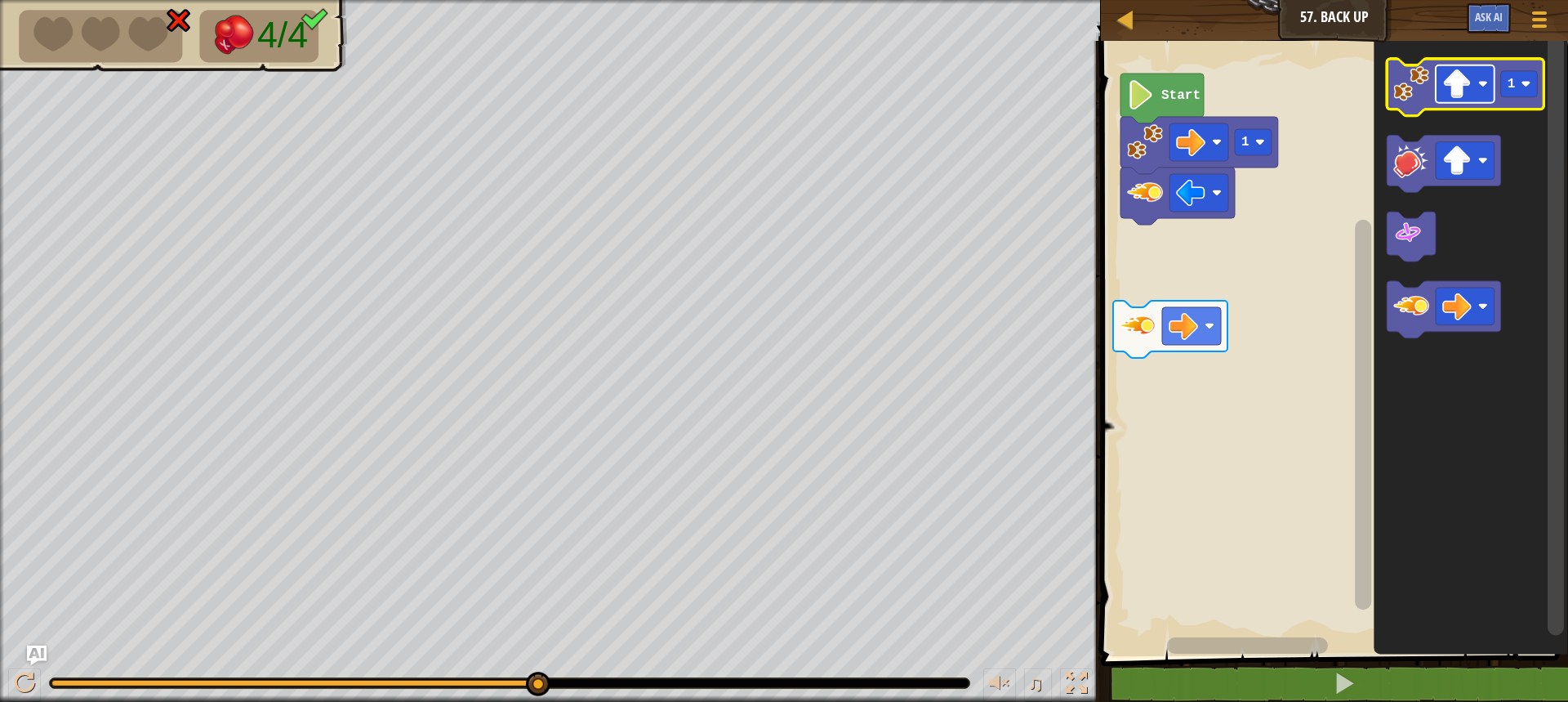
click at [1463, 88] on image "Blockly Workspace" at bounding box center [1457, 84] width 29 height 29
click at [1412, 96] on image "Blockly Workspace" at bounding box center [1411, 83] width 36 height 36
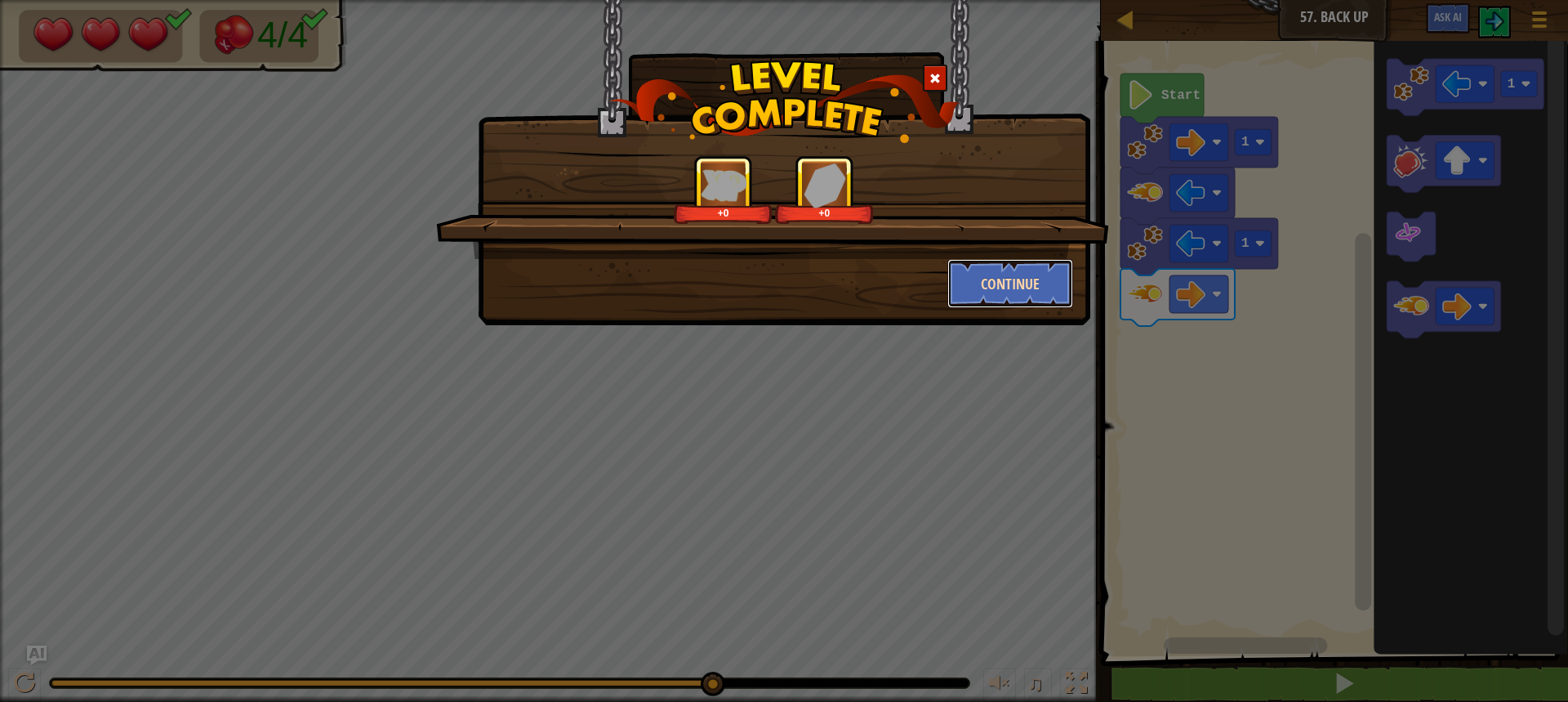
click at [1006, 277] on button "Continue" at bounding box center [1010, 283] width 127 height 49
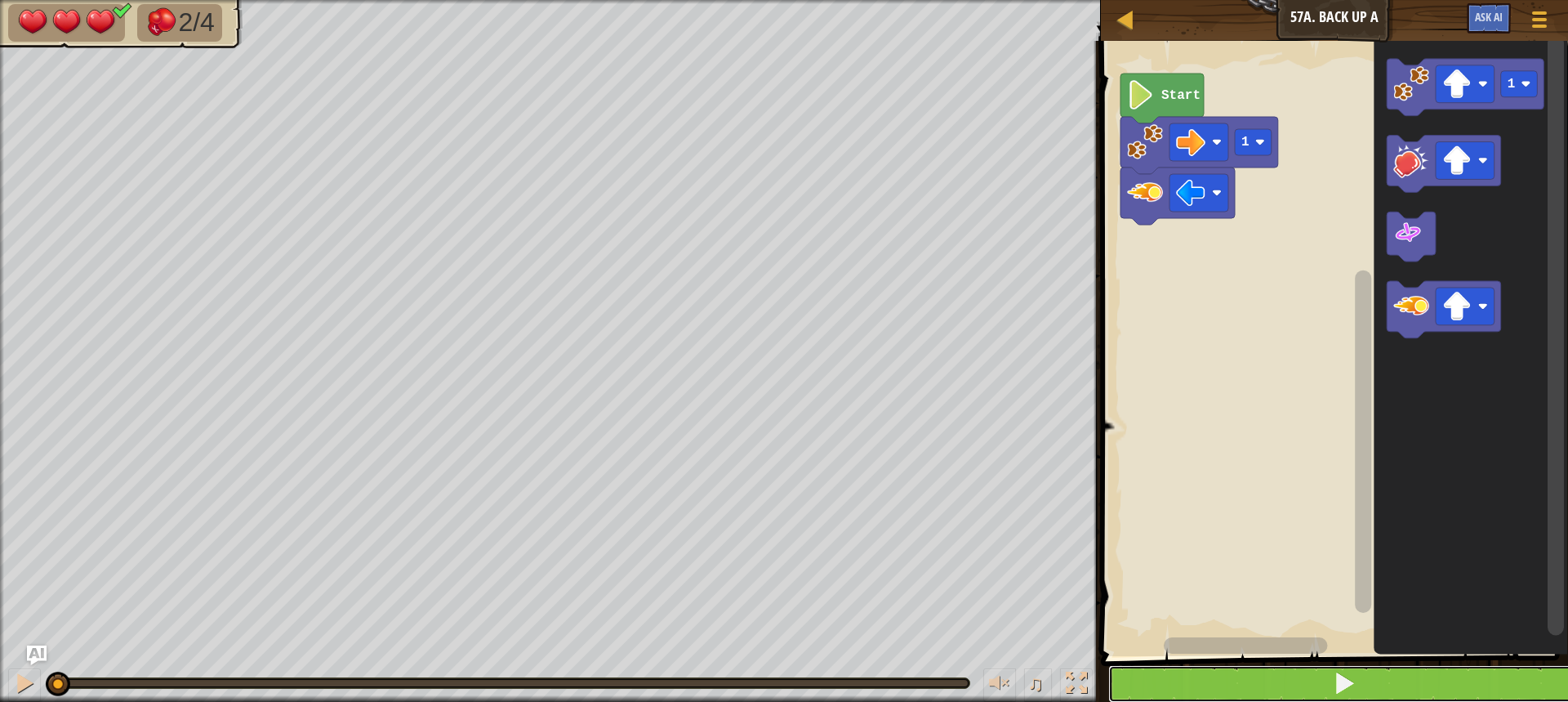
click at [1255, 687] on button at bounding box center [1344, 684] width 472 height 38
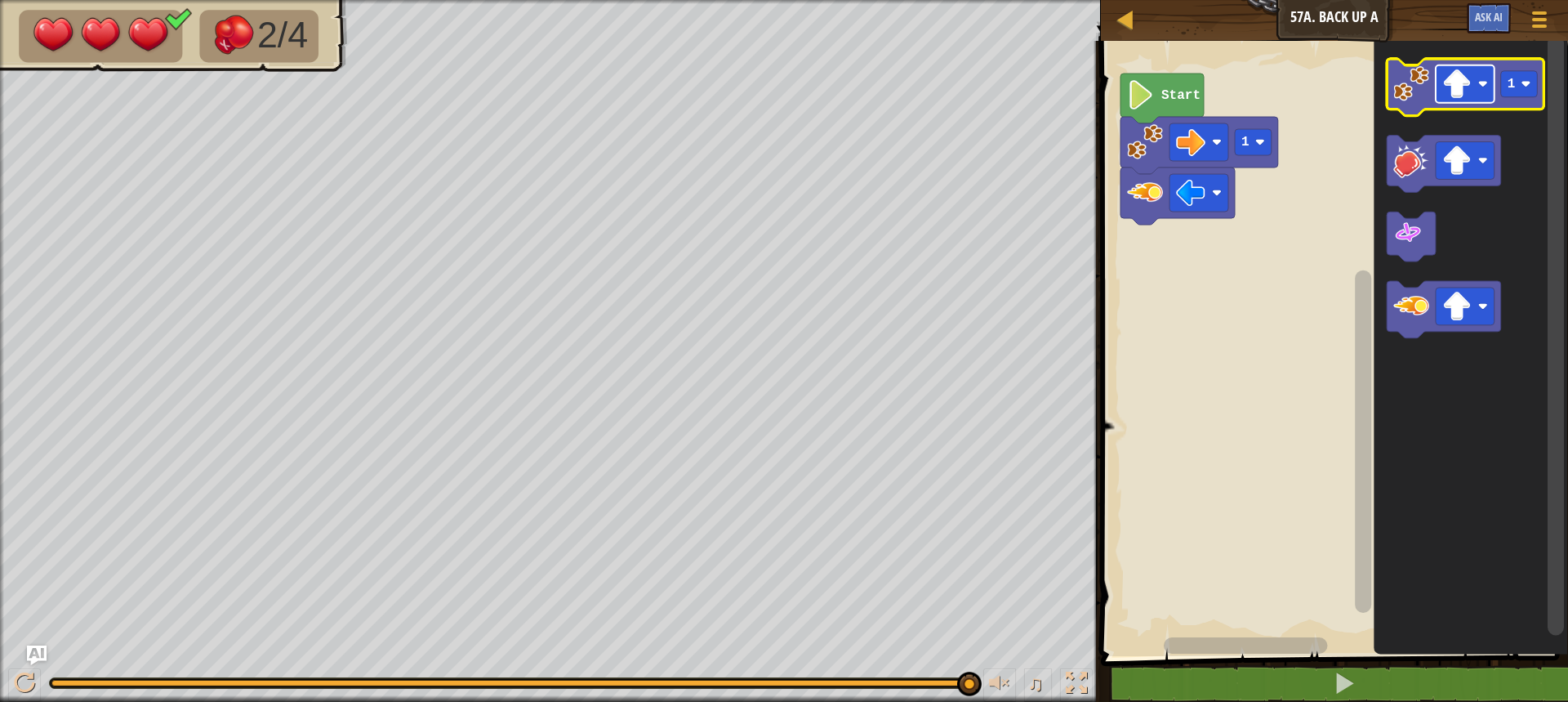
click at [1466, 85] on image "Blockly Workspace" at bounding box center [1457, 84] width 29 height 29
click at [1423, 90] on image "Blockly Workspace" at bounding box center [1411, 83] width 36 height 36
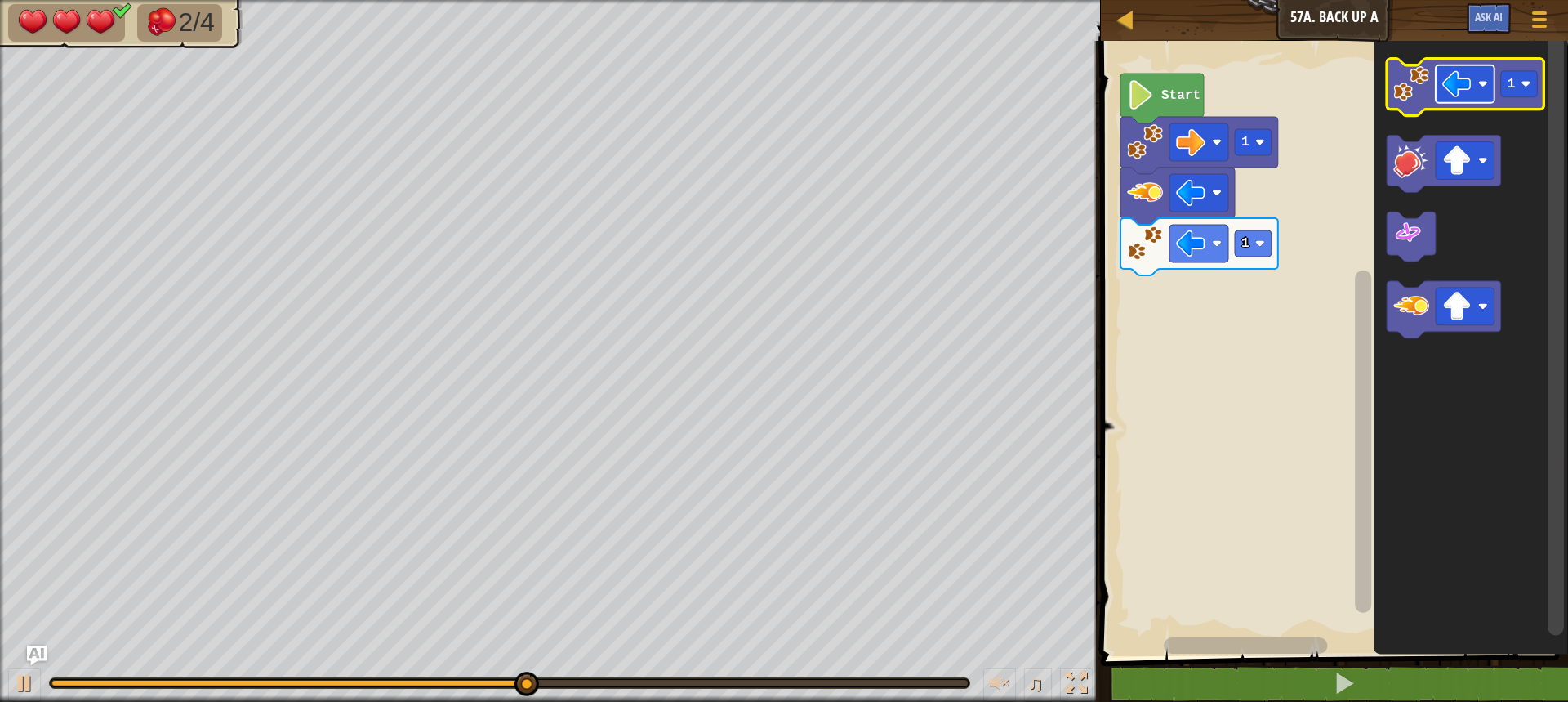
click at [1473, 91] on rect "Blockly Workspace" at bounding box center [1465, 83] width 59 height 38
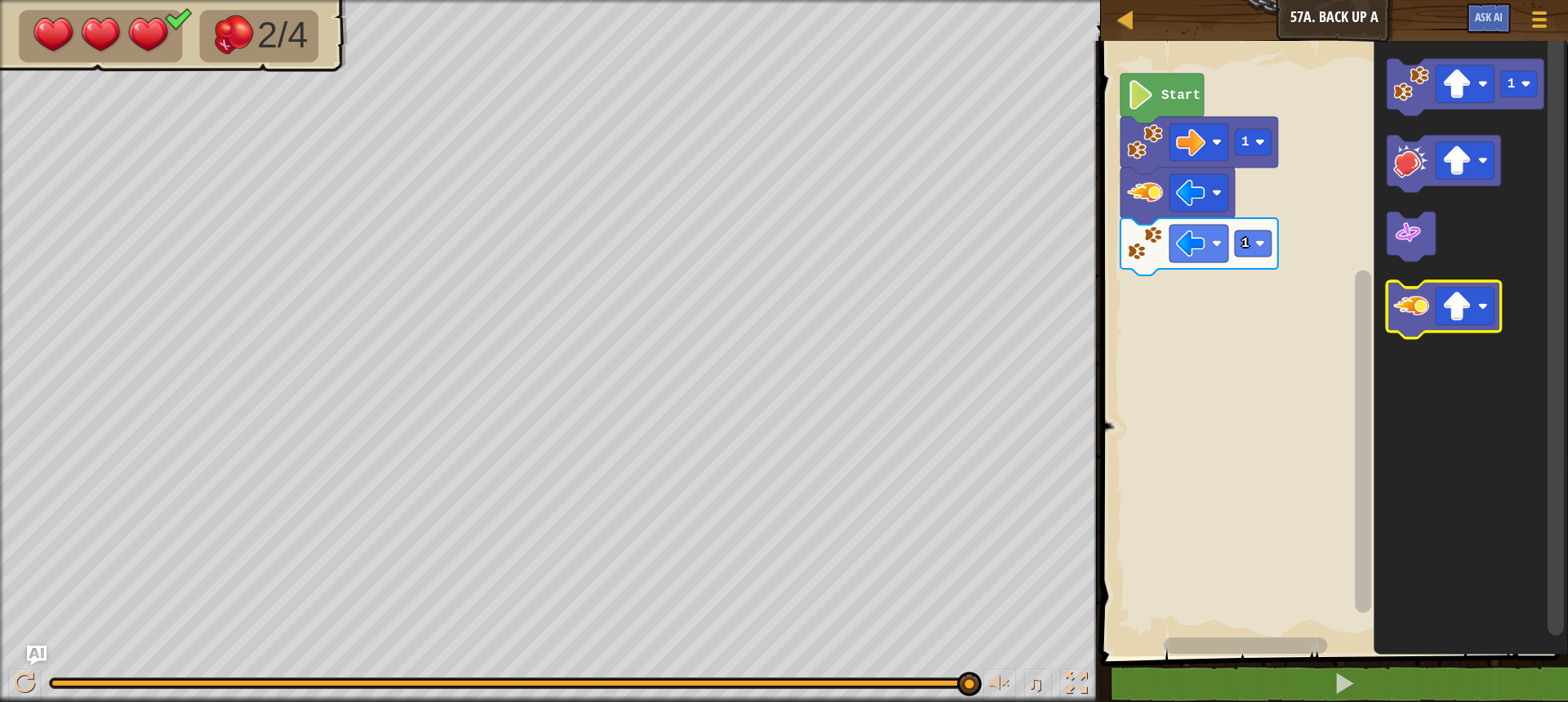
click at [1413, 305] on image "Blockly Workspace" at bounding box center [1411, 306] width 36 height 36
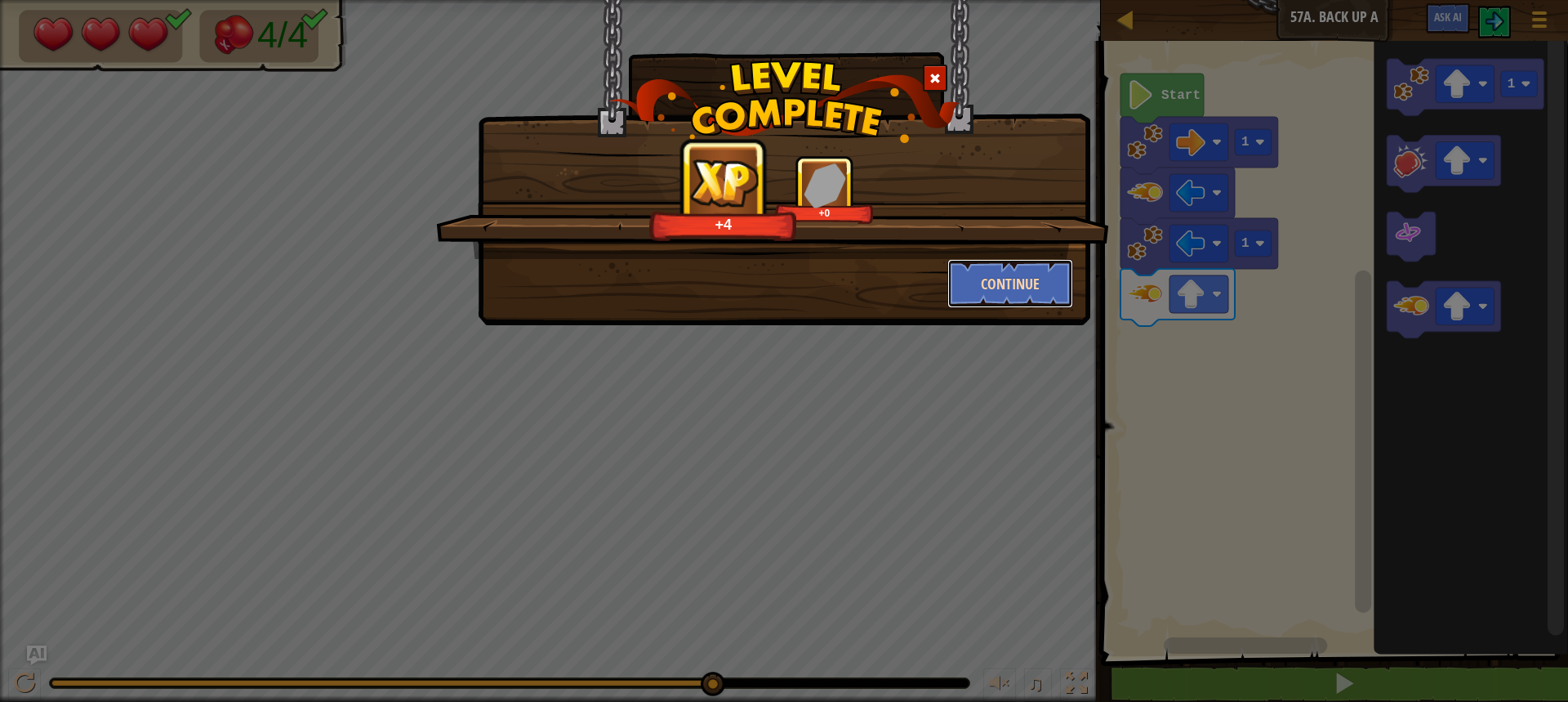
click at [1024, 281] on button "Continue" at bounding box center [1010, 283] width 127 height 49
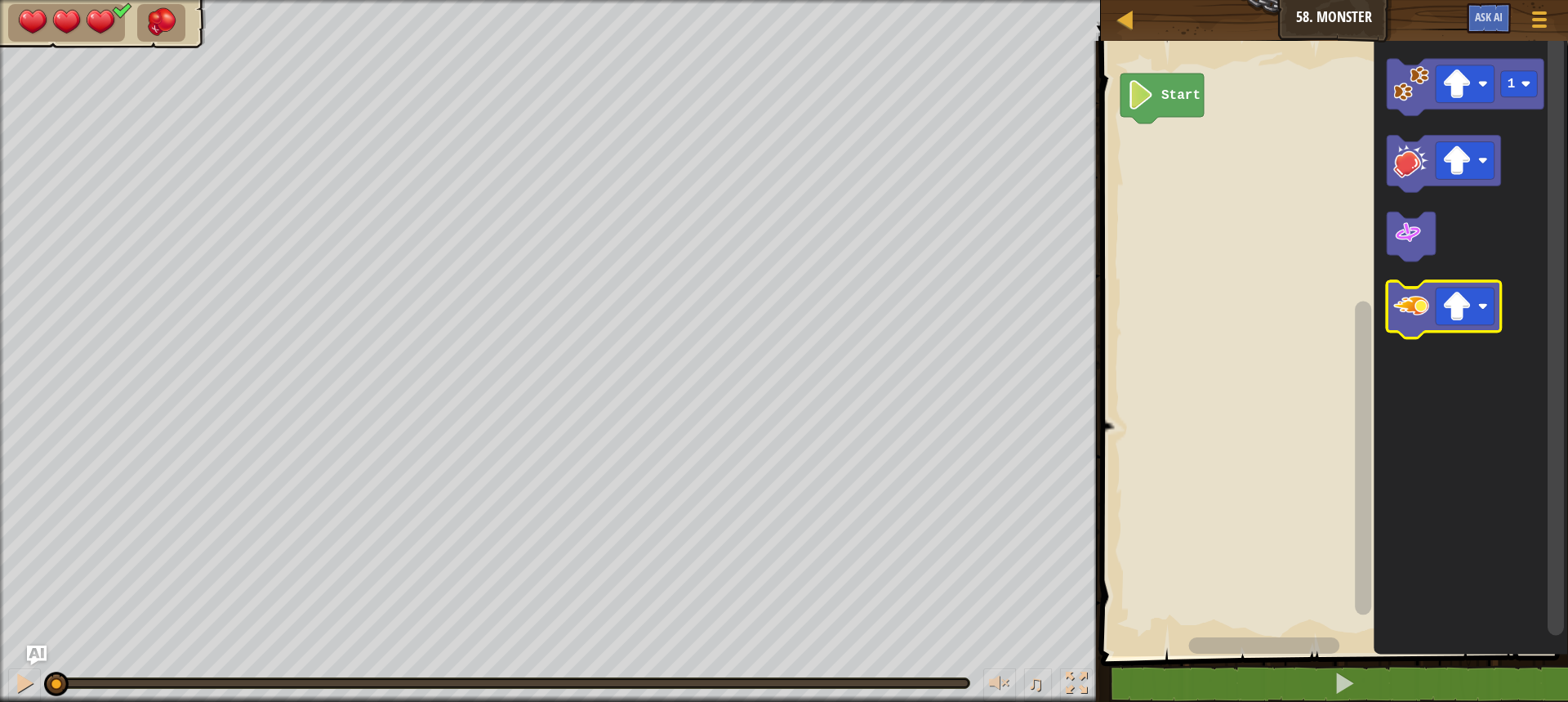
click at [1410, 314] on image "Blockly Workspace" at bounding box center [1411, 306] width 36 height 36
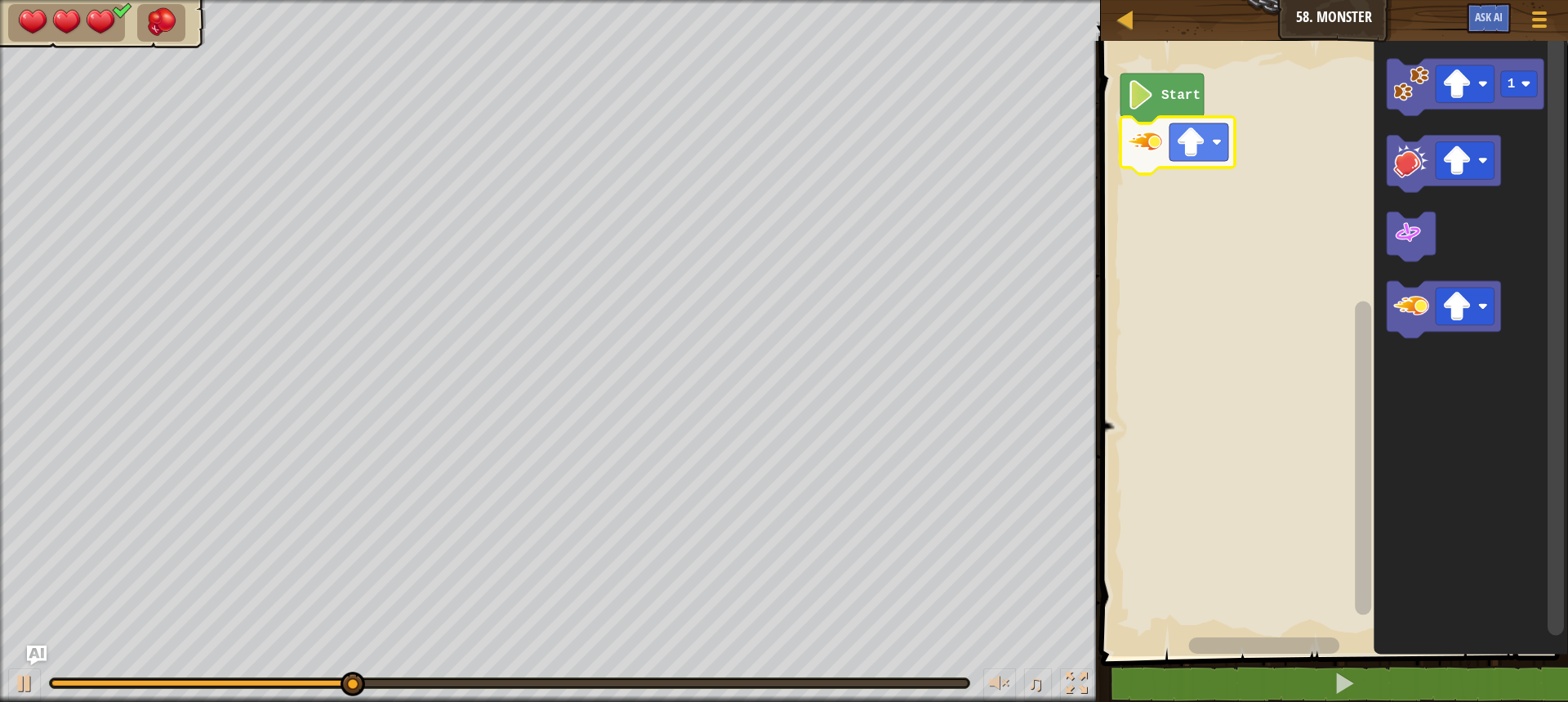
click at [1191, 163] on icon "Blockly Workspace" at bounding box center [1178, 144] width 114 height 57
click at [1195, 149] on image "Blockly Workspace" at bounding box center [1191, 142] width 29 height 29
click at [1451, 315] on image "Blockly Workspace" at bounding box center [1457, 307] width 29 height 29
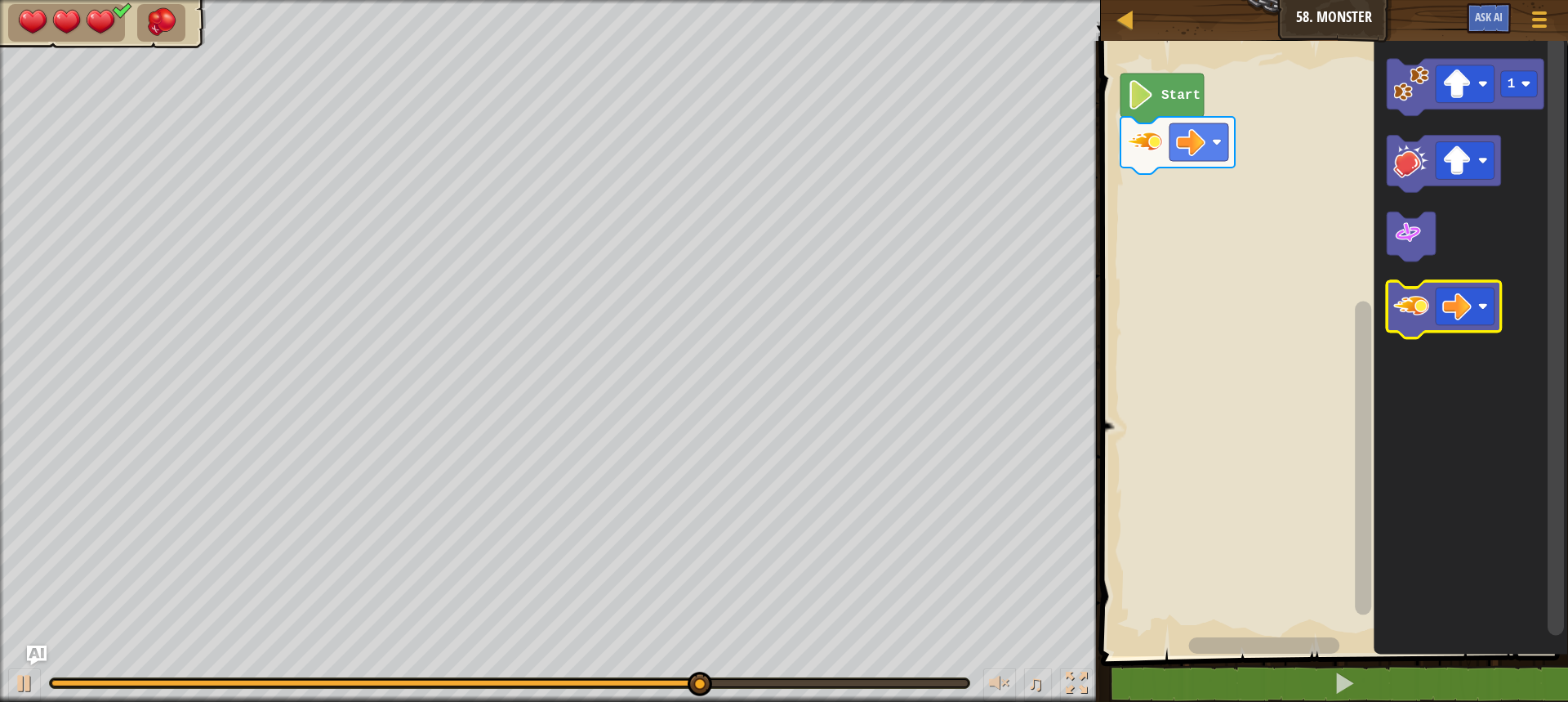
click at [1429, 325] on icon "Blockly Workspace" at bounding box center [1444, 310] width 114 height 57
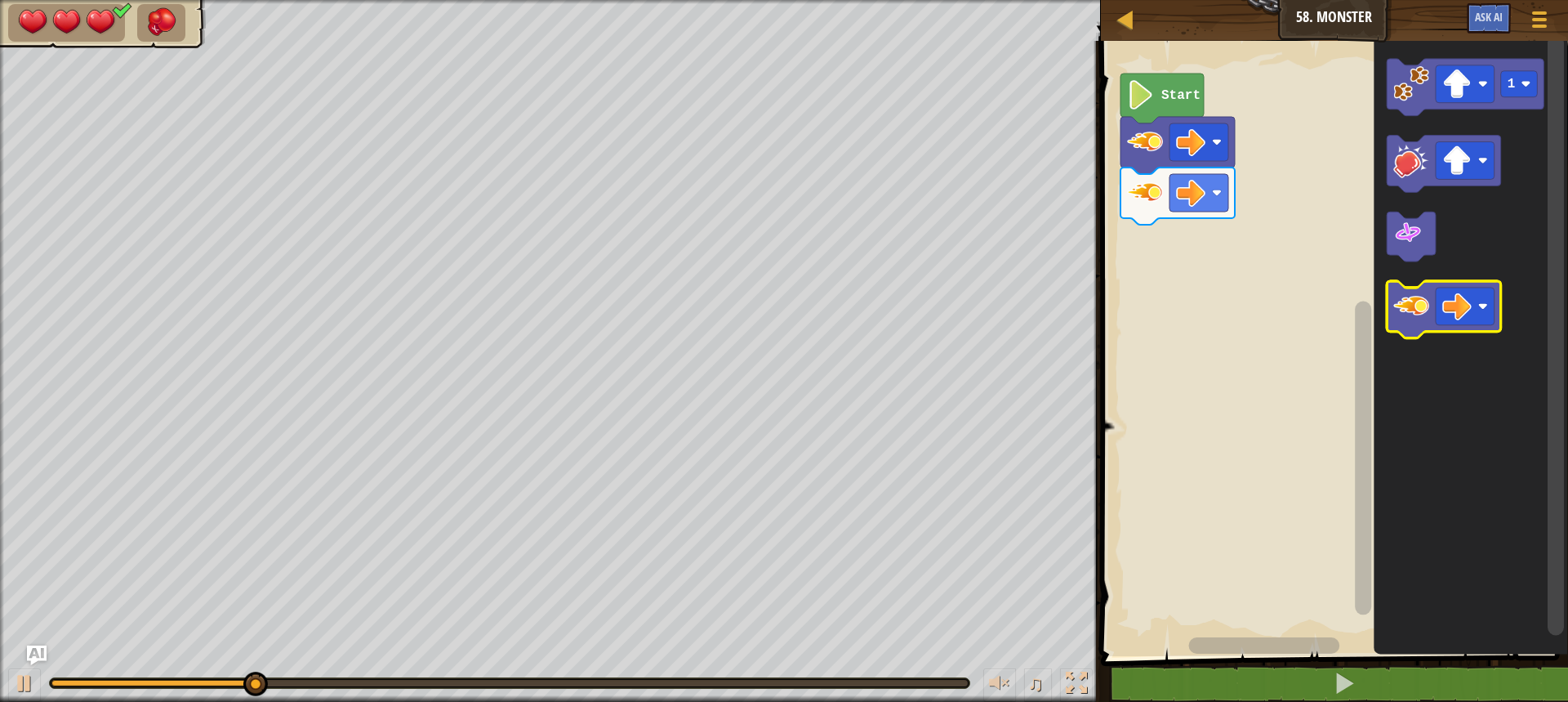
click at [1413, 333] on icon "Blockly Workspace" at bounding box center [1444, 310] width 114 height 57
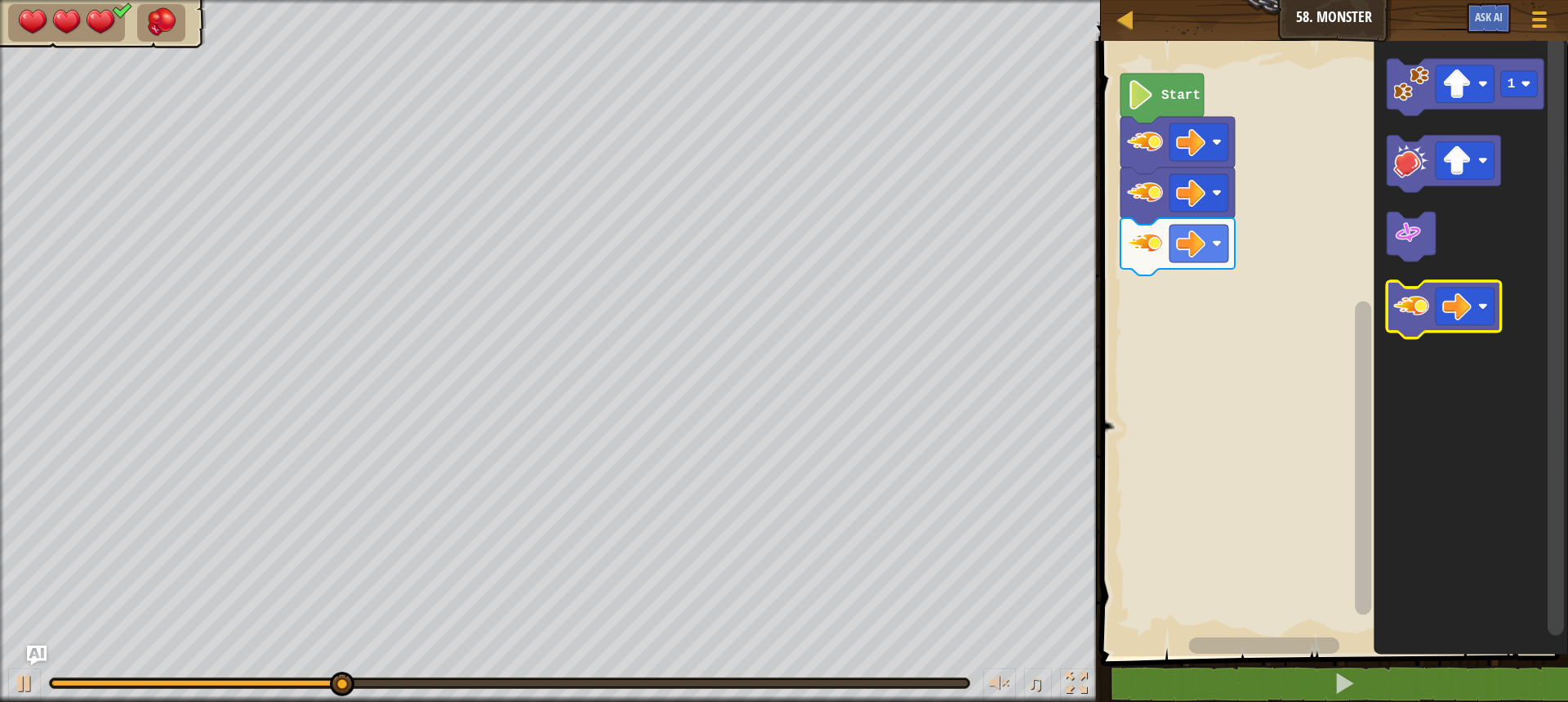
click at [1413, 333] on icon "Blockly Workspace" at bounding box center [1444, 310] width 114 height 57
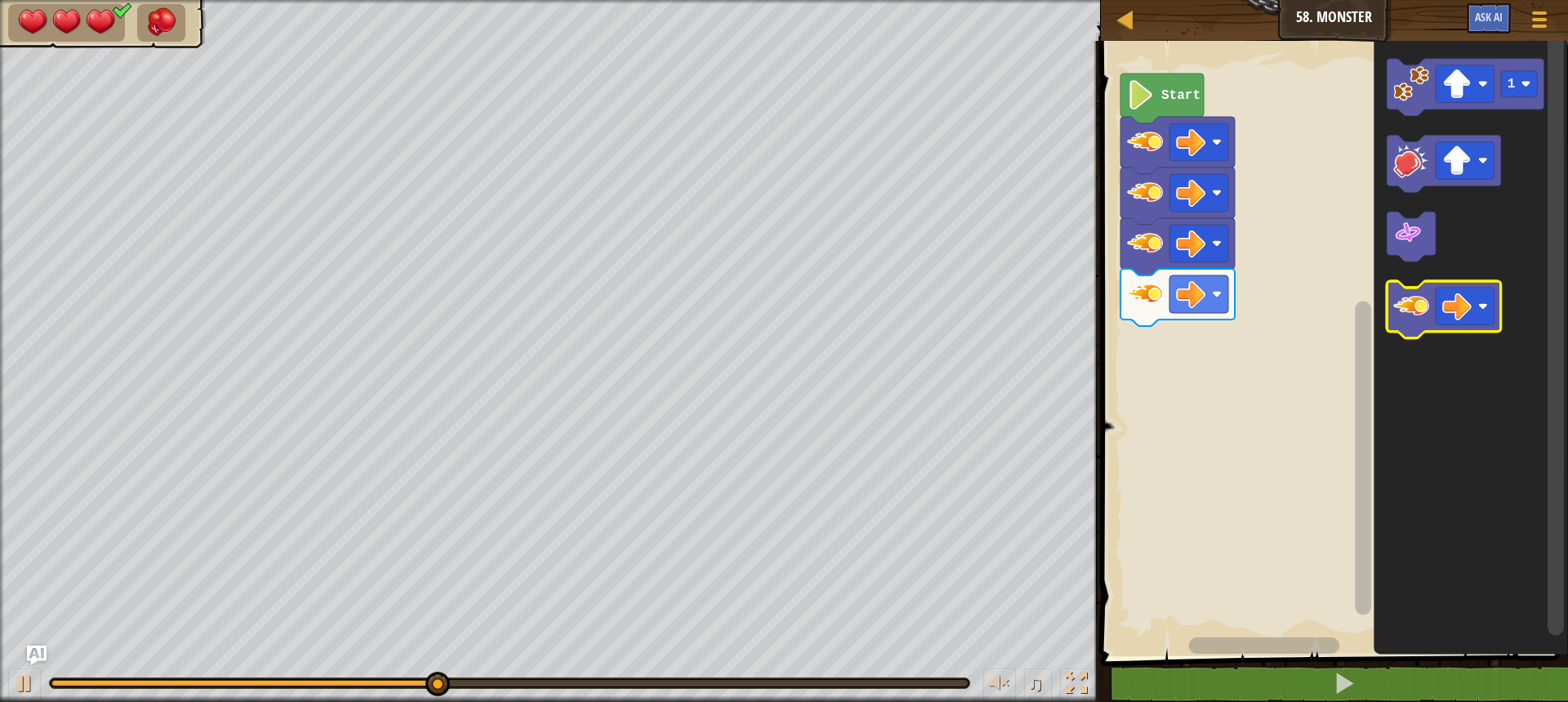
click at [1413, 333] on icon "Blockly Workspace" at bounding box center [1444, 310] width 114 height 57
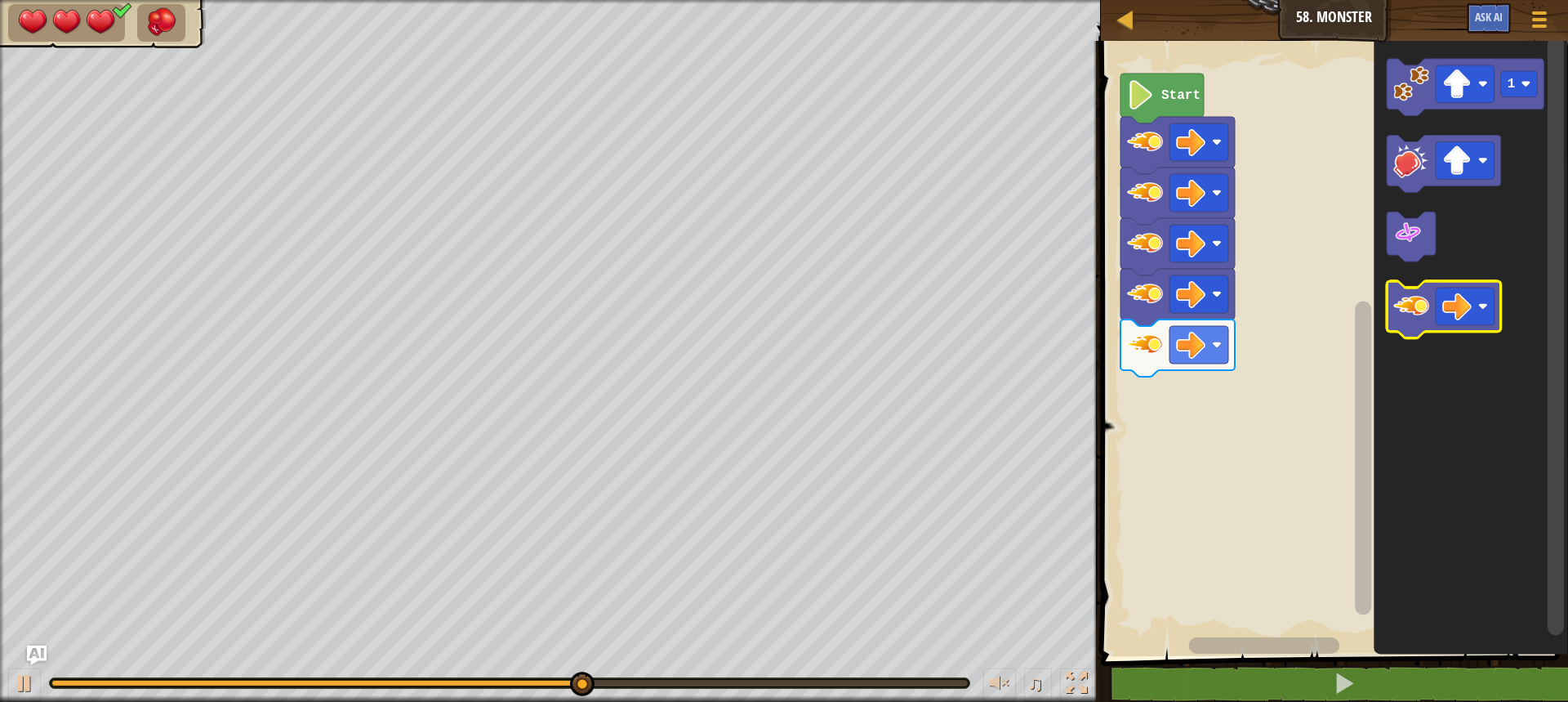
click at [1413, 333] on icon "Blockly Workspace" at bounding box center [1444, 310] width 114 height 57
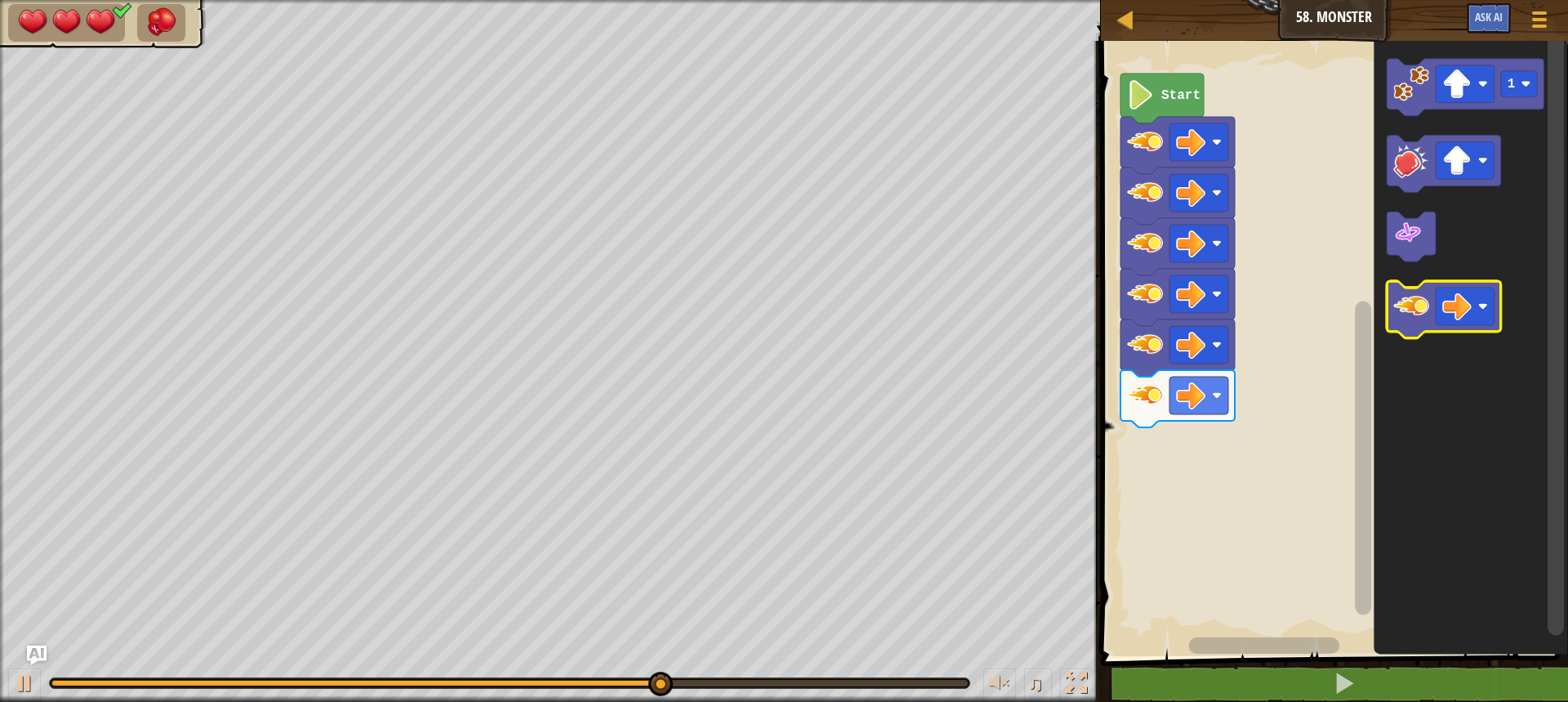
click at [1413, 333] on icon "Blockly Workspace" at bounding box center [1444, 310] width 114 height 57
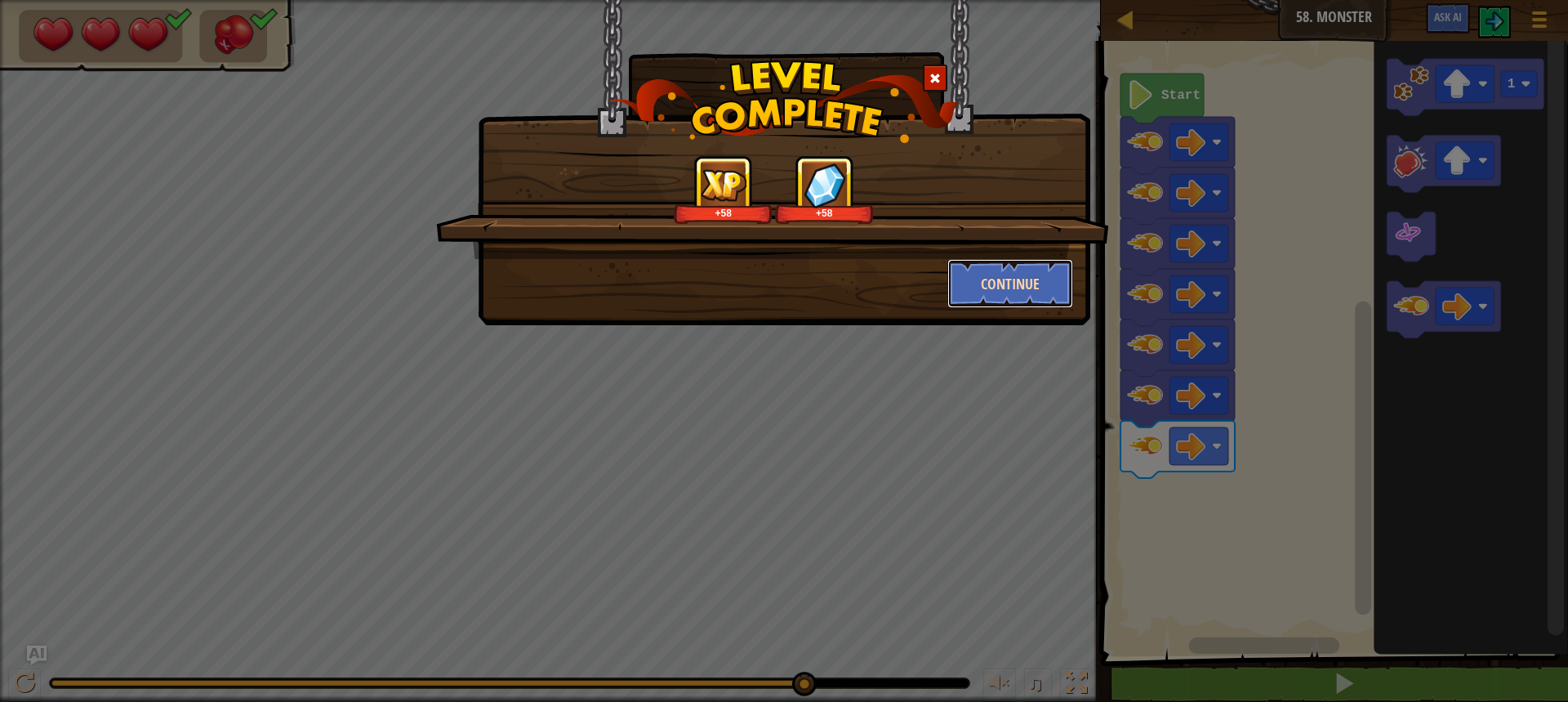
click at [972, 286] on button "Continue" at bounding box center [1010, 283] width 127 height 49
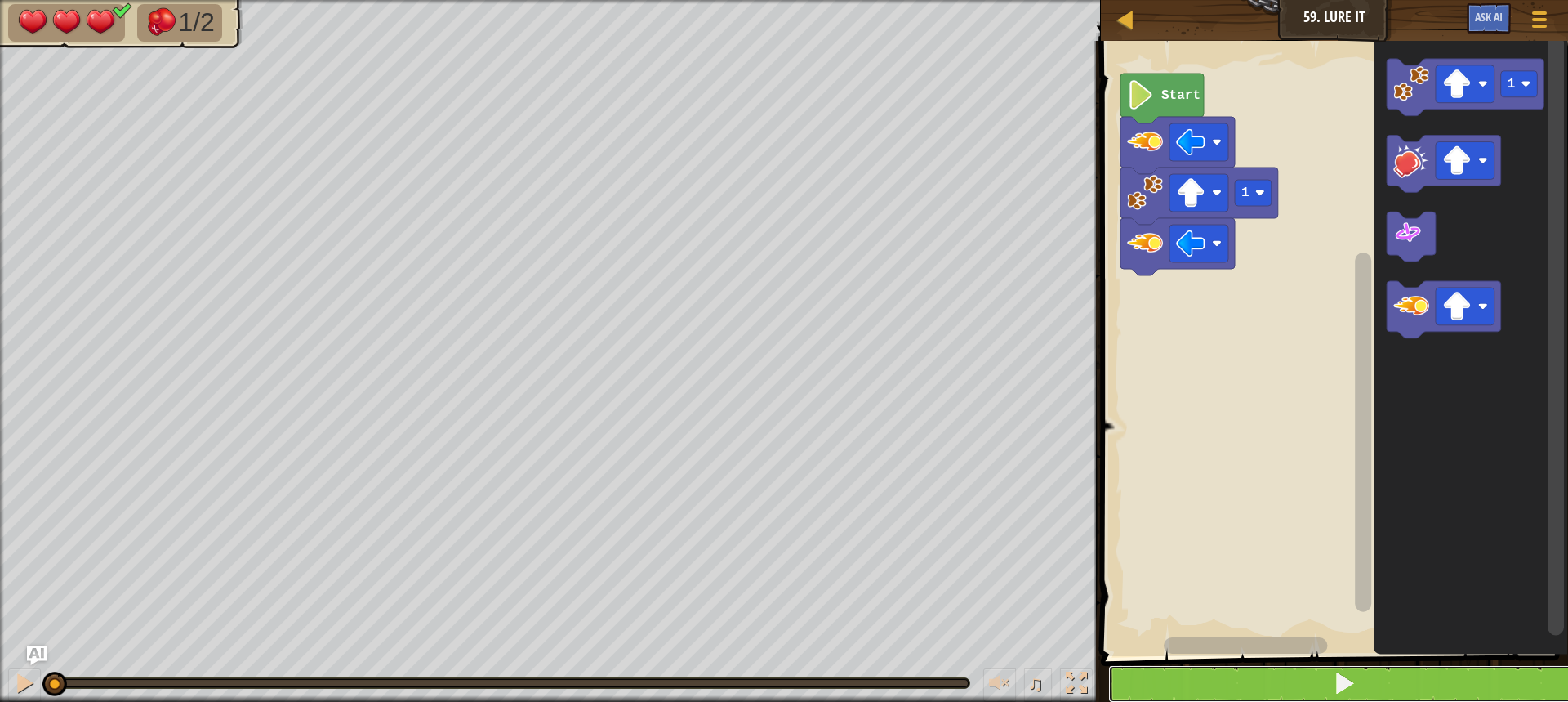
click at [1339, 670] on button at bounding box center [1344, 684] width 472 height 38
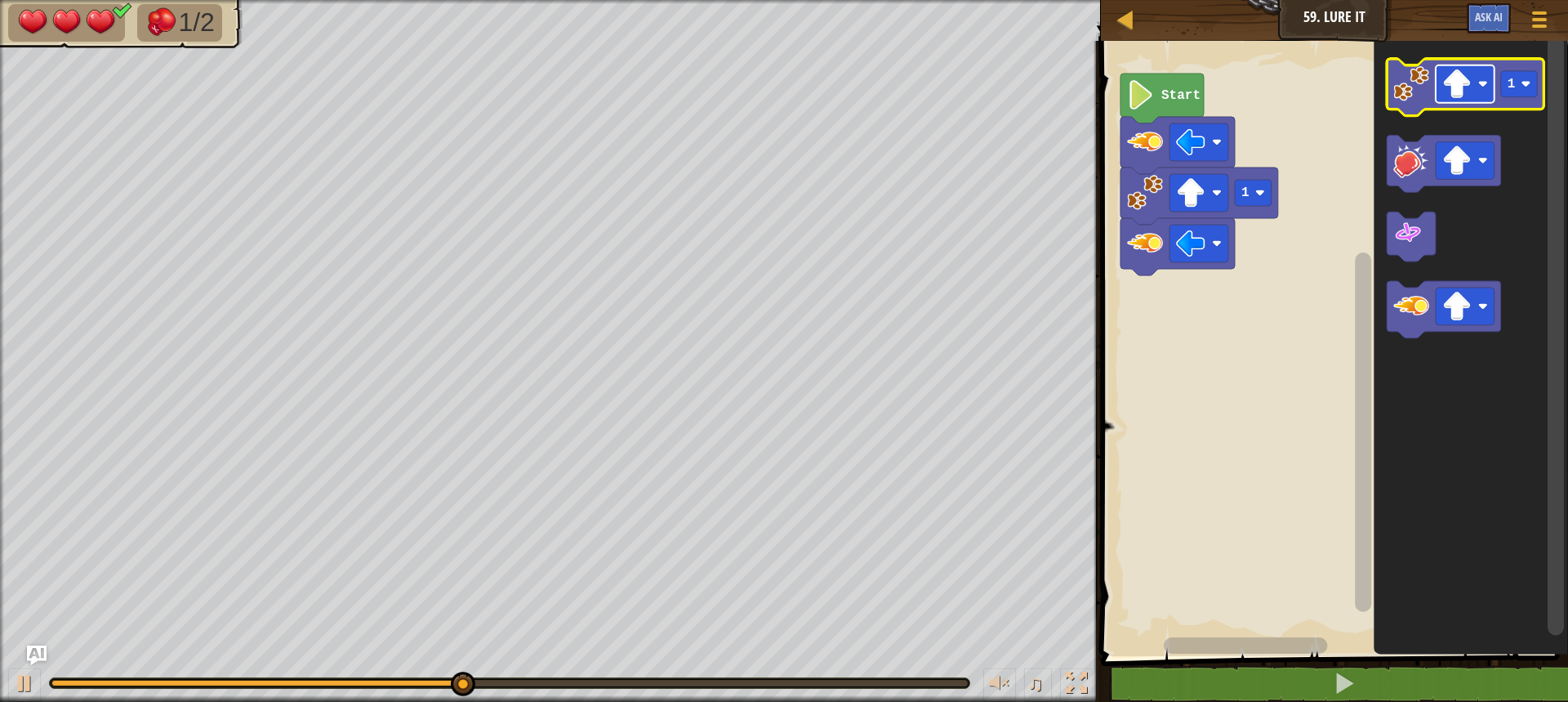
click at [1468, 93] on image "Blockly Workspace" at bounding box center [1457, 84] width 29 height 29
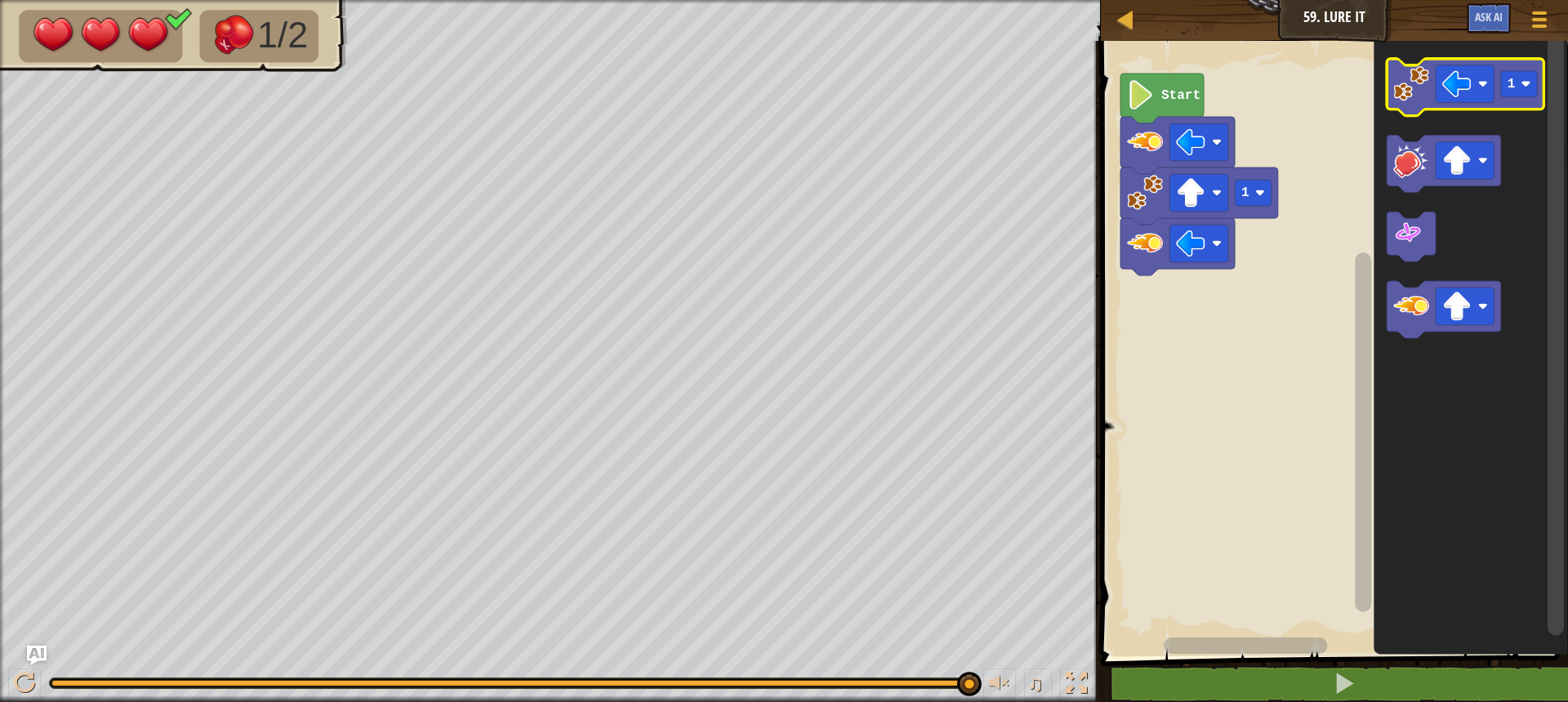
click at [1422, 102] on icon "Blockly Workspace" at bounding box center [1465, 87] width 158 height 57
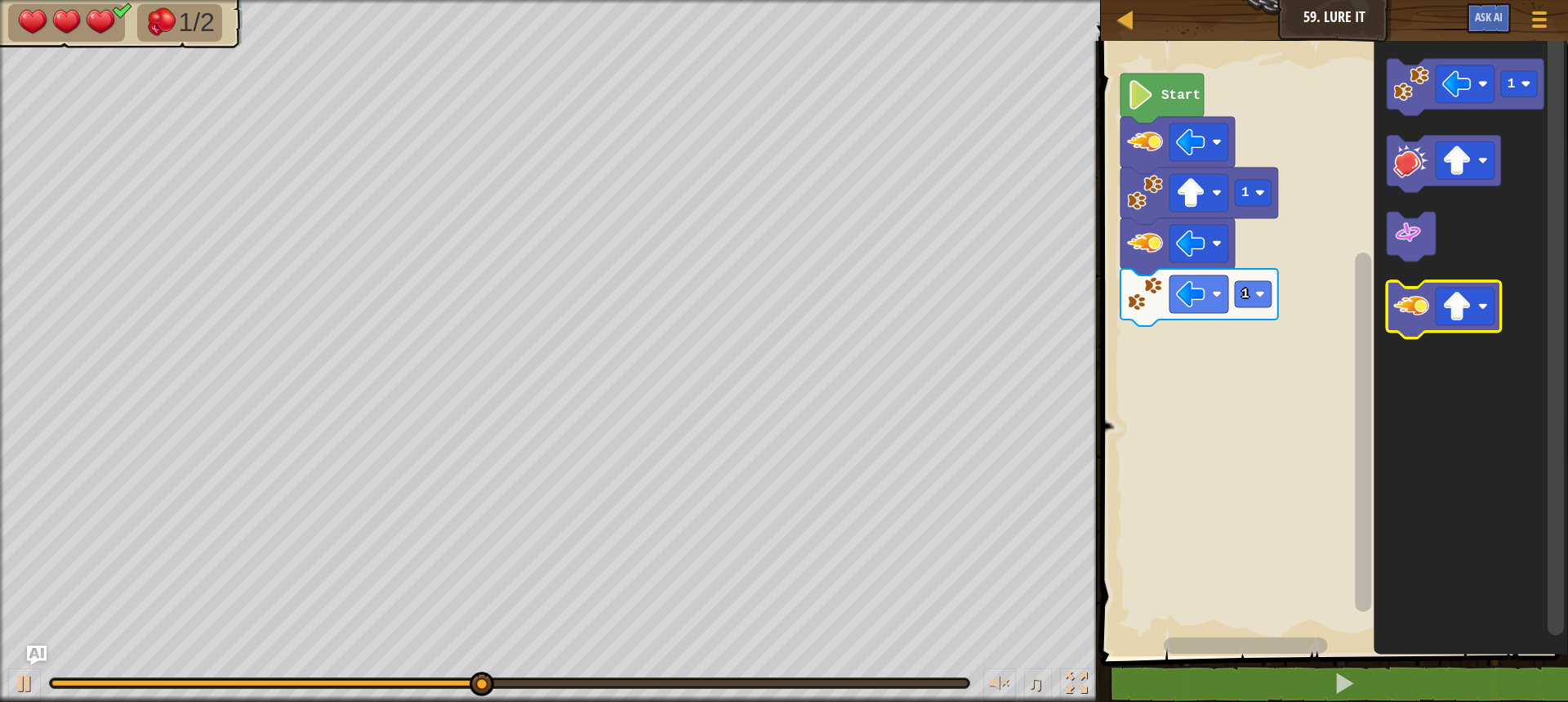
click at [1408, 319] on image "Blockly Workspace" at bounding box center [1411, 306] width 36 height 36
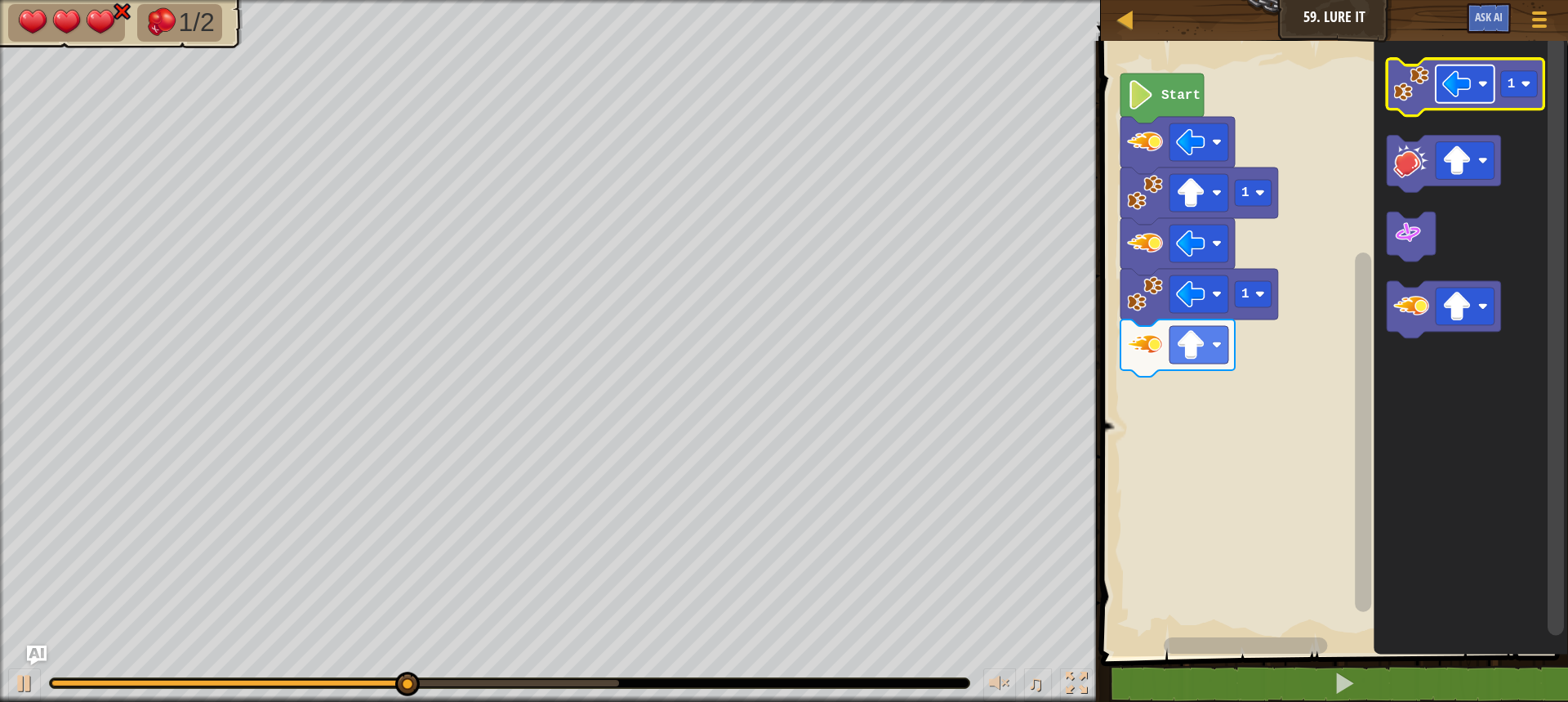
click at [1452, 95] on image "Blockly Workspace" at bounding box center [1457, 84] width 29 height 29
click at [1418, 92] on image "Blockly Workspace" at bounding box center [1411, 83] width 36 height 36
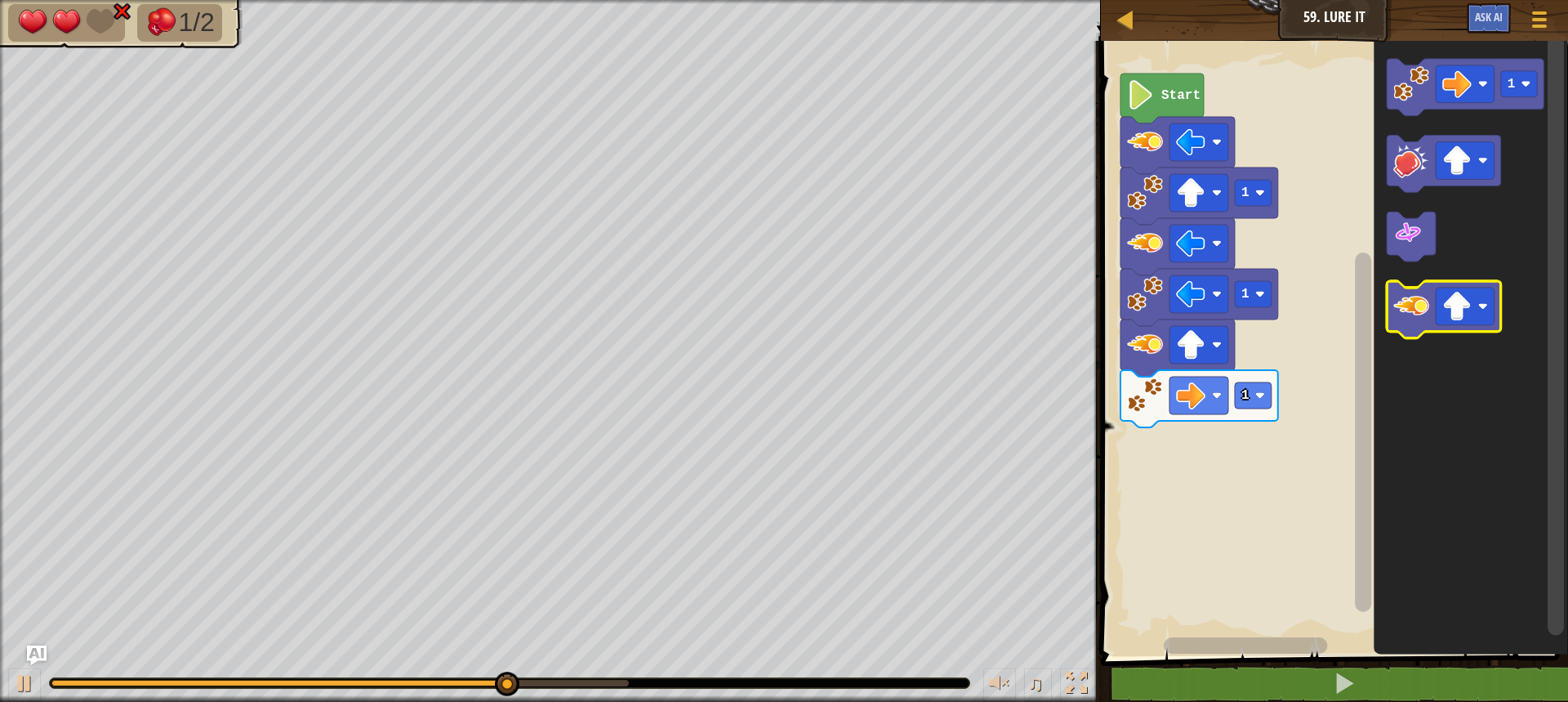
click at [1407, 307] on image "Blockly Workspace" at bounding box center [1411, 306] width 36 height 36
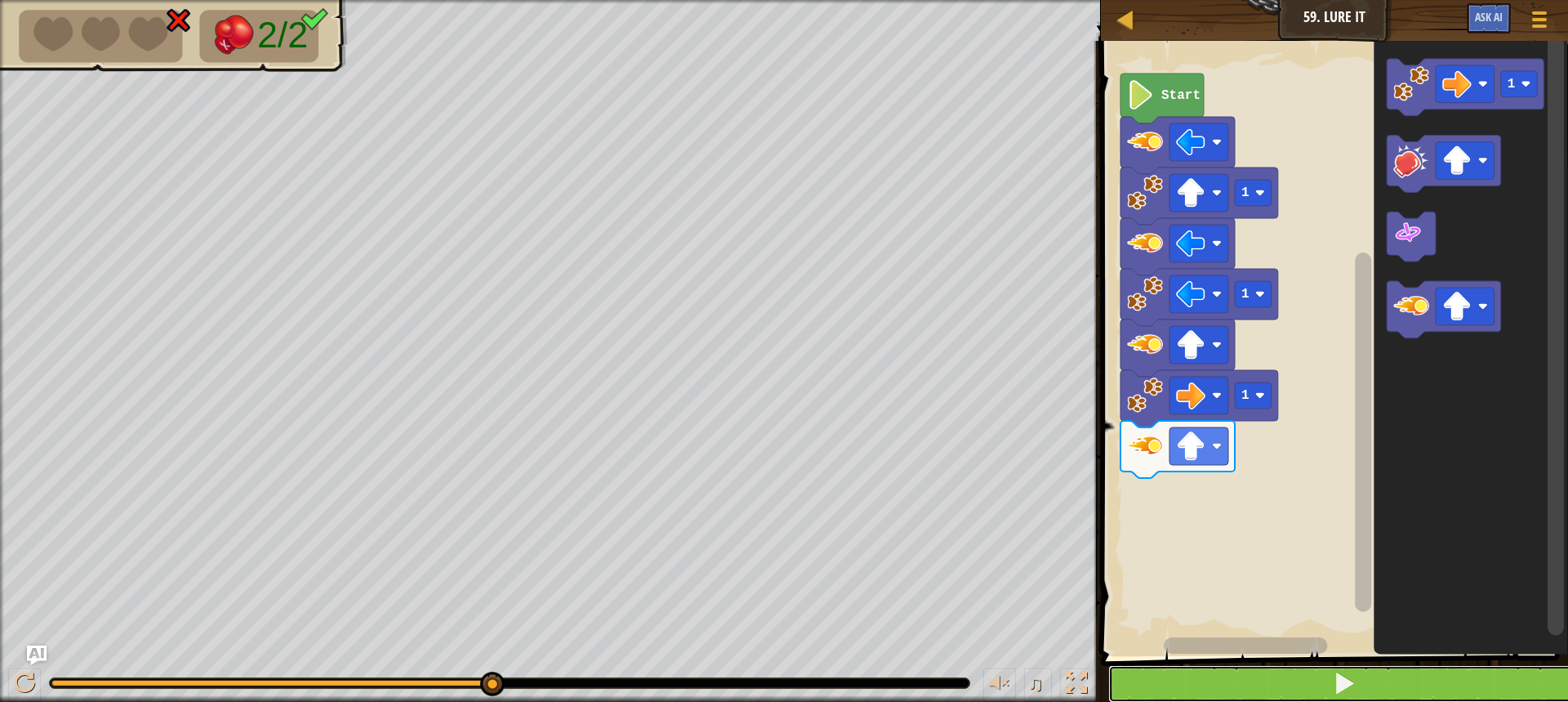
click at [1363, 675] on button at bounding box center [1344, 684] width 472 height 38
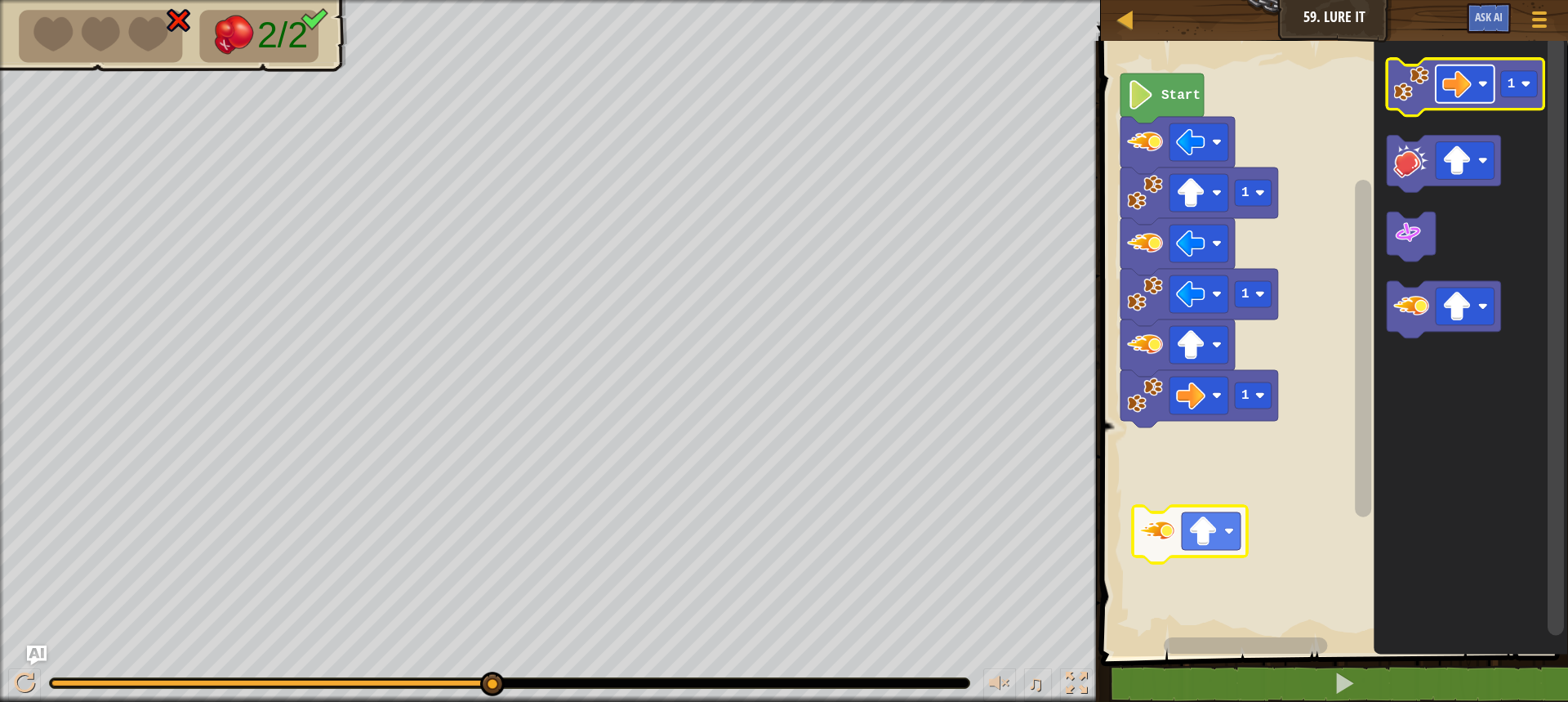
click at [1475, 76] on rect "Blockly Workspace" at bounding box center [1465, 83] width 59 height 38
click at [1413, 91] on image "Blockly Workspace" at bounding box center [1411, 83] width 36 height 36
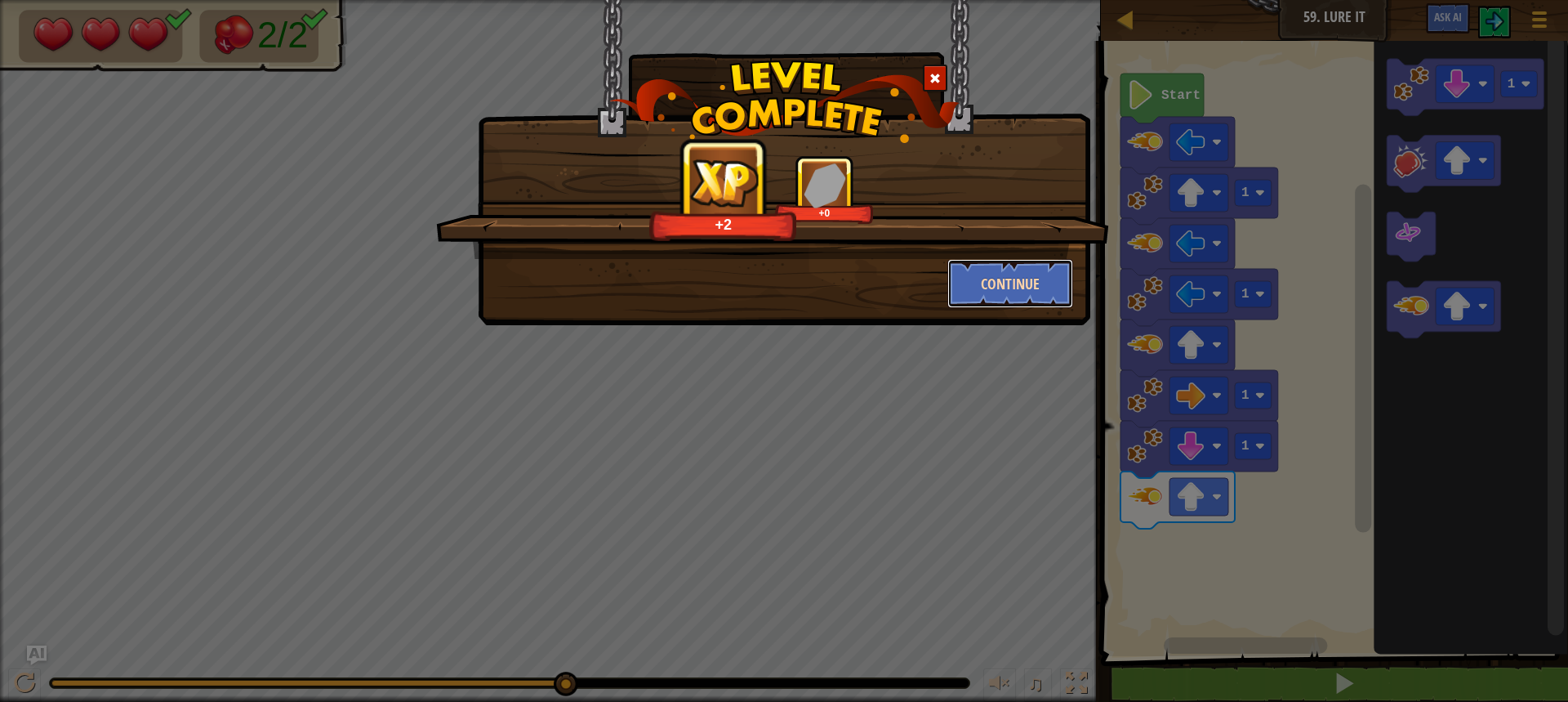
click at [1006, 297] on button "Continue" at bounding box center [1010, 283] width 127 height 49
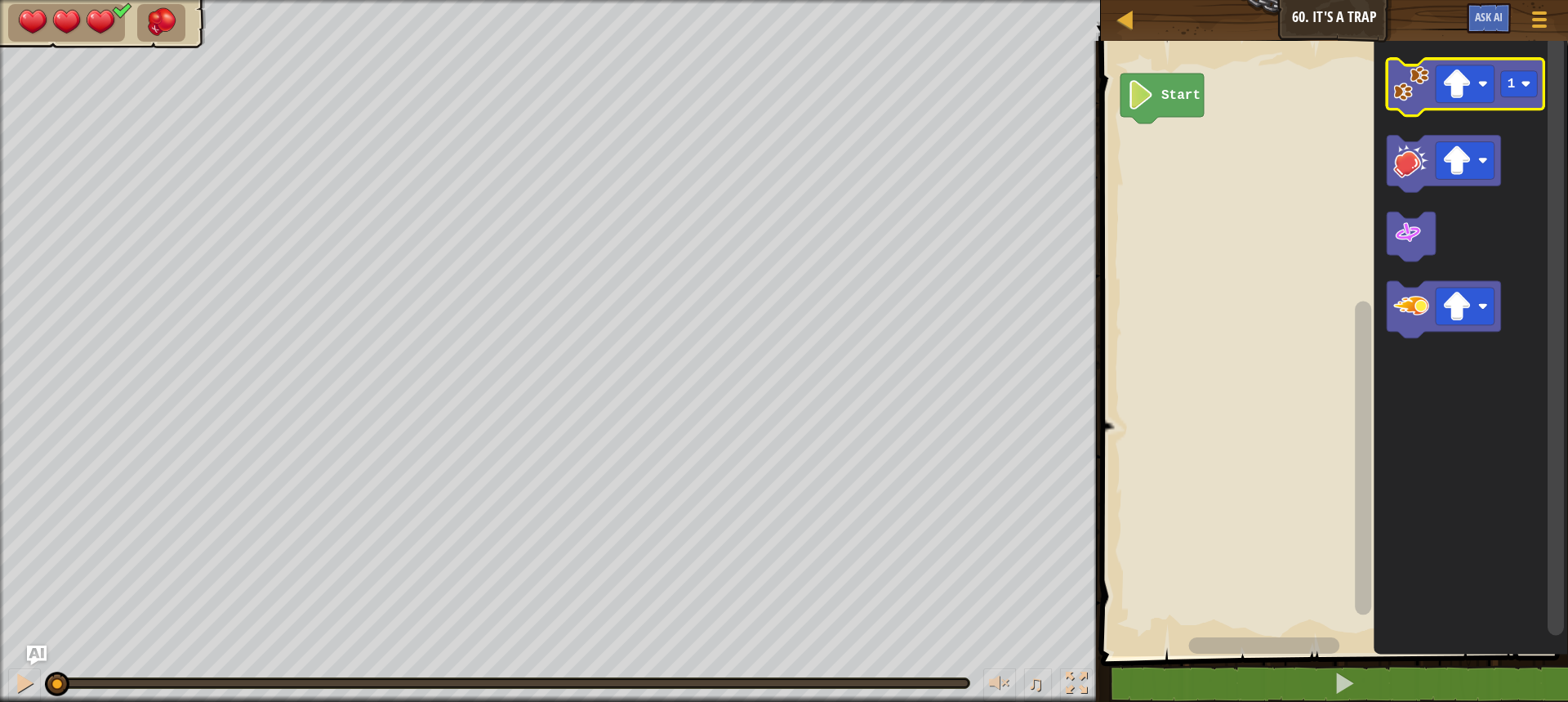
click at [1428, 101] on image "Blockly Workspace" at bounding box center [1411, 83] width 36 height 36
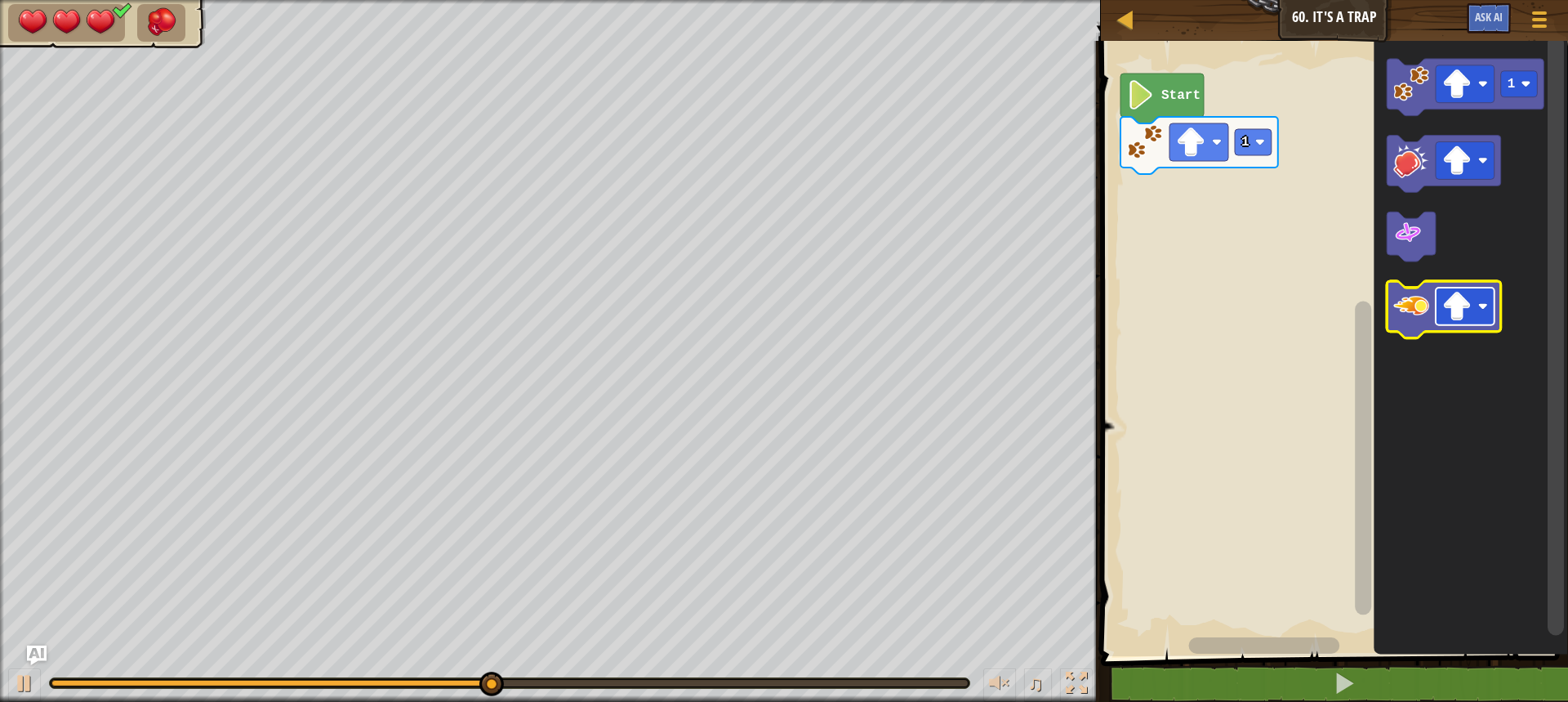
click at [1485, 325] on rect "Blockly Workspace" at bounding box center [1465, 306] width 59 height 38
click at [1424, 308] on image "Blockly Workspace" at bounding box center [1411, 306] width 36 height 36
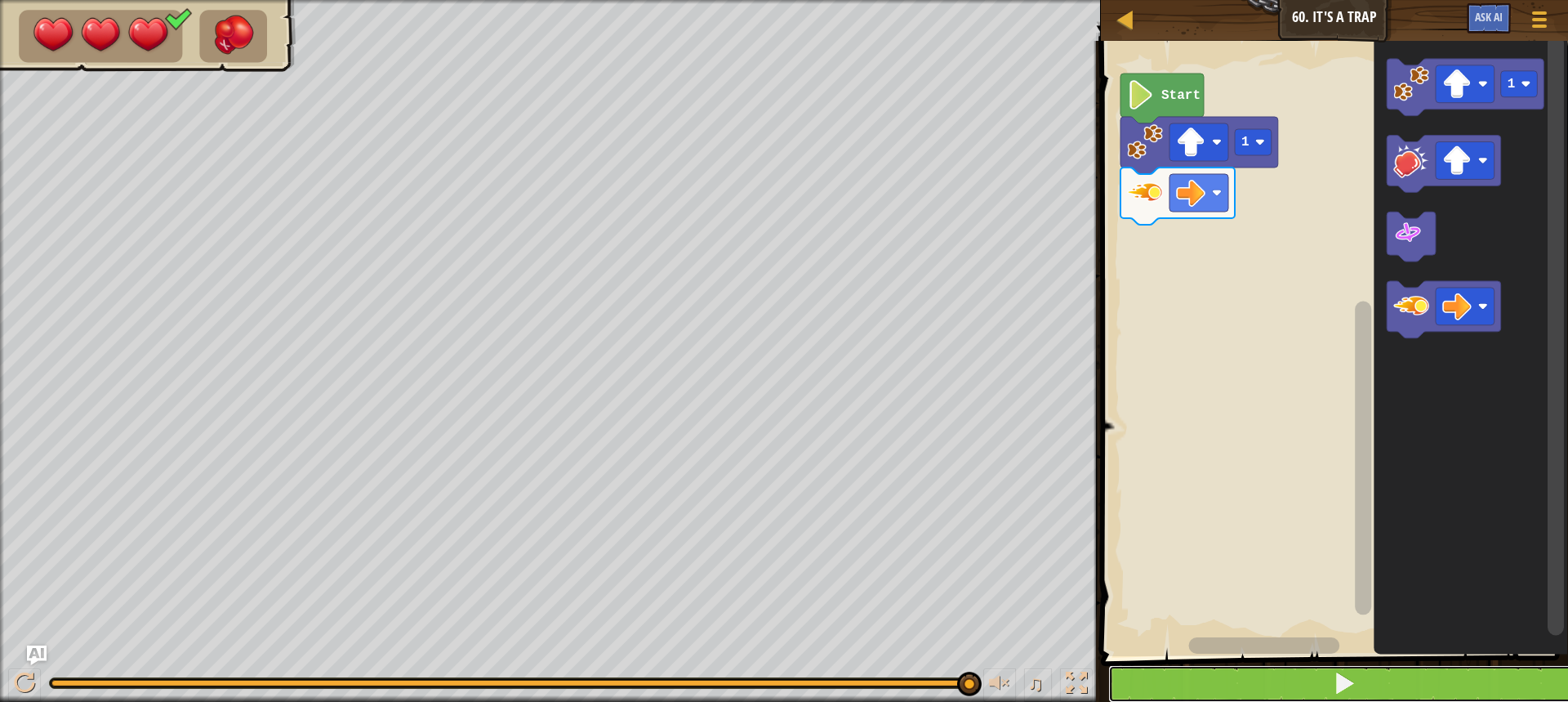
click at [1304, 683] on button at bounding box center [1344, 684] width 472 height 38
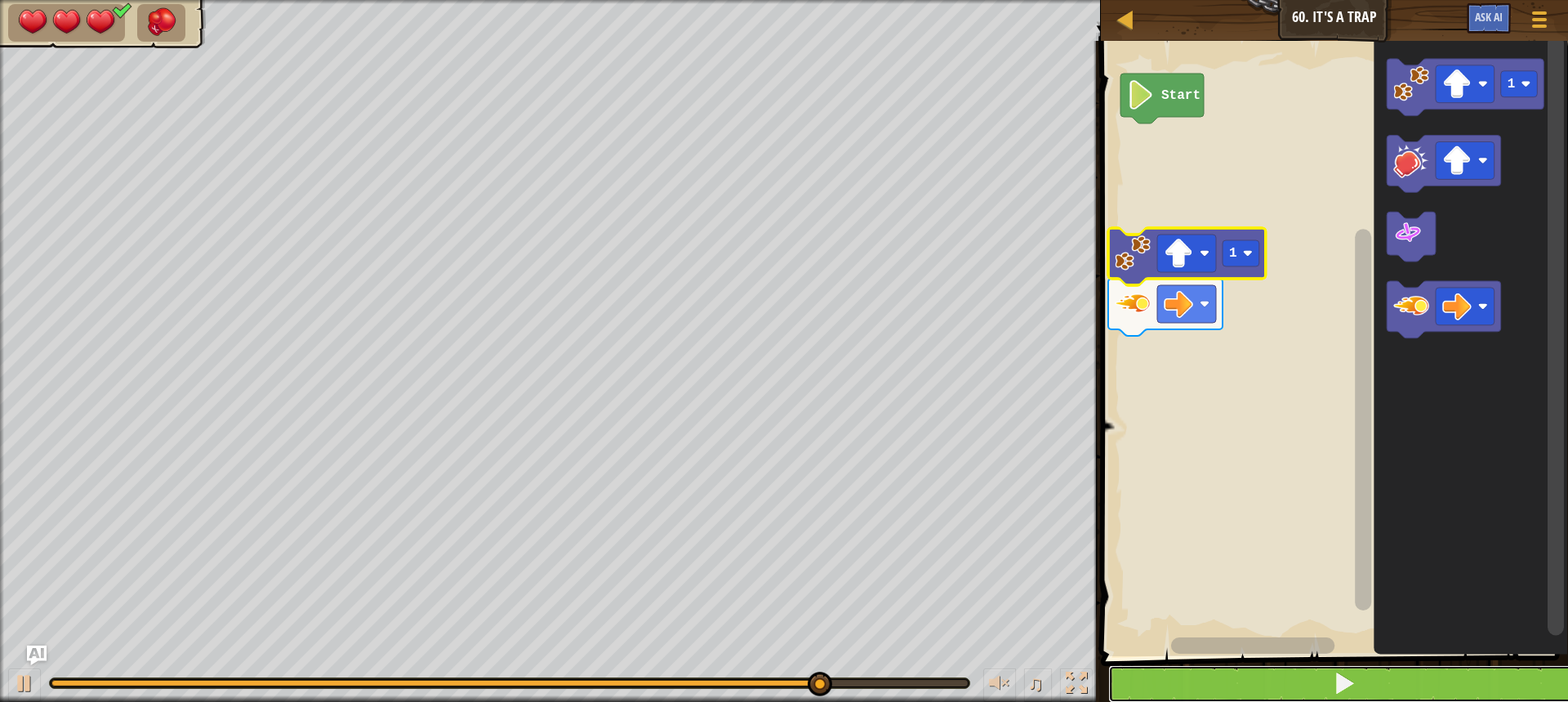
click at [1295, 682] on button at bounding box center [1344, 684] width 472 height 38
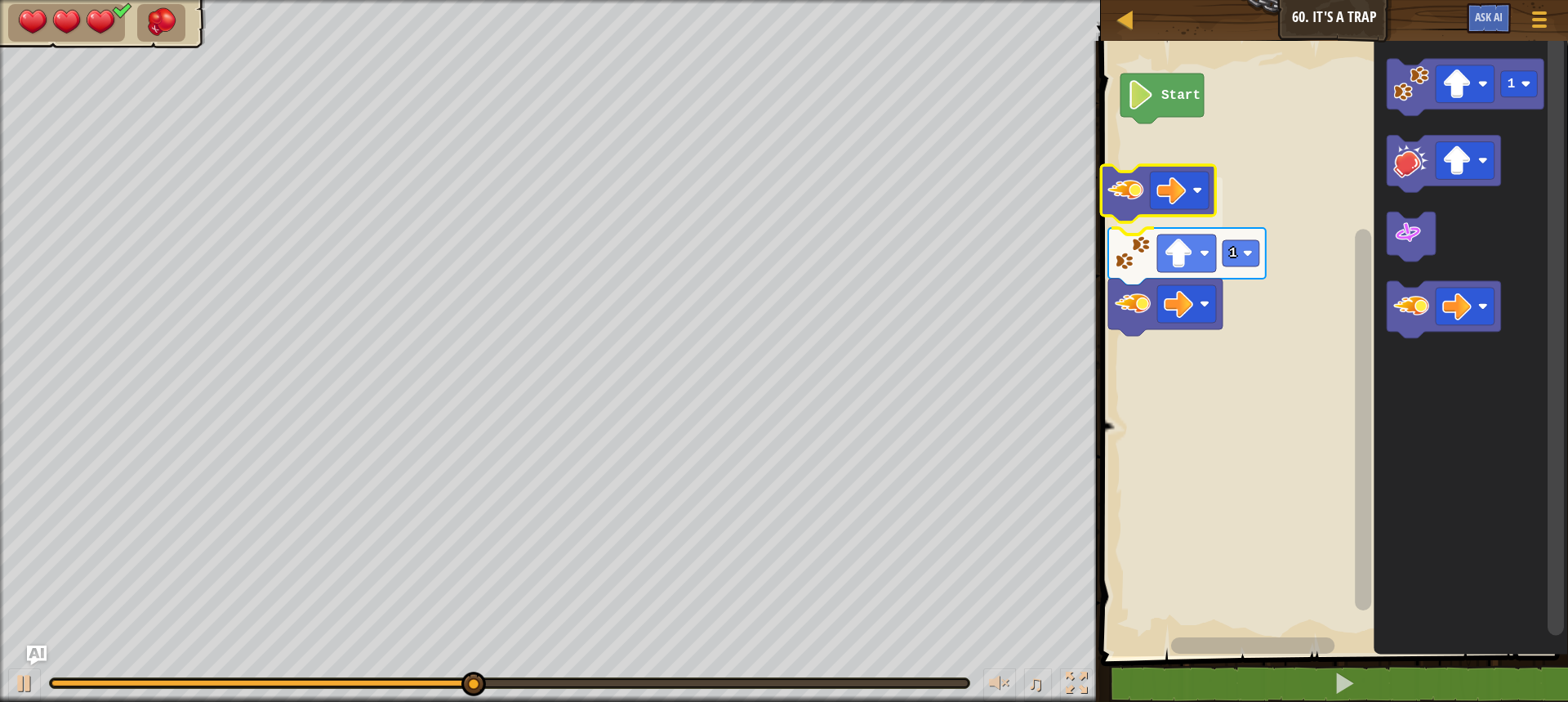
click at [1134, 205] on div "Start 1 1" at bounding box center [1332, 344] width 472 height 623
